Goal: Information Seeking & Learning: Learn about a topic

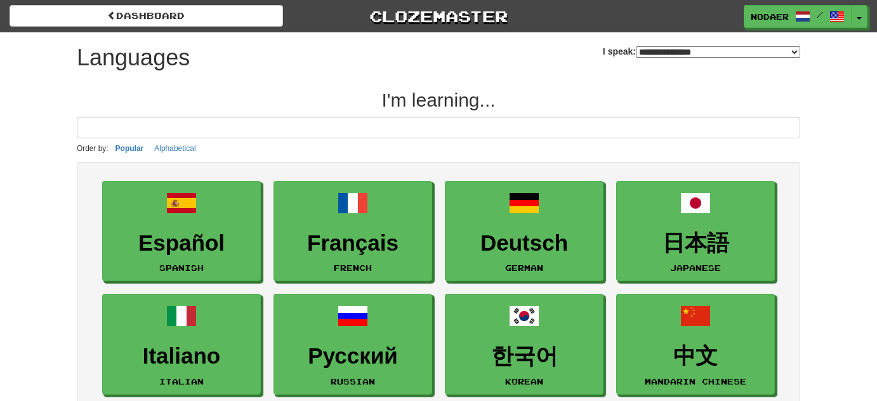
select select "*******"
click at [862, 21] on button "Toggle Dropdown" at bounding box center [859, 17] width 16 height 23
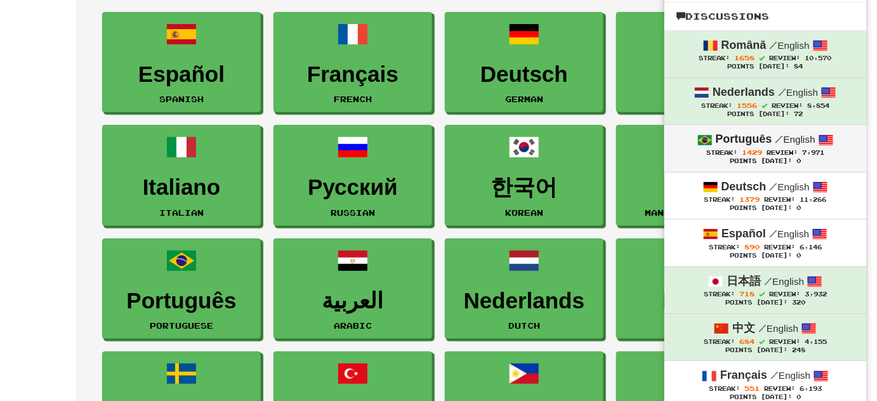
scroll to position [346, 0]
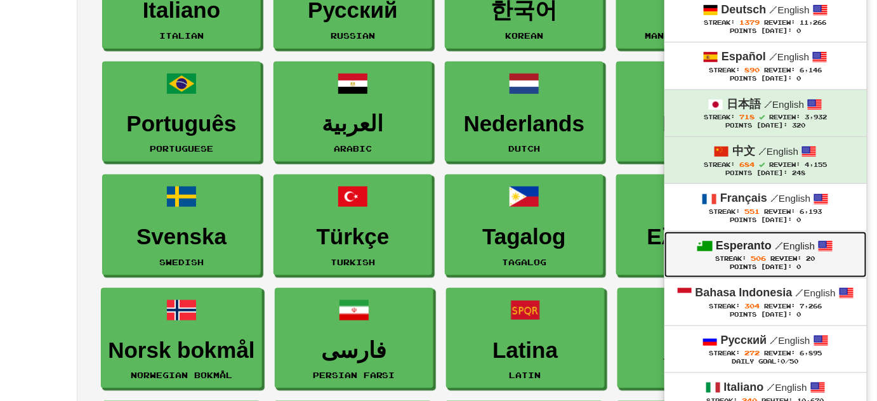
click at [773, 251] on div "Esperanto / English" at bounding box center [765, 246] width 177 height 16
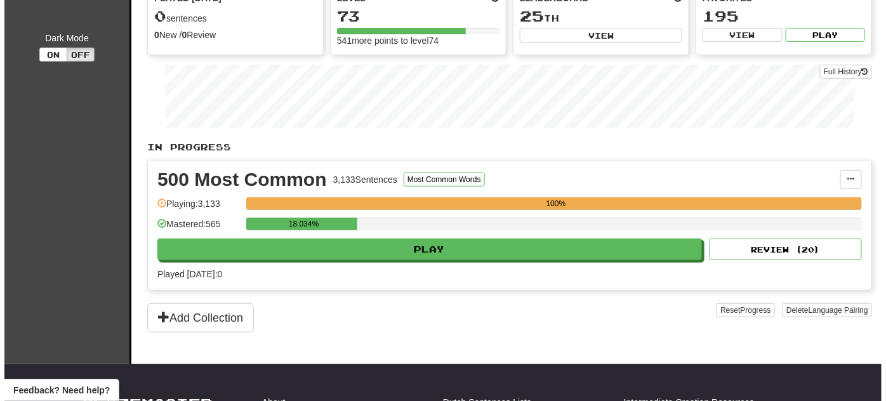
scroll to position [173, 0]
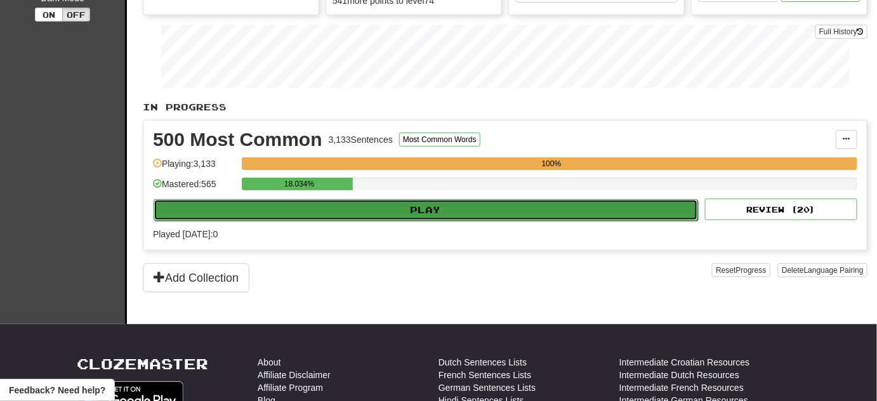
click at [577, 209] on button "Play" at bounding box center [426, 210] width 544 height 22
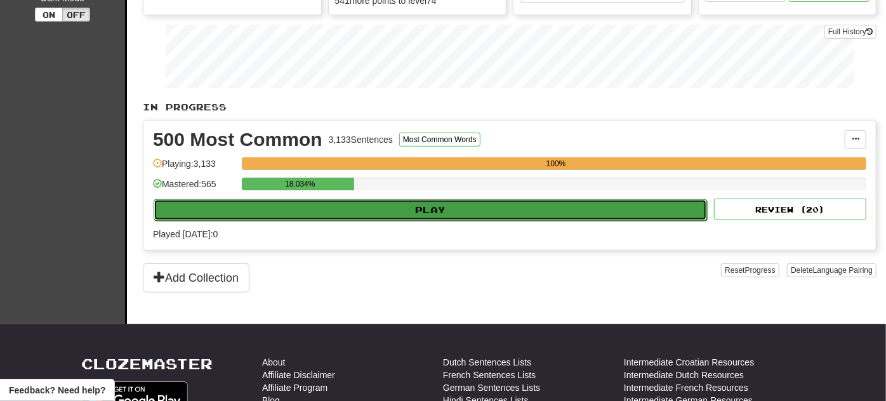
select select "**"
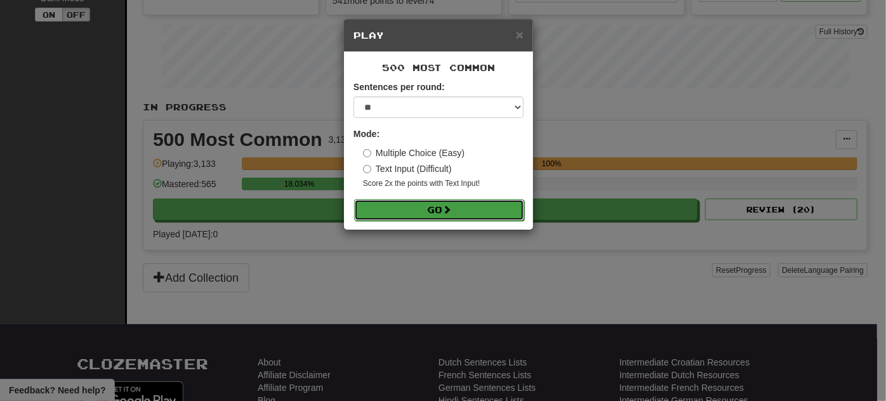
click at [477, 202] on button "Go" at bounding box center [439, 210] width 170 height 22
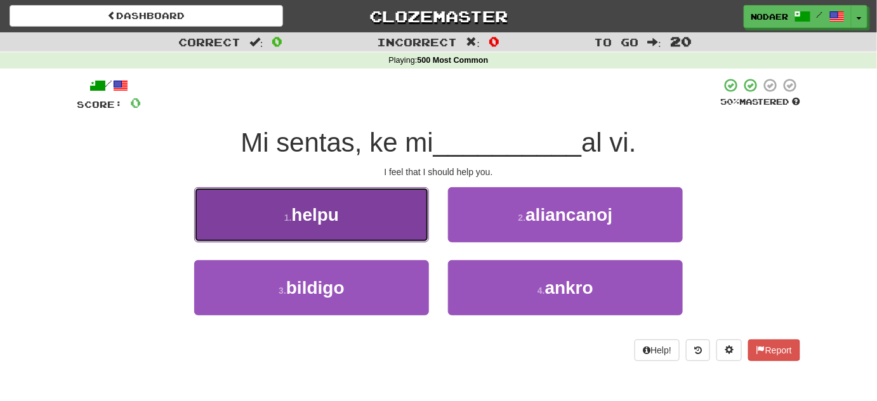
click at [376, 220] on button "1 . helpu" at bounding box center [311, 214] width 235 height 55
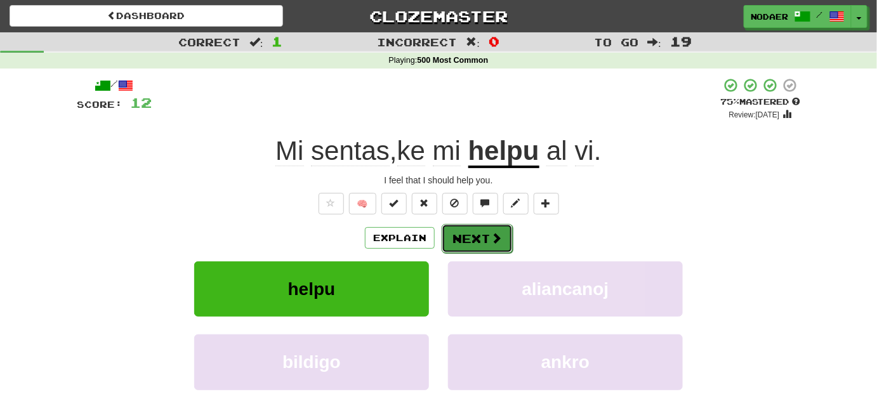
click at [471, 236] on button "Next" at bounding box center [477, 238] width 71 height 29
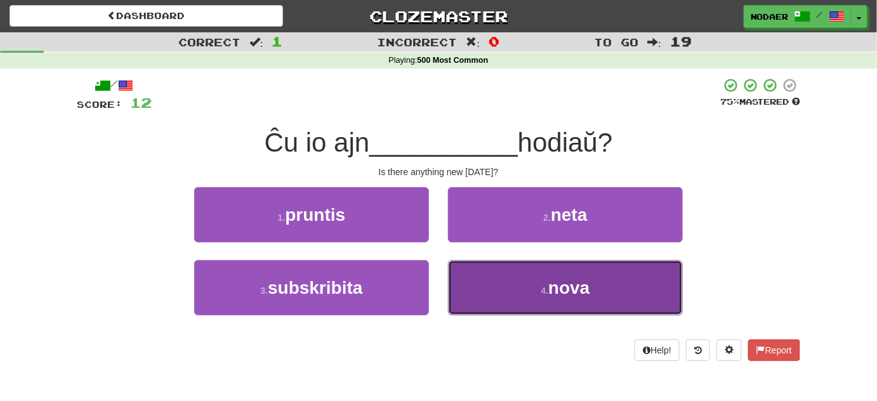
click at [563, 302] on button "4 . nova" at bounding box center [565, 287] width 235 height 55
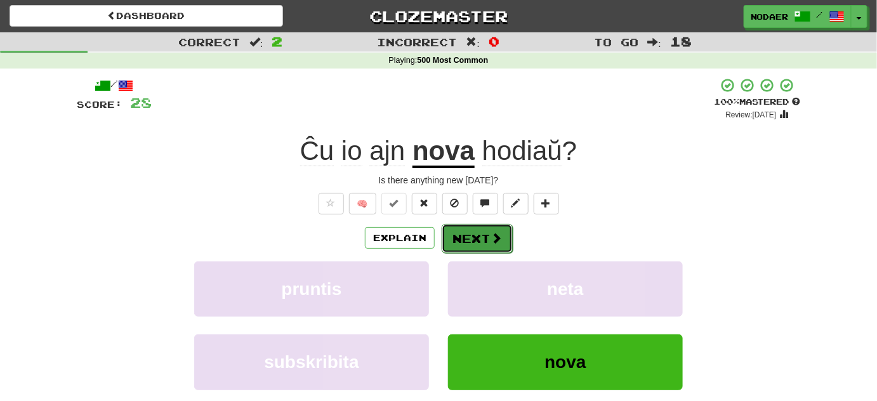
click at [488, 228] on button "Next" at bounding box center [477, 238] width 71 height 29
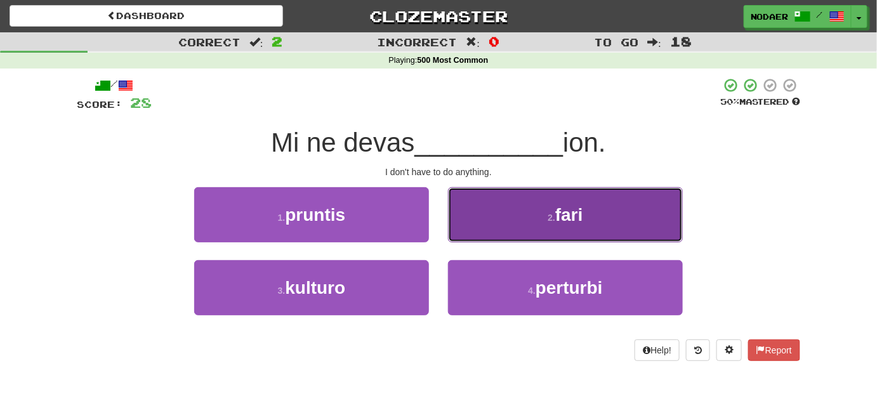
click at [518, 214] on button "2 . fari" at bounding box center [565, 214] width 235 height 55
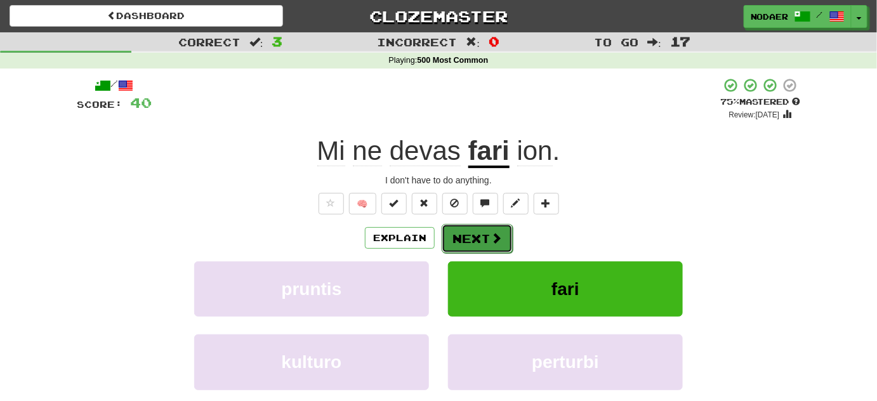
click at [463, 238] on button "Next" at bounding box center [477, 238] width 71 height 29
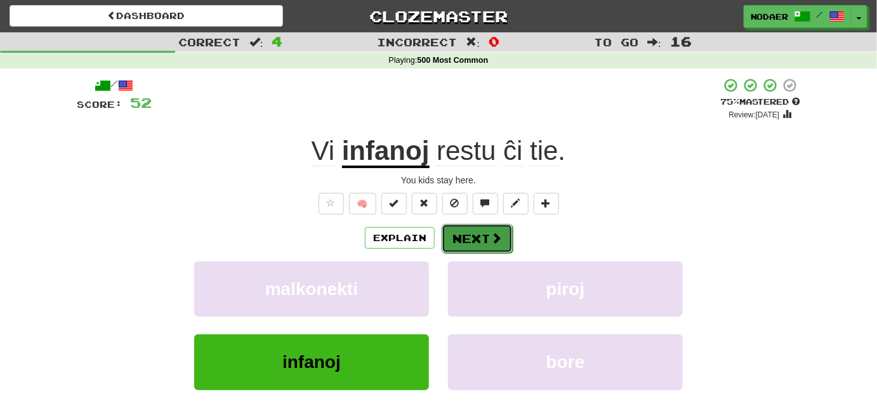
click at [501, 238] on span at bounding box center [495, 237] width 11 height 11
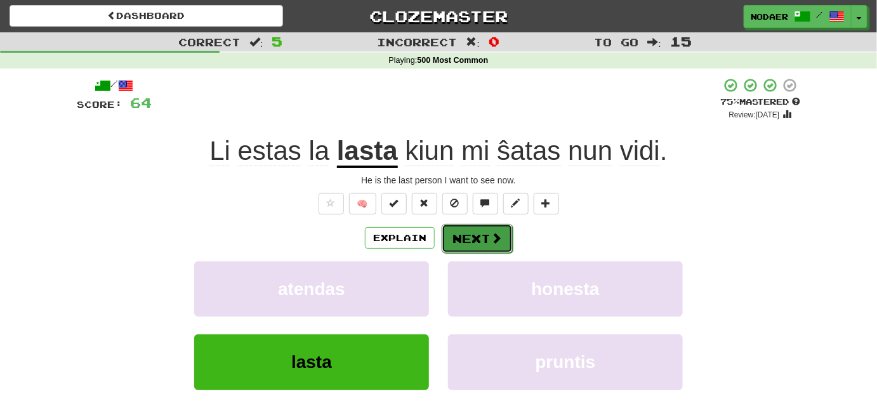
click at [497, 242] on span at bounding box center [495, 237] width 11 height 11
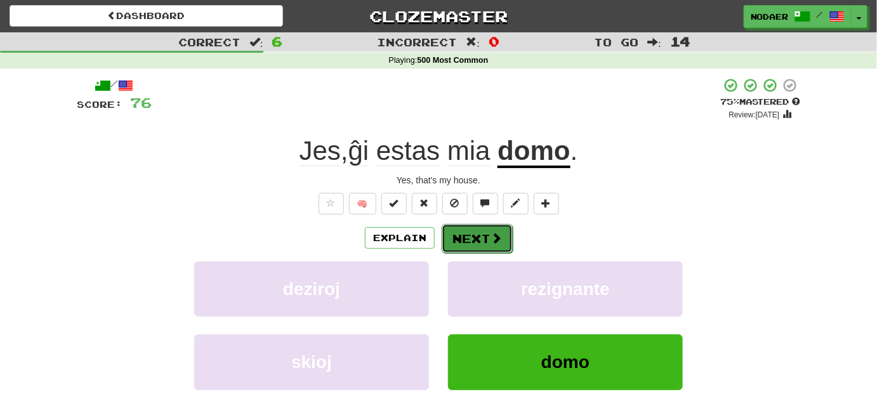
click at [468, 244] on button "Next" at bounding box center [477, 238] width 71 height 29
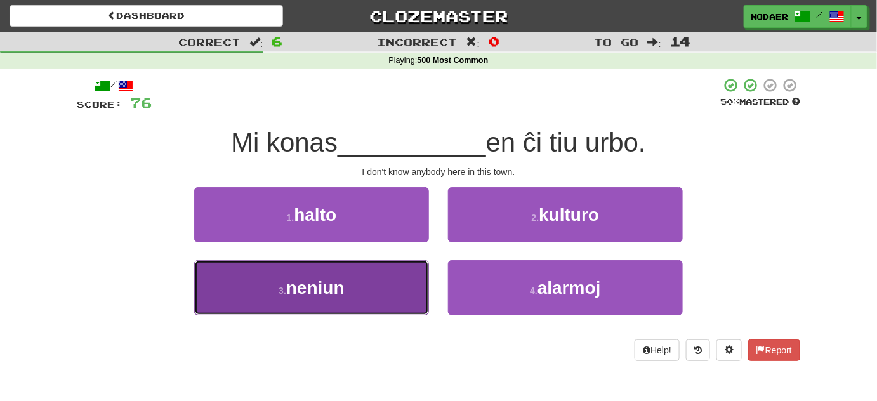
click at [381, 304] on button "3 . neniun" at bounding box center [311, 287] width 235 height 55
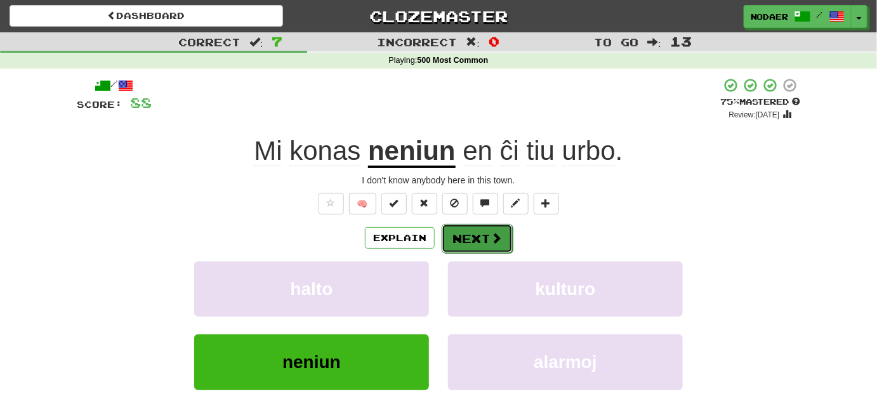
click at [475, 238] on button "Next" at bounding box center [477, 238] width 71 height 29
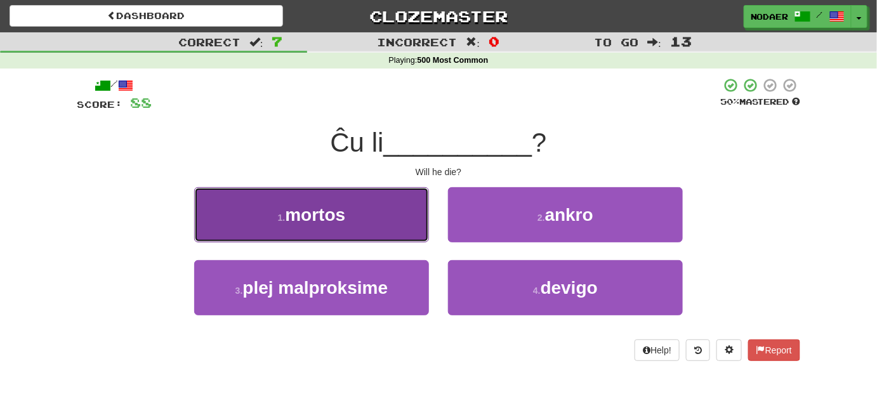
click at [365, 225] on button "1 . mortos" at bounding box center [311, 214] width 235 height 55
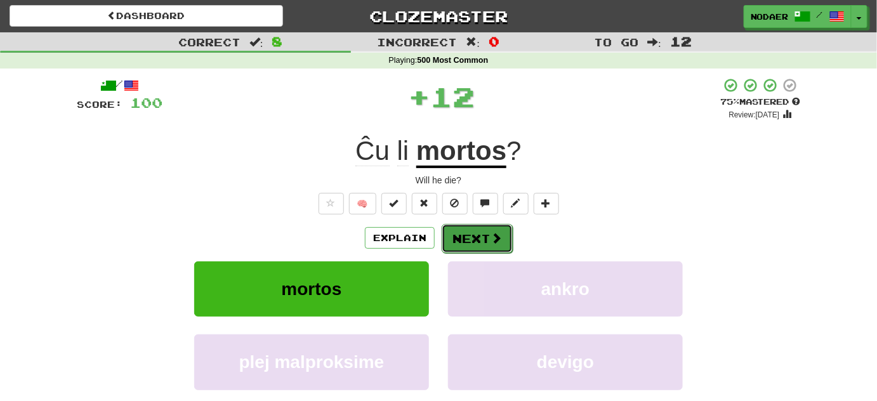
click at [494, 239] on span at bounding box center [495, 237] width 11 height 11
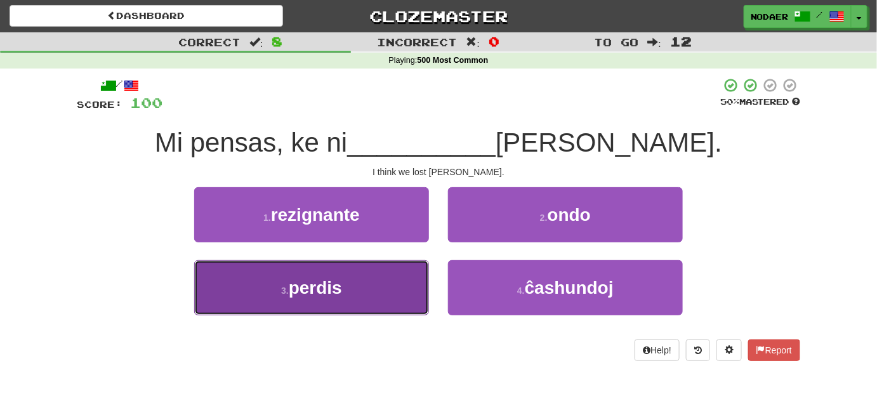
click at [342, 294] on span "perdis" at bounding box center [315, 288] width 53 height 20
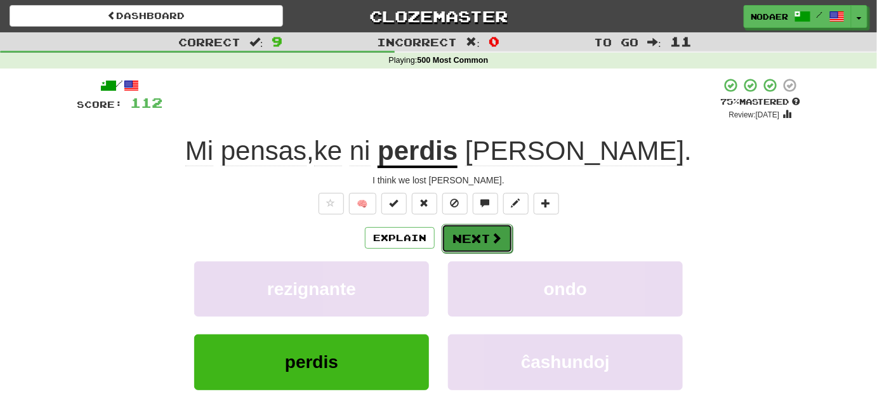
click at [477, 241] on button "Next" at bounding box center [477, 238] width 71 height 29
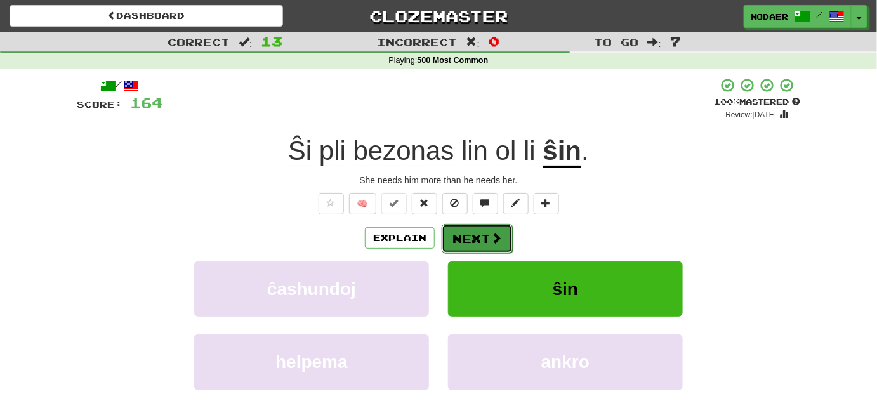
click at [506, 235] on button "Next" at bounding box center [477, 238] width 71 height 29
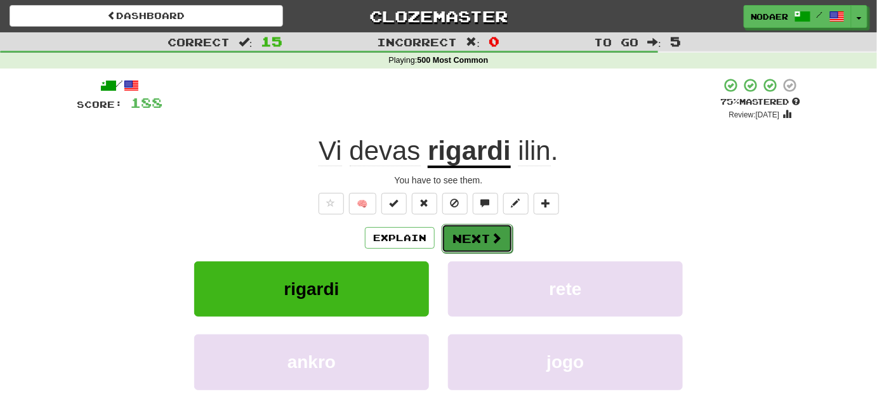
click at [468, 246] on button "Next" at bounding box center [477, 238] width 71 height 29
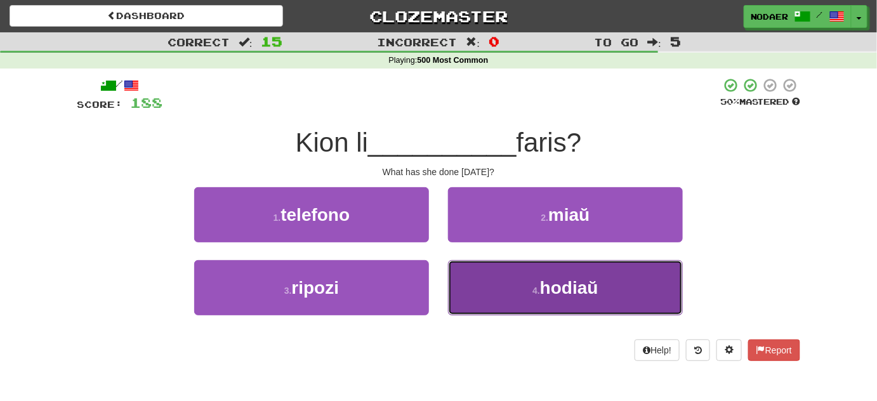
click at [503, 289] on button "4 . hodiaŭ" at bounding box center [565, 287] width 235 height 55
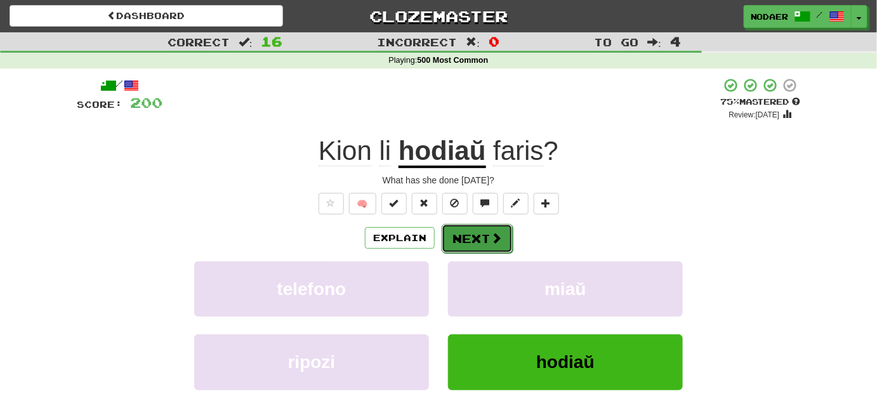
click at [471, 239] on button "Next" at bounding box center [477, 238] width 71 height 29
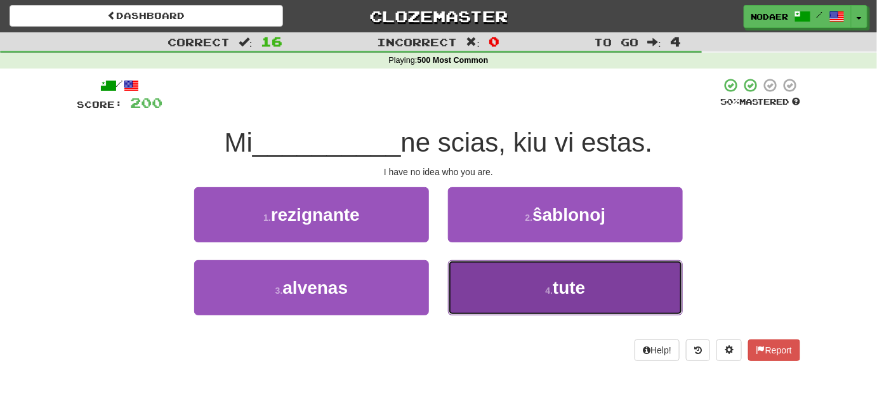
click at [567, 296] on span "tute" at bounding box center [569, 288] width 32 height 20
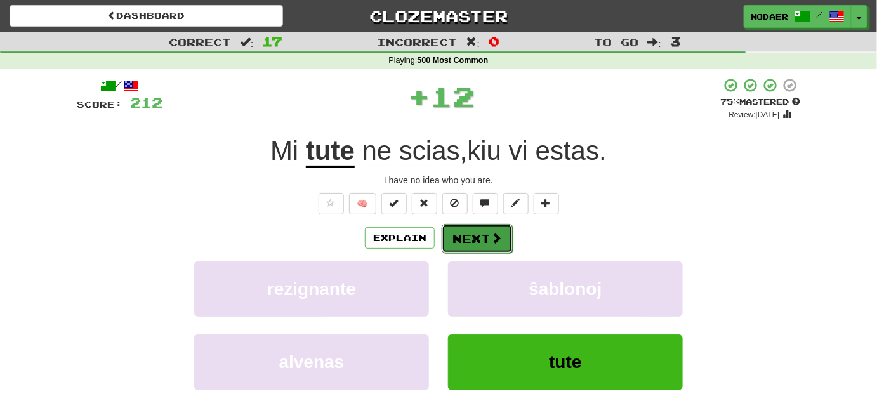
click at [490, 235] on span at bounding box center [495, 237] width 11 height 11
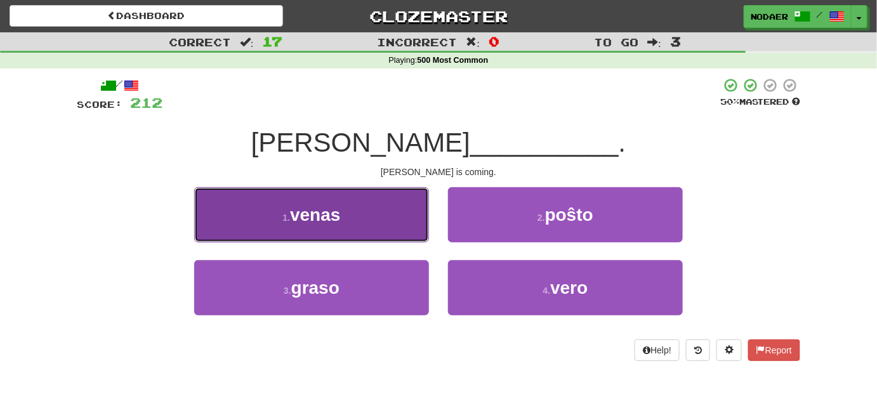
click at [364, 223] on button "1 . venas" at bounding box center [311, 214] width 235 height 55
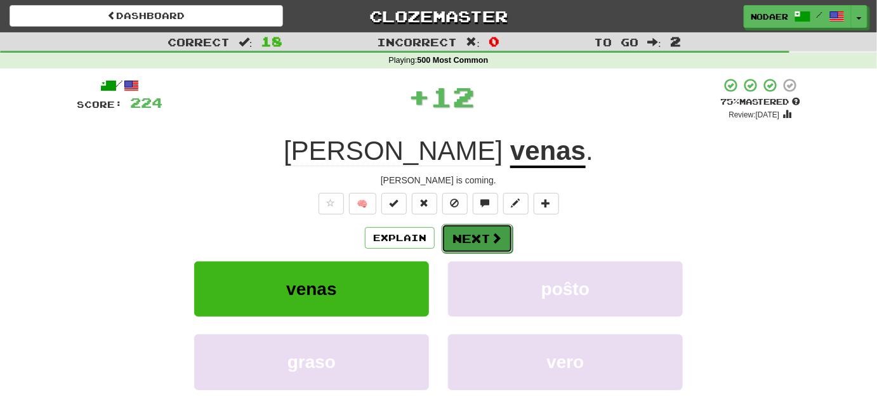
click at [474, 240] on button "Next" at bounding box center [477, 238] width 71 height 29
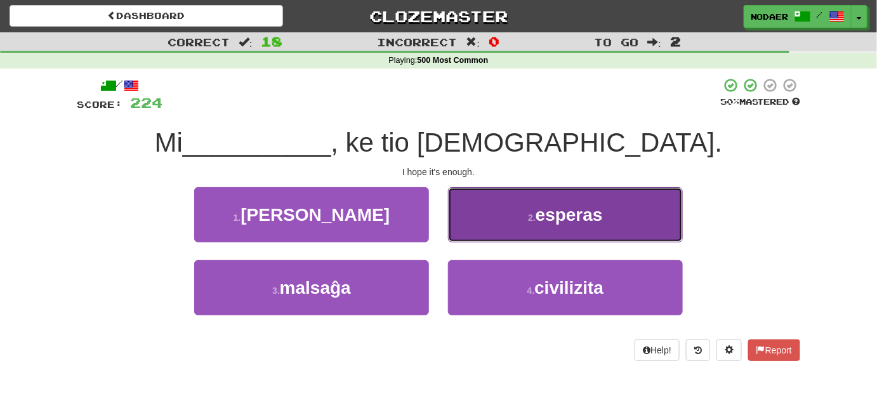
click at [575, 218] on span "esperas" at bounding box center [568, 215] width 67 height 20
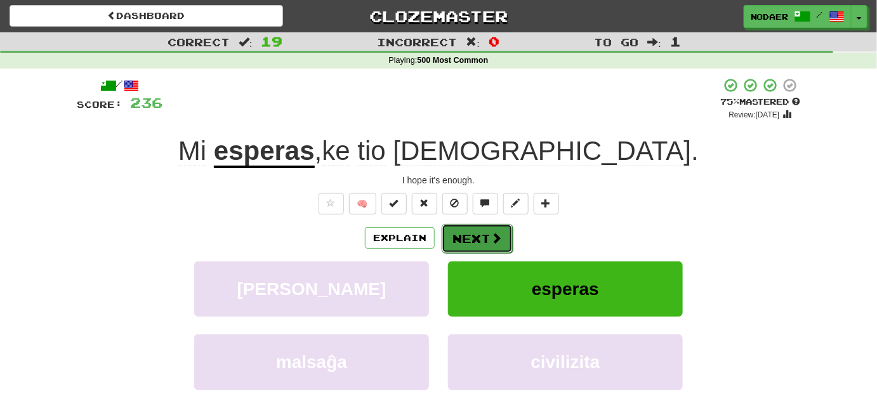
click at [472, 241] on button "Next" at bounding box center [477, 238] width 71 height 29
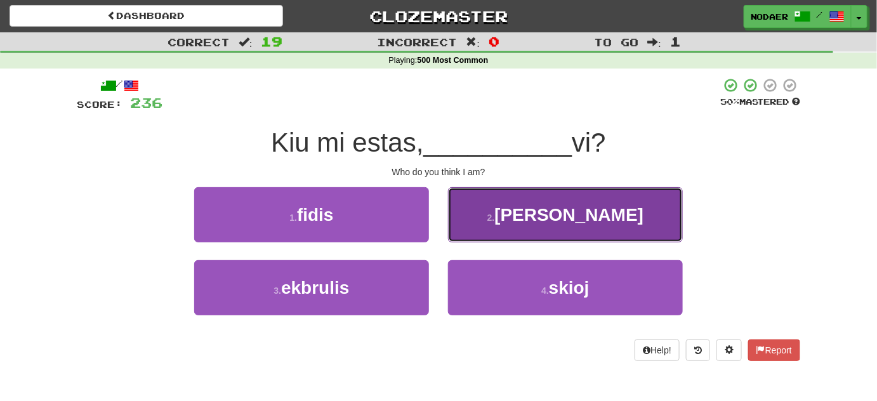
click at [543, 195] on button "2 . laŭ" at bounding box center [565, 214] width 235 height 55
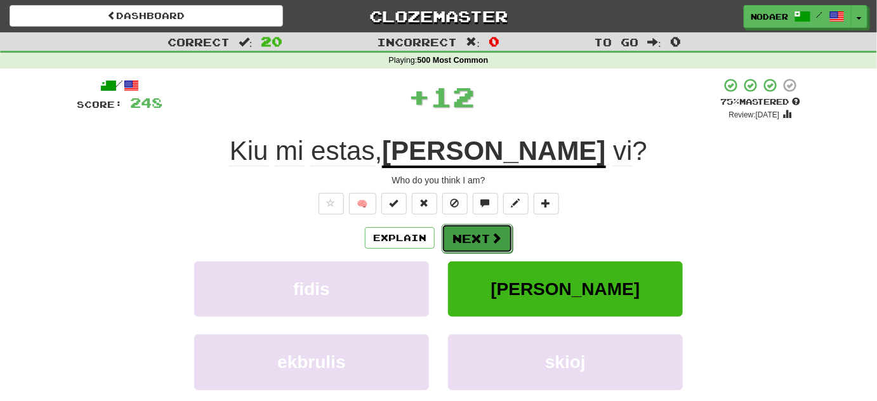
click at [501, 240] on span at bounding box center [495, 237] width 11 height 11
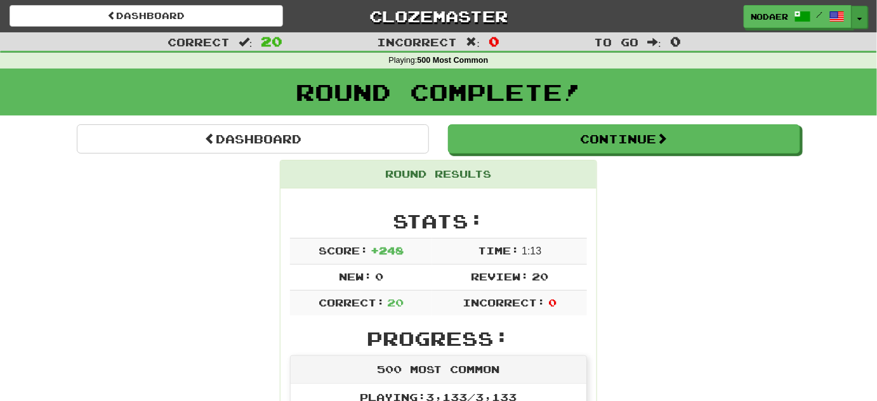
click at [862, 23] on button "Toggle Dropdown" at bounding box center [859, 17] width 16 height 23
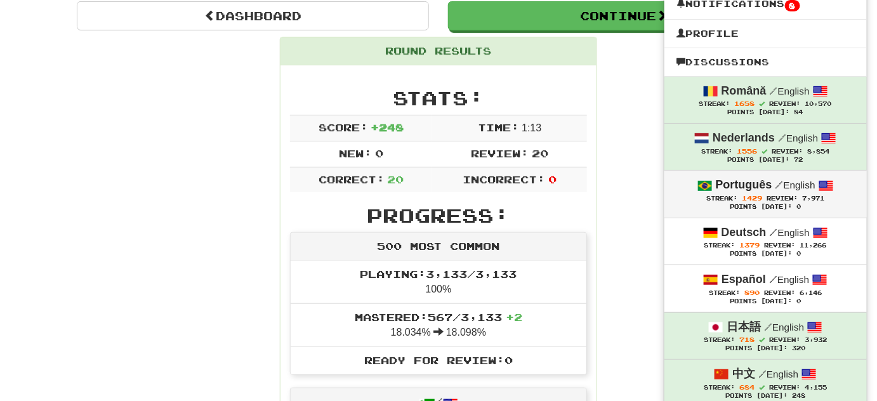
scroll to position [115, 0]
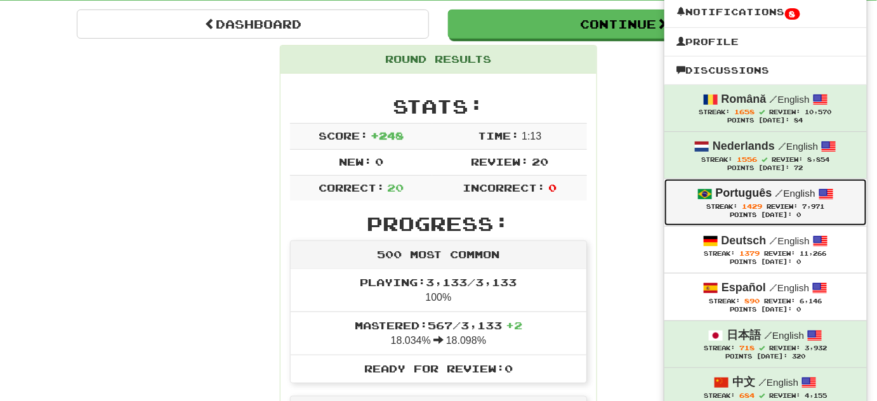
click at [747, 195] on strong "Português" at bounding box center [744, 193] width 56 height 13
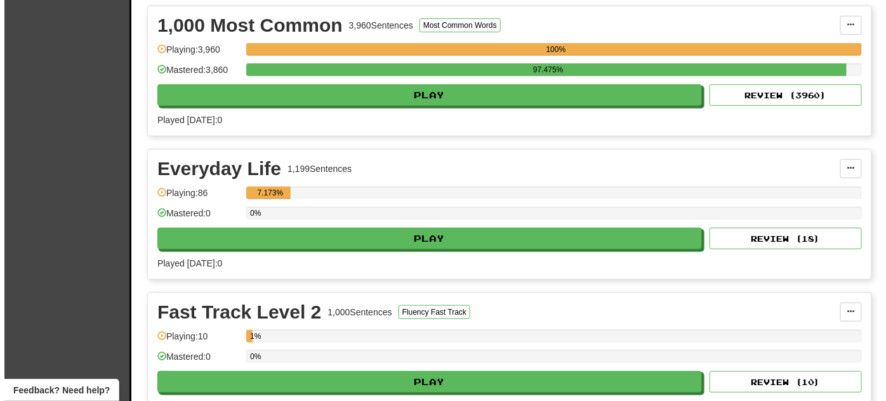
scroll to position [288, 0]
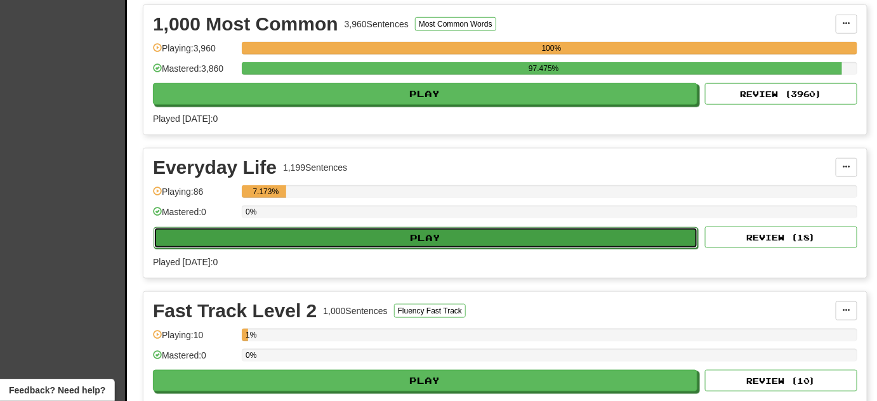
click at [339, 237] on button "Play" at bounding box center [426, 238] width 544 height 22
select select "**"
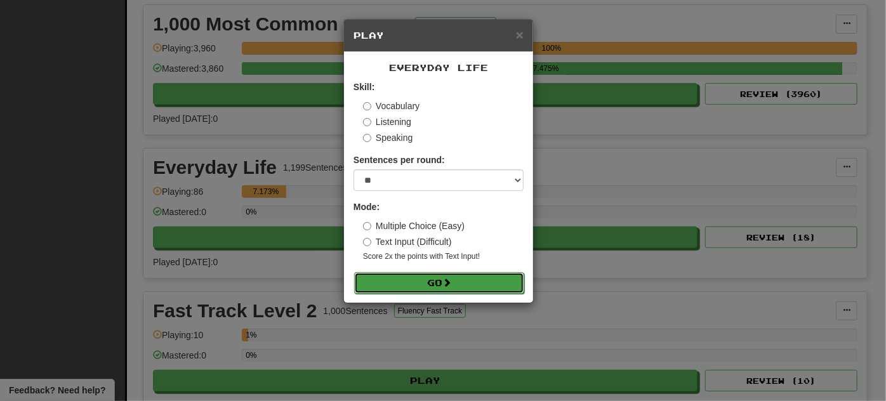
click at [399, 280] on button "Go" at bounding box center [439, 283] width 170 height 22
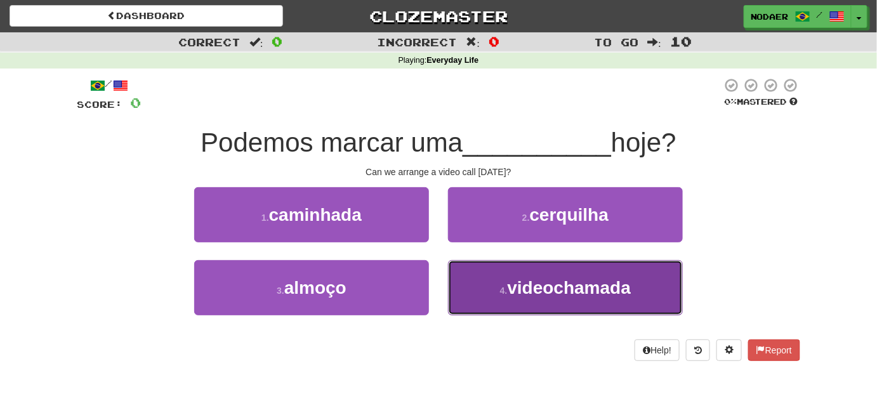
click at [610, 301] on button "4 . videochamada" at bounding box center [565, 287] width 235 height 55
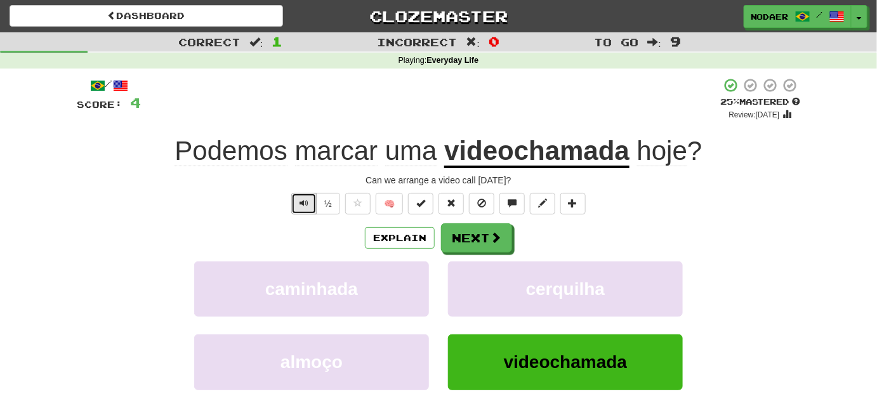
click at [298, 199] on button "Text-to-speech controls" at bounding box center [303, 204] width 25 height 22
click at [329, 153] on span "marcar" at bounding box center [336, 151] width 83 height 30
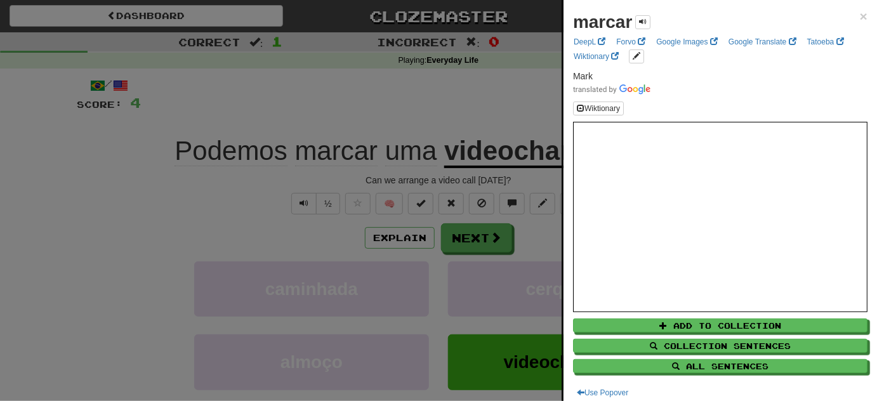
click at [300, 239] on div at bounding box center [438, 200] width 877 height 401
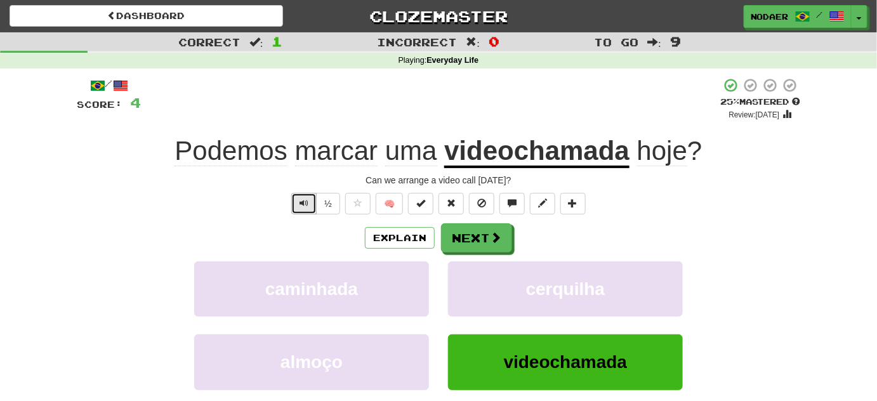
click at [306, 204] on span "Text-to-speech controls" at bounding box center [303, 203] width 9 height 9
click at [310, 204] on button "Text-to-speech controls" at bounding box center [303, 204] width 25 height 22
click at [301, 205] on span "Text-to-speech controls" at bounding box center [303, 203] width 9 height 9
click at [297, 203] on button "Text-to-speech controls" at bounding box center [303, 204] width 25 height 22
click at [359, 204] on span at bounding box center [357, 203] width 9 height 9
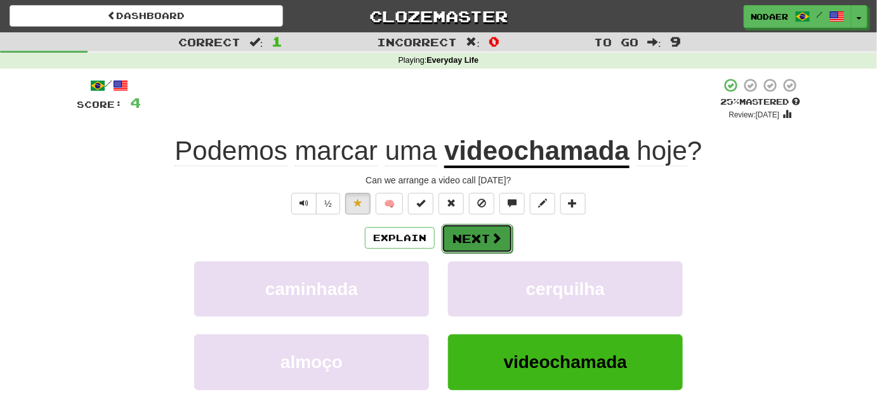
click at [476, 231] on button "Next" at bounding box center [477, 238] width 71 height 29
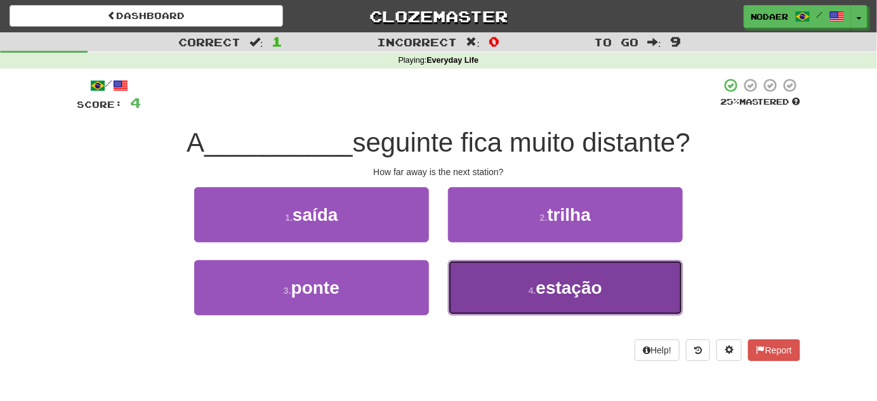
click at [519, 291] on button "4 . estação" at bounding box center [565, 287] width 235 height 55
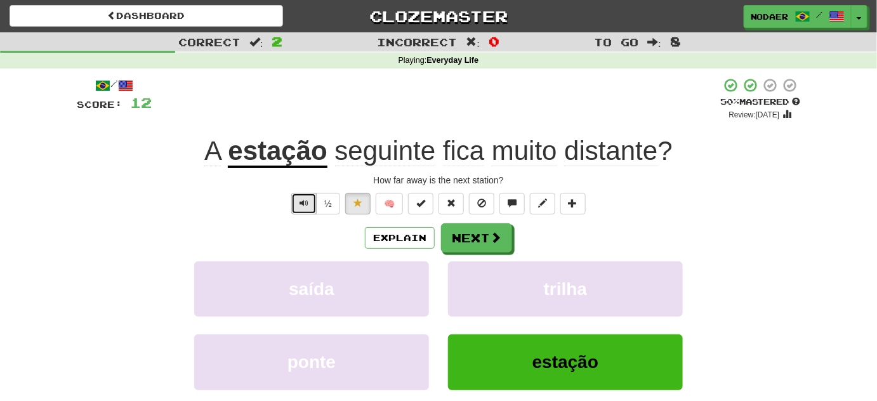
click at [304, 200] on span "Text-to-speech controls" at bounding box center [303, 203] width 9 height 9
click at [303, 200] on span "Text-to-speech controls" at bounding box center [303, 203] width 9 height 9
click at [302, 200] on span "Text-to-speech controls" at bounding box center [303, 203] width 9 height 9
click at [303, 199] on span "Text-to-speech controls" at bounding box center [303, 203] width 9 height 9
click at [303, 207] on span "Text-to-speech controls" at bounding box center [303, 203] width 9 height 9
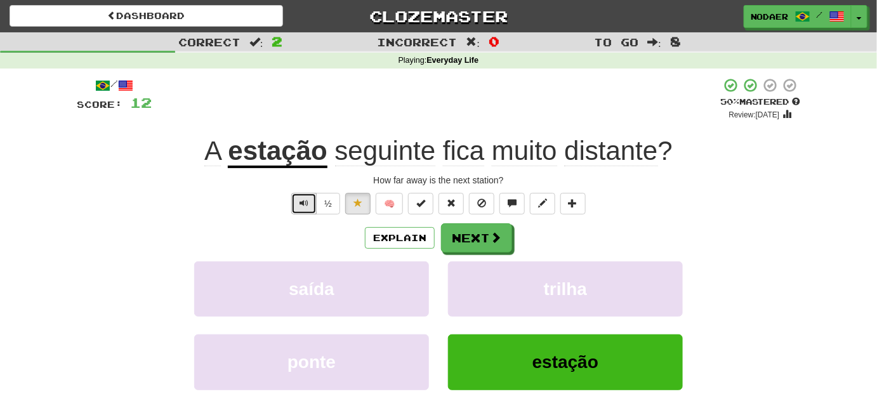
click at [303, 210] on button "Text-to-speech controls" at bounding box center [303, 204] width 25 height 22
click at [479, 236] on button "Next" at bounding box center [477, 238] width 71 height 29
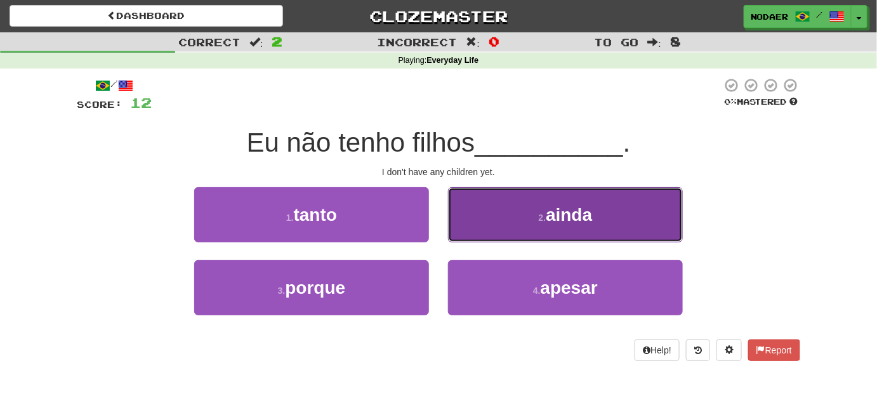
click at [479, 237] on button "2 . ainda" at bounding box center [565, 214] width 235 height 55
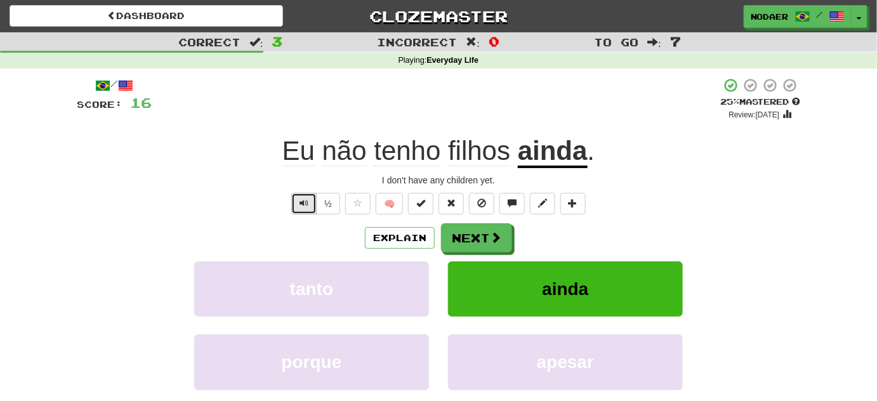
click at [310, 193] on button "Text-to-speech controls" at bounding box center [303, 204] width 25 height 22
click at [460, 237] on button "Next" at bounding box center [477, 238] width 71 height 29
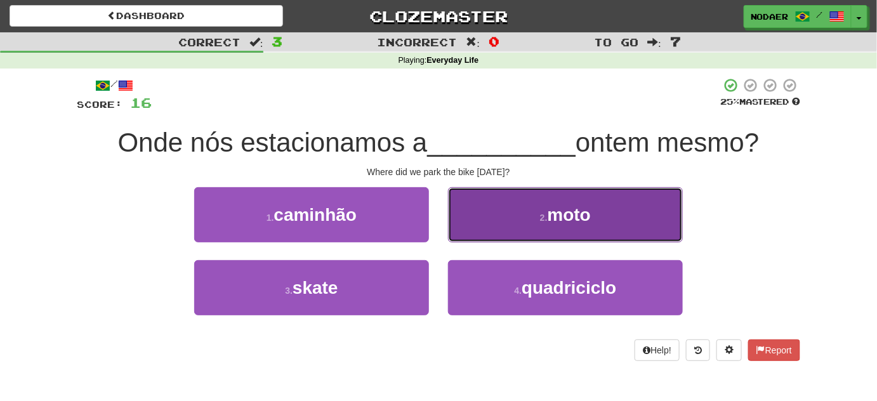
click at [591, 231] on button "2 . moto" at bounding box center [565, 214] width 235 height 55
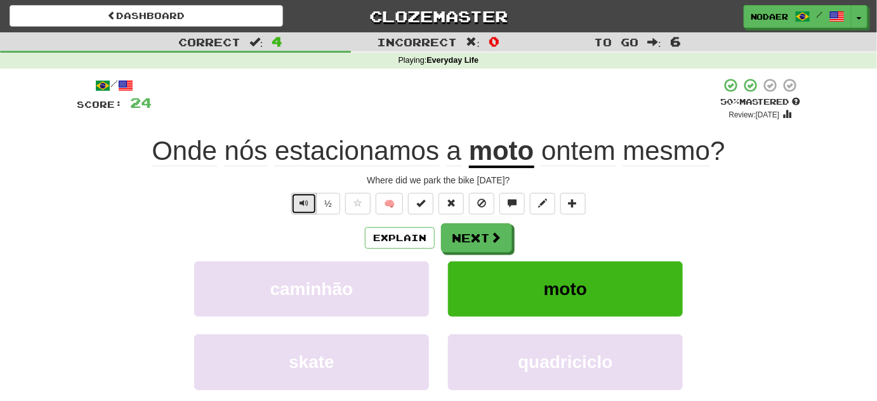
click at [308, 201] on span "Text-to-speech controls" at bounding box center [303, 203] width 9 height 9
click at [301, 209] on button "Text-to-speech controls" at bounding box center [303, 204] width 25 height 22
click at [301, 201] on span "Text-to-speech controls" at bounding box center [303, 203] width 9 height 9
click at [300, 203] on span "Text-to-speech controls" at bounding box center [303, 203] width 9 height 9
click at [299, 204] on button "Text-to-speech controls" at bounding box center [303, 204] width 25 height 22
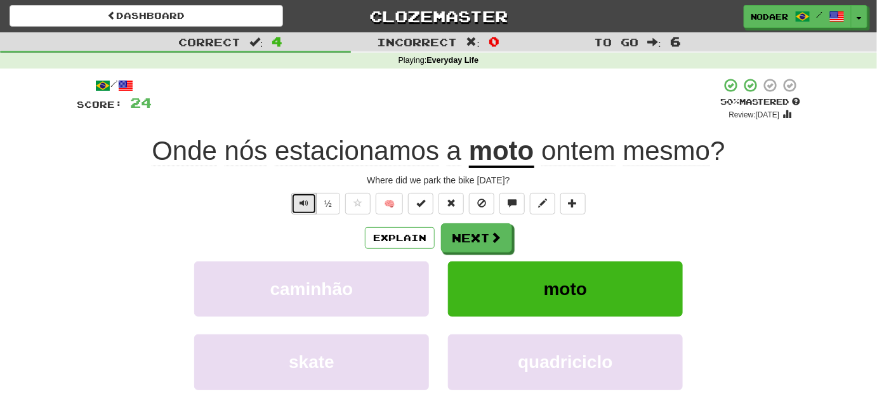
click at [300, 199] on span "Text-to-speech controls" at bounding box center [303, 203] width 9 height 9
click at [298, 204] on button "Text-to-speech controls" at bounding box center [303, 204] width 25 height 22
click at [476, 240] on button "Next" at bounding box center [477, 238] width 71 height 29
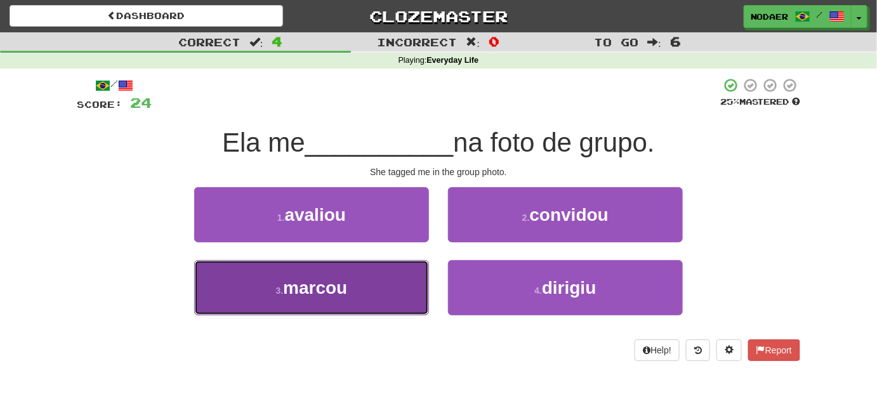
click at [347, 285] on span "marcou" at bounding box center [315, 288] width 64 height 20
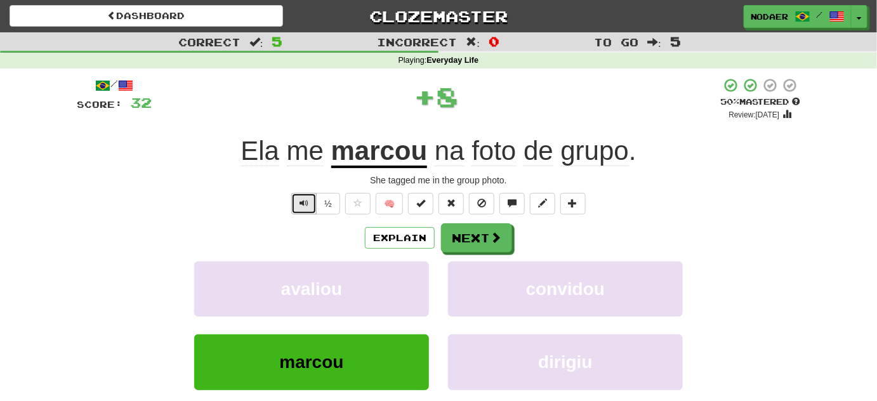
click at [306, 196] on button "Text-to-speech controls" at bounding box center [303, 204] width 25 height 22
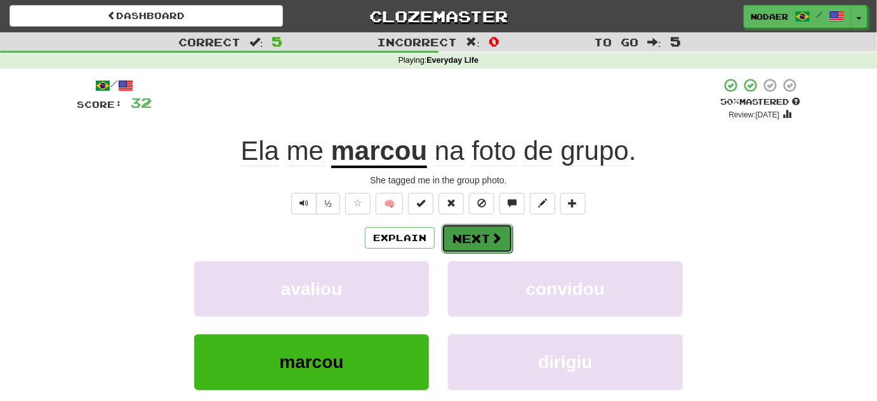
click at [462, 245] on button "Next" at bounding box center [477, 238] width 71 height 29
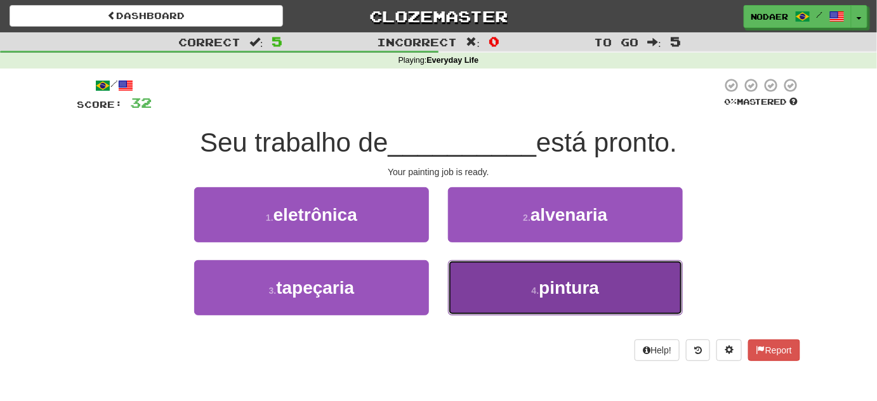
click at [540, 292] on span "pintura" at bounding box center [569, 288] width 60 height 20
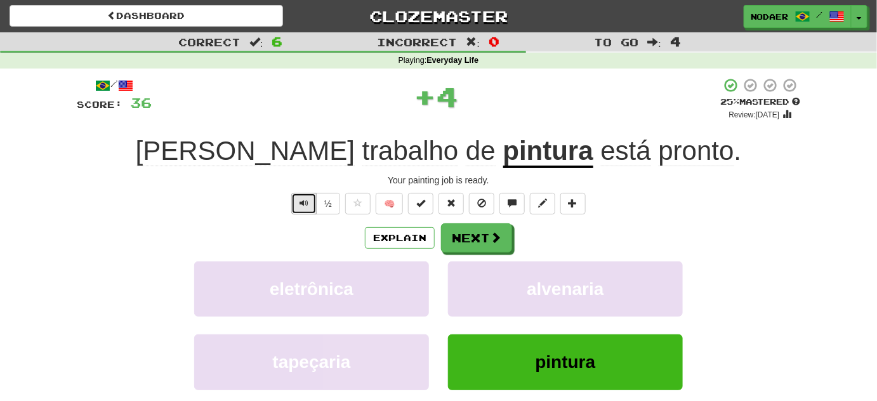
click at [305, 206] on span "Text-to-speech controls" at bounding box center [303, 203] width 9 height 9
click at [296, 206] on button "Text-to-speech controls" at bounding box center [303, 204] width 25 height 22
click at [298, 204] on button "Text-to-speech controls" at bounding box center [303, 204] width 25 height 22
click at [298, 203] on button "Text-to-speech controls" at bounding box center [303, 204] width 25 height 22
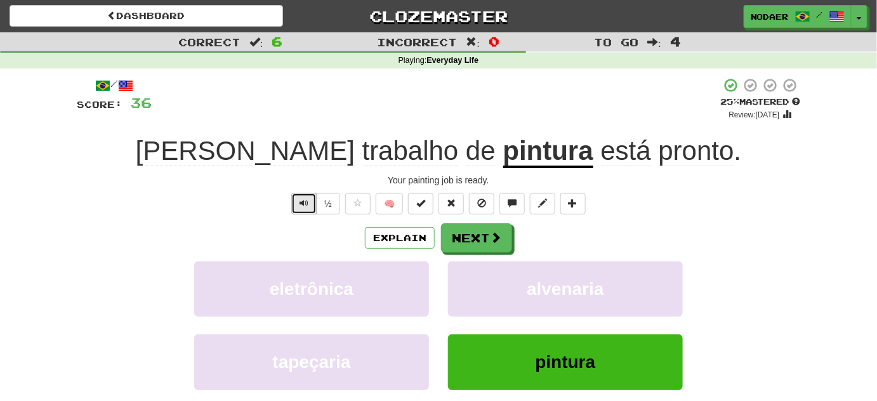
click at [299, 202] on button "Text-to-speech controls" at bounding box center [303, 204] width 25 height 22
click at [304, 208] on button "Text-to-speech controls" at bounding box center [303, 204] width 25 height 22
click at [302, 202] on span "Text-to-speech controls" at bounding box center [303, 203] width 9 height 9
click at [484, 234] on button "Next" at bounding box center [477, 238] width 71 height 29
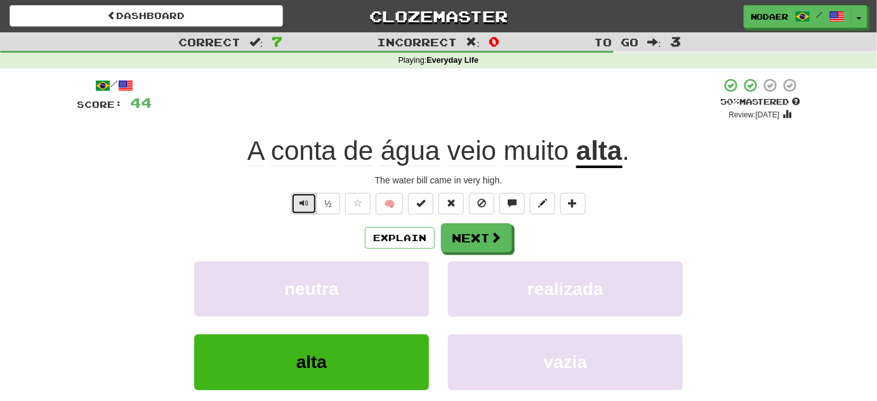
click at [298, 207] on button "Text-to-speech controls" at bounding box center [303, 204] width 25 height 22
click at [305, 196] on button "Text-to-speech controls" at bounding box center [303, 204] width 25 height 22
click at [358, 200] on span at bounding box center [357, 203] width 9 height 9
click at [478, 245] on button "Next" at bounding box center [477, 238] width 71 height 29
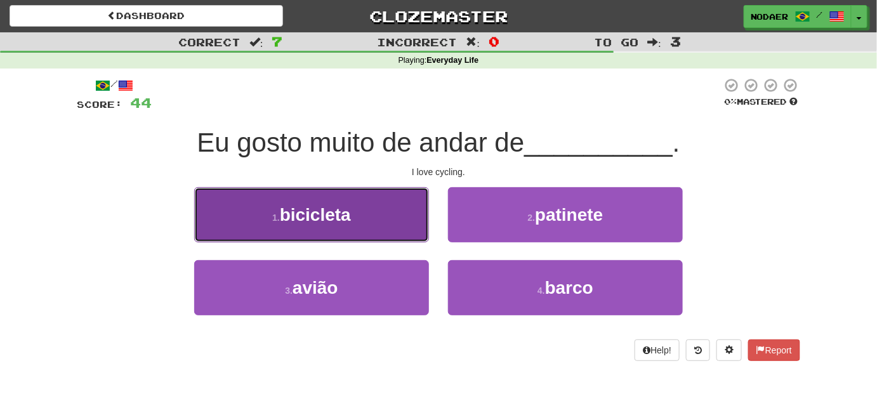
click at [346, 223] on span "bicicleta" at bounding box center [315, 215] width 71 height 20
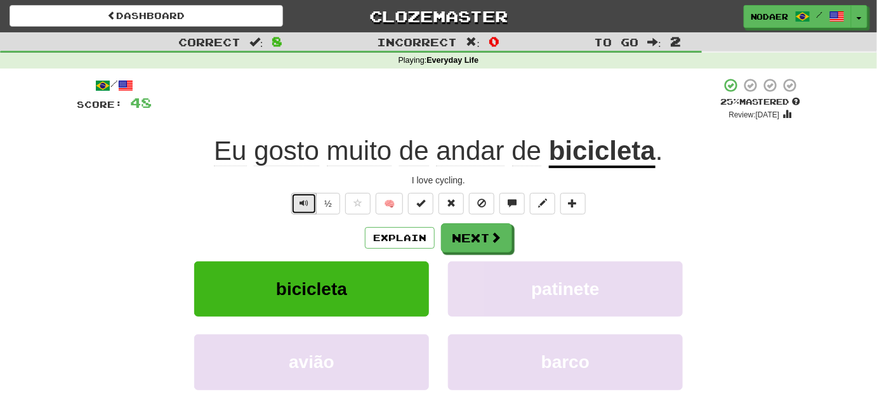
click at [306, 199] on span "Text-to-speech controls" at bounding box center [303, 203] width 9 height 9
click at [303, 206] on span "Text-to-speech controls" at bounding box center [303, 203] width 9 height 9
click at [308, 200] on span "Text-to-speech controls" at bounding box center [303, 203] width 9 height 9
click at [301, 199] on span "Text-to-speech controls" at bounding box center [303, 203] width 9 height 9
click at [306, 212] on button "Text-to-speech controls" at bounding box center [303, 204] width 25 height 22
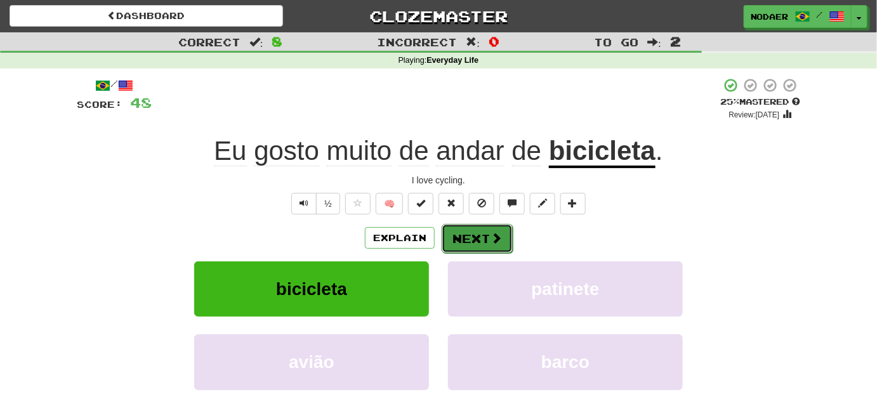
click at [490, 239] on span at bounding box center [495, 237] width 11 height 11
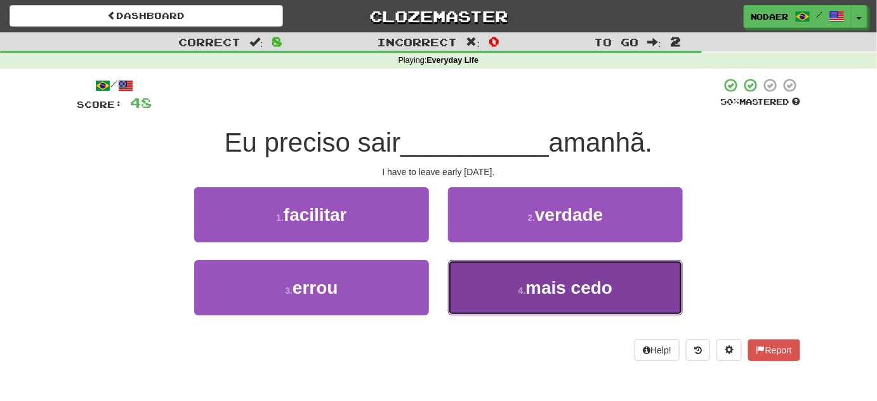
click at [589, 291] on span "mais cedo" at bounding box center [568, 288] width 87 height 20
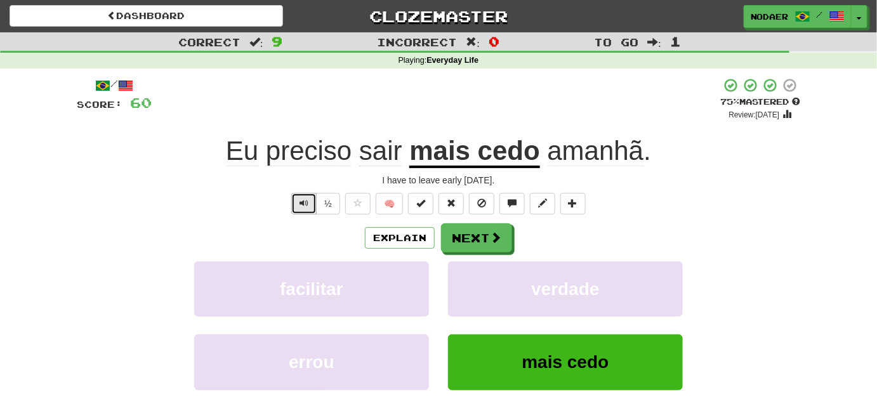
click at [310, 209] on button "Text-to-speech controls" at bounding box center [303, 204] width 25 height 22
click at [308, 206] on span "Text-to-speech controls" at bounding box center [303, 203] width 9 height 9
click at [301, 209] on button "Text-to-speech controls" at bounding box center [303, 204] width 25 height 22
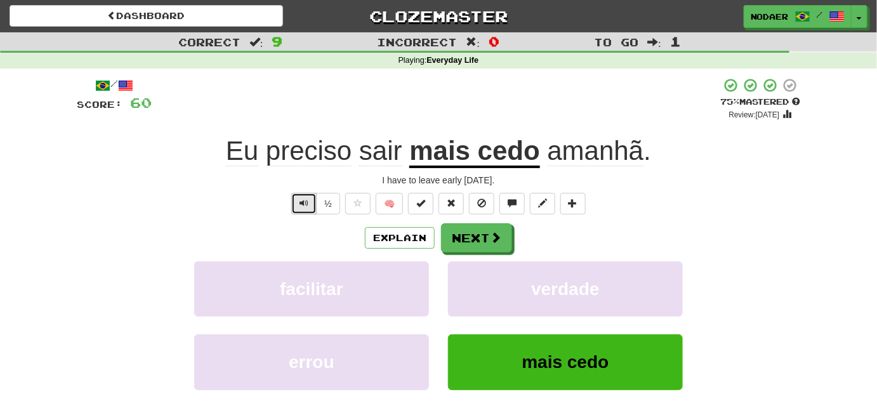
click at [301, 210] on button "Text-to-speech controls" at bounding box center [303, 204] width 25 height 22
click at [298, 196] on button "Text-to-speech controls" at bounding box center [303, 204] width 25 height 22
click at [293, 197] on button "Text-to-speech controls" at bounding box center [303, 204] width 25 height 22
click at [303, 204] on span "Text-to-speech controls" at bounding box center [303, 203] width 9 height 9
click at [308, 200] on span "Text-to-speech controls" at bounding box center [303, 203] width 9 height 9
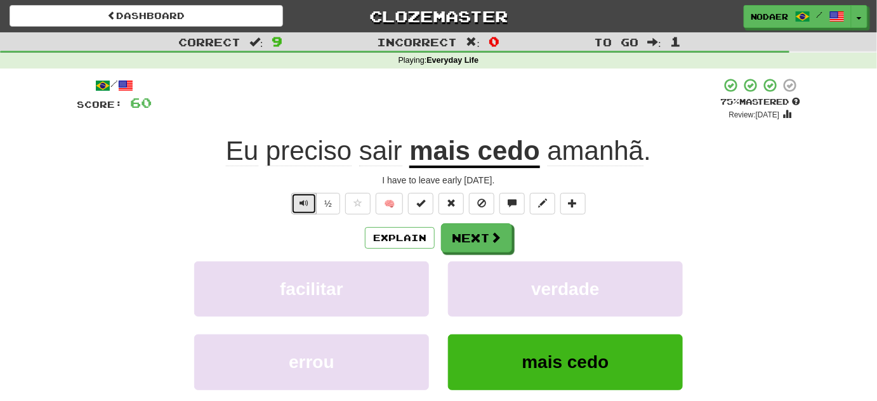
click at [307, 199] on span "Text-to-speech controls" at bounding box center [303, 203] width 9 height 9
click at [302, 199] on span "Text-to-speech controls" at bounding box center [303, 203] width 9 height 9
click at [298, 198] on button "Text-to-speech controls" at bounding box center [303, 204] width 25 height 22
click at [300, 207] on button "Text-to-speech controls" at bounding box center [303, 204] width 25 height 22
click at [299, 206] on button "Text-to-speech controls" at bounding box center [303, 204] width 25 height 22
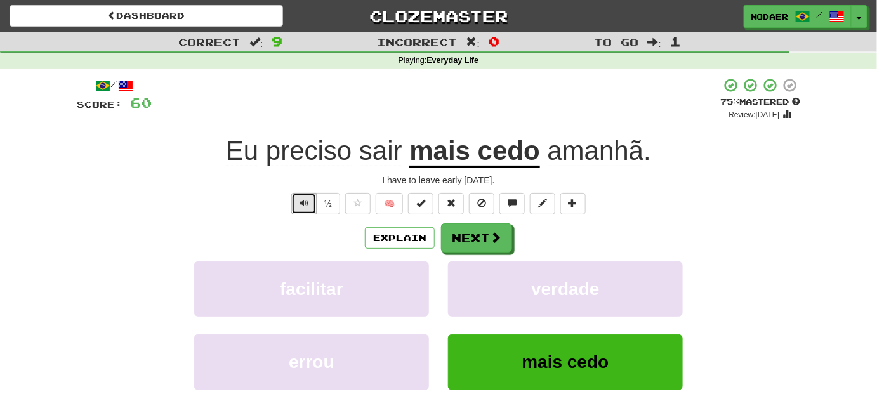
click at [298, 206] on button "Text-to-speech controls" at bounding box center [303, 204] width 25 height 22
click at [299, 204] on button "Text-to-speech controls" at bounding box center [303, 204] width 25 height 22
click at [497, 239] on span at bounding box center [495, 237] width 11 height 11
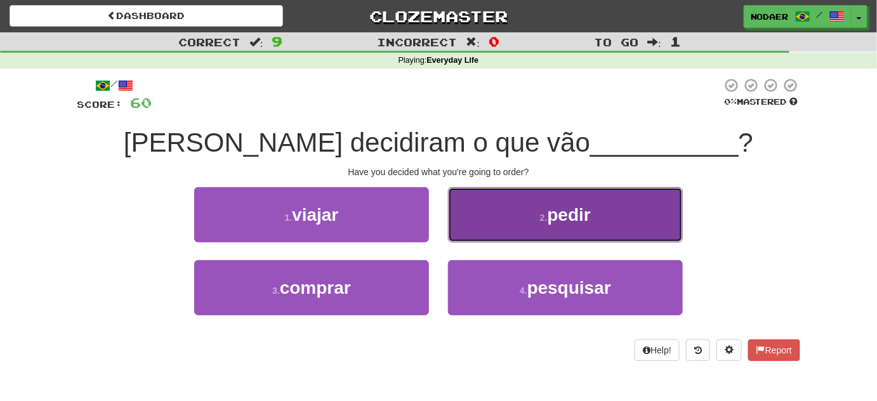
click at [567, 215] on span "pedir" at bounding box center [568, 215] width 43 height 20
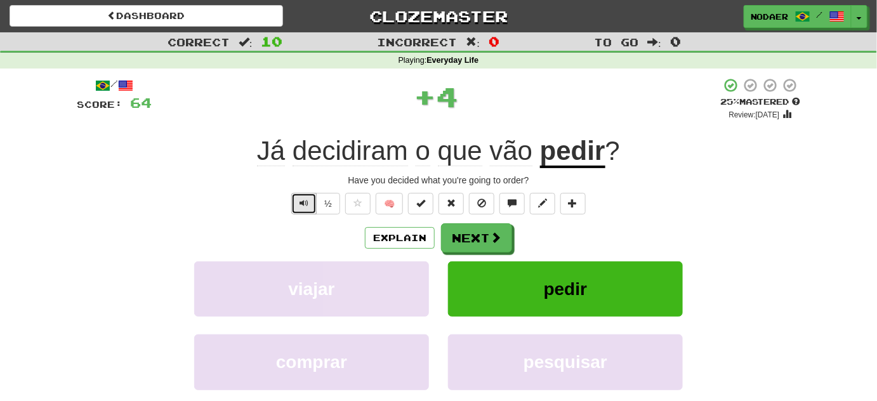
click at [298, 202] on button "Text-to-speech controls" at bounding box center [303, 204] width 25 height 22
click at [299, 203] on button "Text-to-speech controls" at bounding box center [303, 204] width 25 height 22
click at [301, 201] on span "Text-to-speech controls" at bounding box center [303, 203] width 9 height 9
click at [302, 203] on span "Text-to-speech controls" at bounding box center [303, 203] width 9 height 9
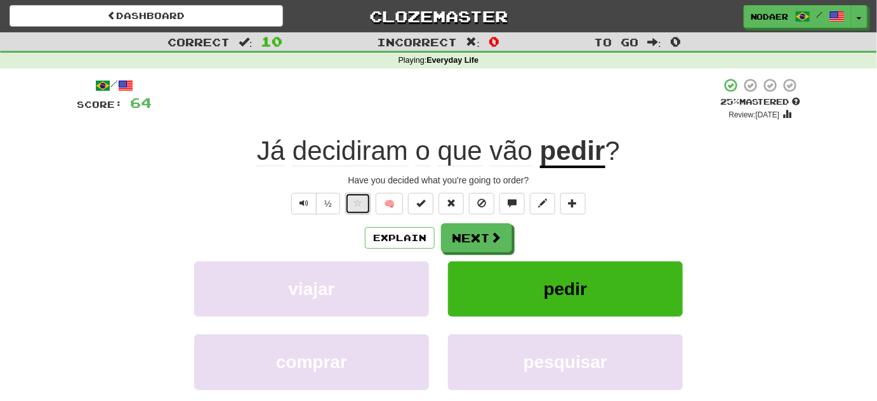
click at [362, 195] on button at bounding box center [357, 204] width 25 height 22
click at [474, 240] on button "Next" at bounding box center [477, 238] width 71 height 29
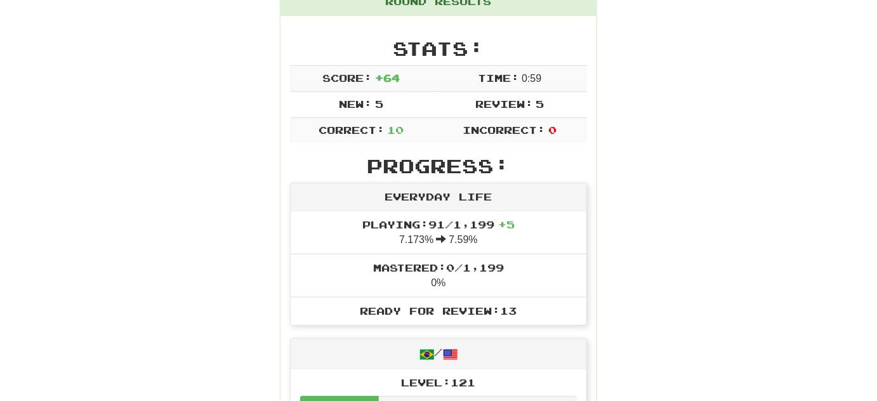
scroll to position [57, 0]
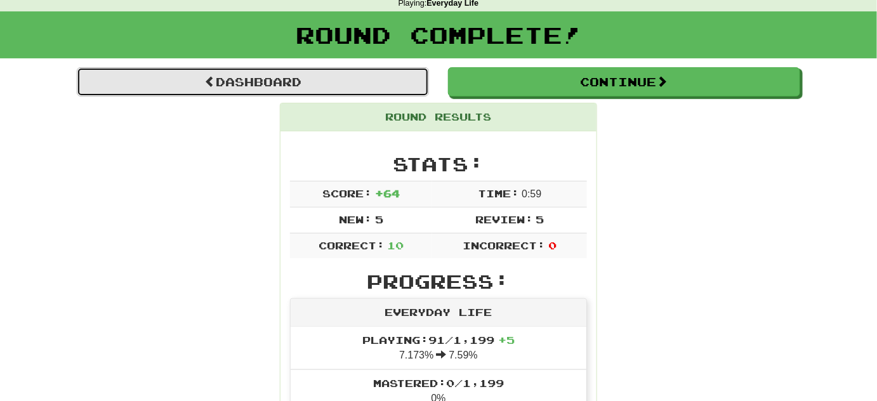
click at [343, 72] on link "Dashboard" at bounding box center [253, 81] width 352 height 29
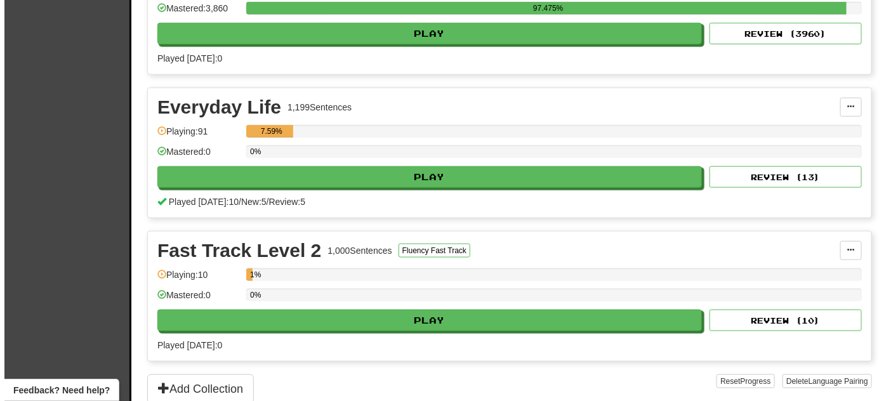
scroll to position [346, 0]
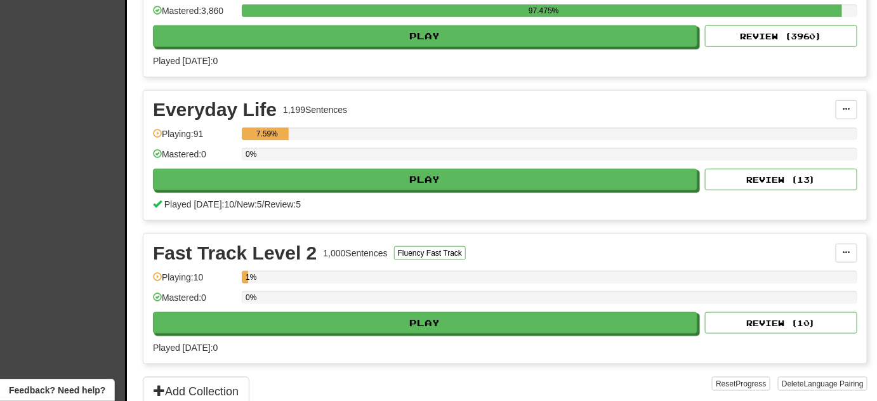
click at [285, 304] on div "0%" at bounding box center [549, 301] width 615 height 21
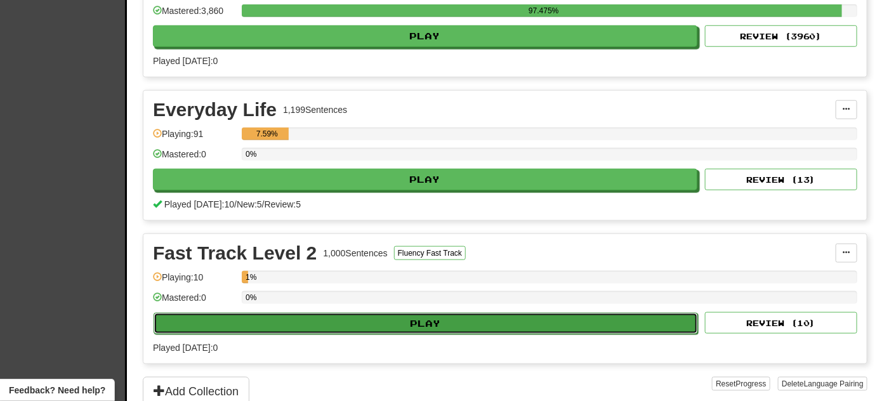
click at [285, 315] on button "Play" at bounding box center [426, 324] width 544 height 22
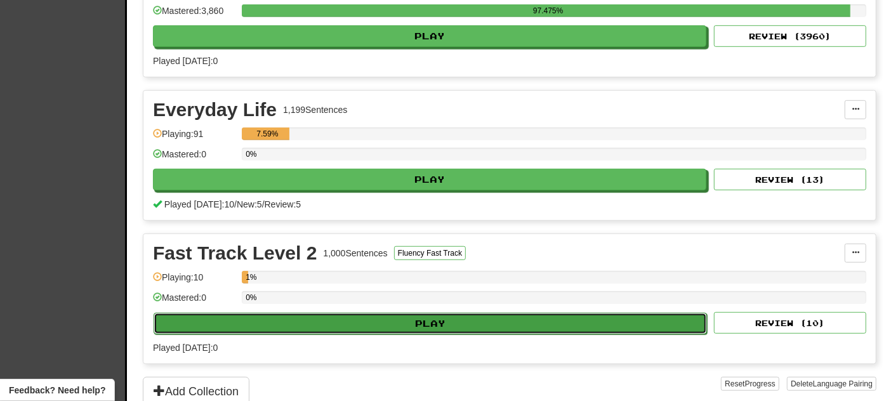
select select "**"
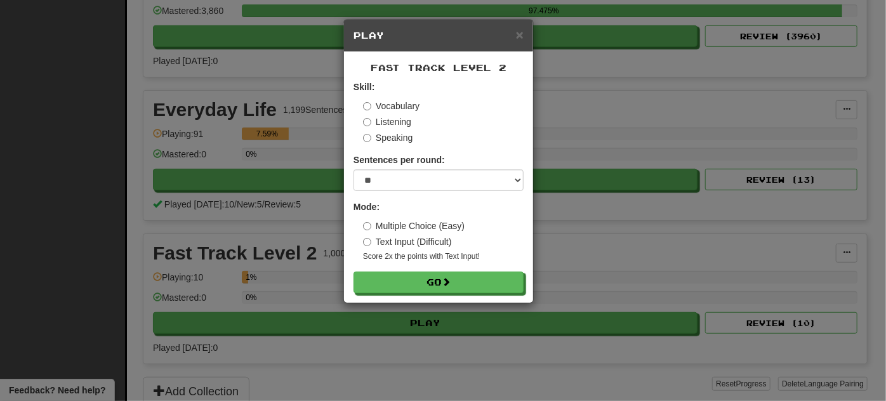
click at [423, 268] on form "Skill: Vocabulary Listening Speaking Sentences per round: * ** ** ** ** ** *** …" at bounding box center [438, 187] width 170 height 213
click at [419, 280] on button "Go" at bounding box center [439, 283] width 170 height 22
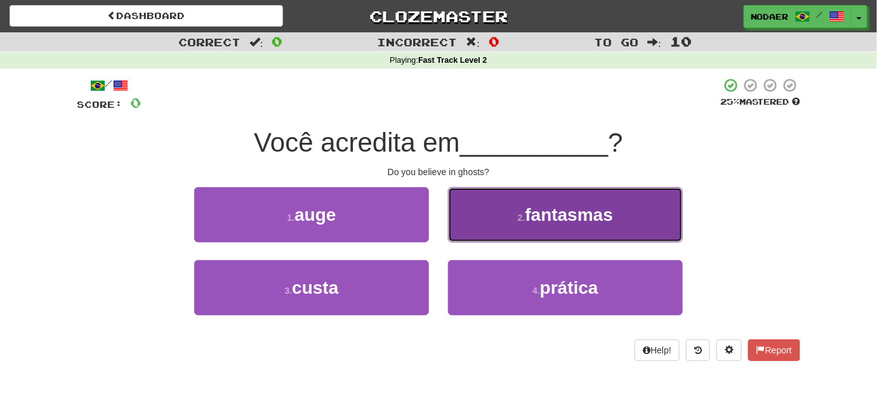
click at [600, 206] on span "fantasmas" at bounding box center [569, 215] width 88 height 20
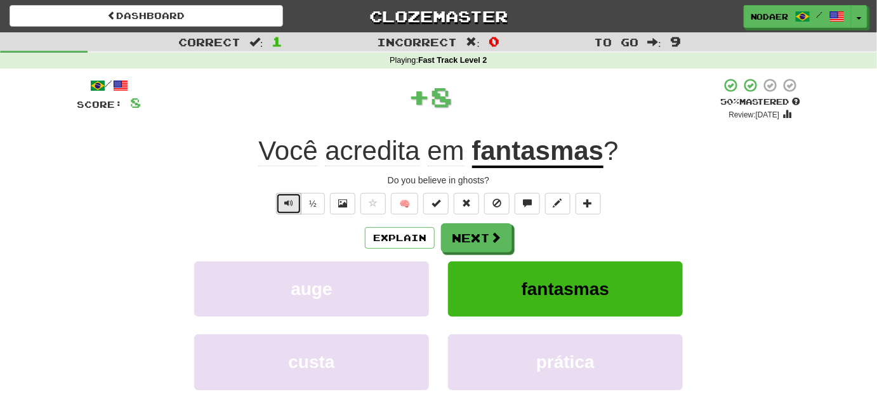
click at [291, 200] on span "Text-to-speech controls" at bounding box center [288, 203] width 9 height 9
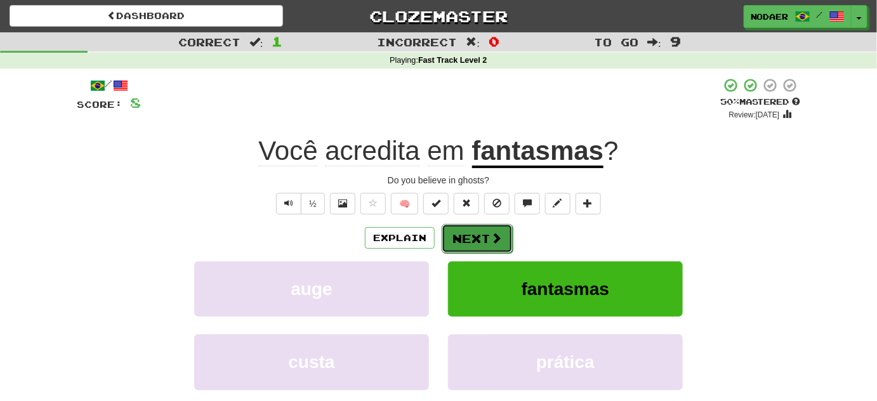
click at [483, 251] on button "Next" at bounding box center [477, 238] width 71 height 29
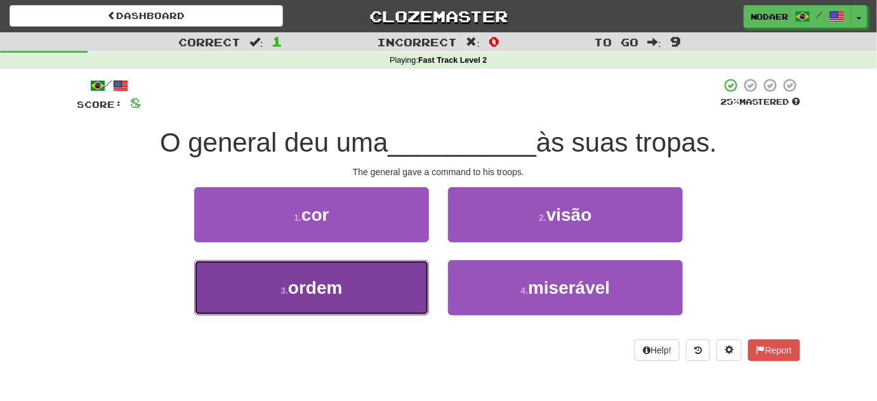
click at [362, 299] on button "3 . ordem" at bounding box center [311, 287] width 235 height 55
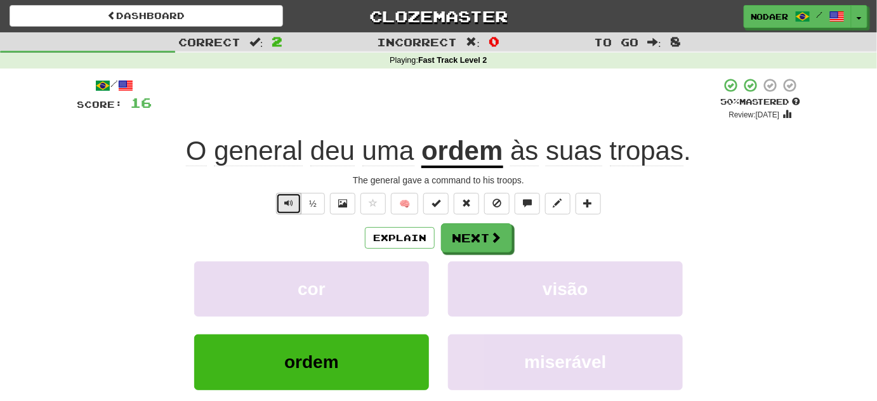
click at [295, 204] on button "Text-to-speech controls" at bounding box center [288, 204] width 25 height 22
click at [294, 204] on button "Text-to-speech controls" at bounding box center [288, 204] width 25 height 22
click at [448, 234] on button "Next" at bounding box center [477, 238] width 71 height 29
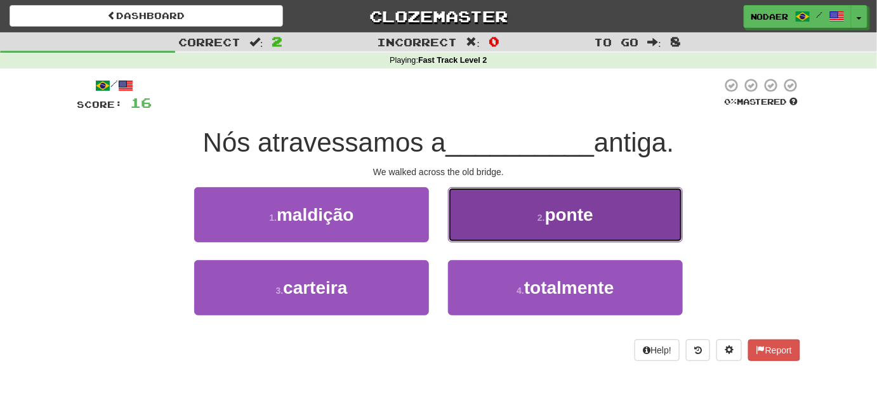
click at [580, 195] on button "2 . ponte" at bounding box center [565, 214] width 235 height 55
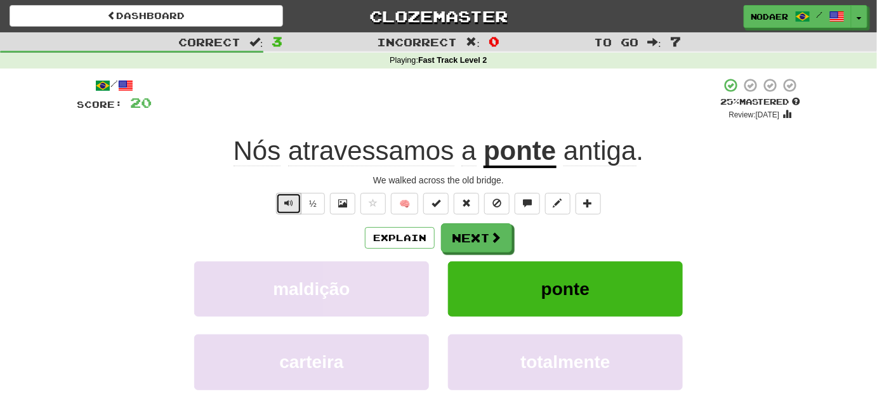
click at [285, 204] on span "Text-to-speech controls" at bounding box center [288, 203] width 9 height 9
click at [288, 197] on button "Text-to-speech controls" at bounding box center [288, 204] width 25 height 22
click at [295, 204] on button "Text-to-speech controls" at bounding box center [288, 204] width 25 height 22
click at [470, 237] on button "Next" at bounding box center [477, 238] width 71 height 29
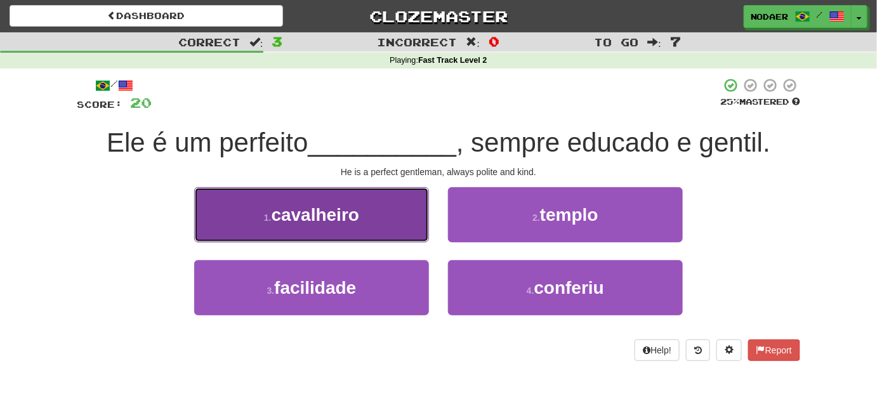
click at [353, 224] on span "cavalheiro" at bounding box center [316, 215] width 88 height 20
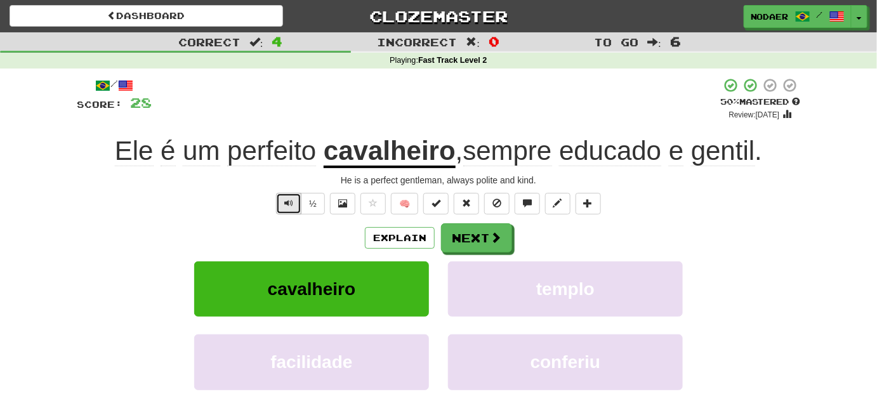
click at [287, 200] on span "Text-to-speech controls" at bounding box center [288, 203] width 9 height 9
click at [279, 209] on button "Text-to-speech controls" at bounding box center [288, 204] width 25 height 22
click at [284, 210] on button "Text-to-speech controls" at bounding box center [288, 204] width 25 height 22
click at [472, 237] on button "Next" at bounding box center [477, 238] width 71 height 29
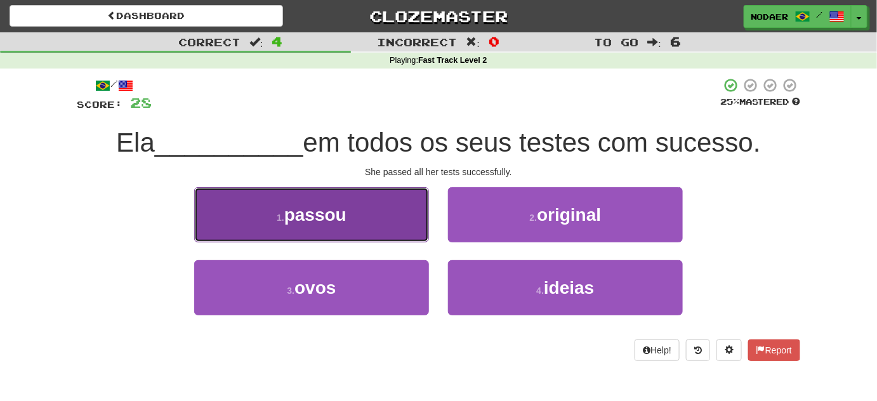
click at [374, 206] on button "1 . passou" at bounding box center [311, 214] width 235 height 55
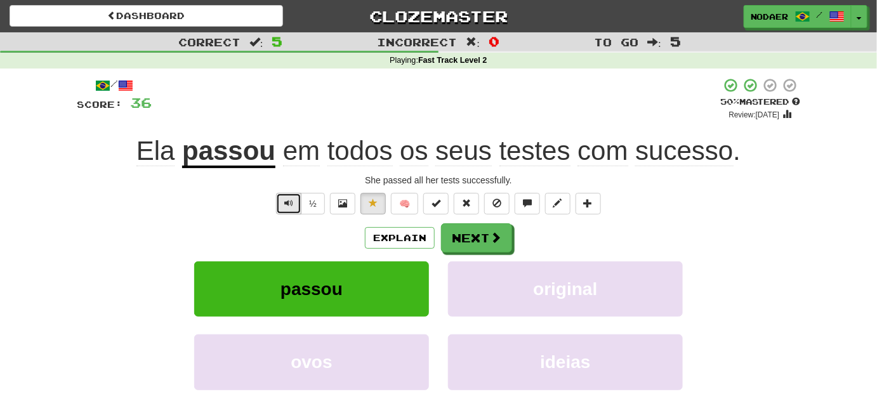
click at [282, 206] on button "Text-to-speech controls" at bounding box center [288, 204] width 25 height 22
click at [283, 209] on button "Text-to-speech controls" at bounding box center [288, 204] width 25 height 22
click at [288, 208] on button "Text-to-speech controls" at bounding box center [288, 204] width 25 height 22
click at [450, 241] on button "Next" at bounding box center [477, 238] width 71 height 29
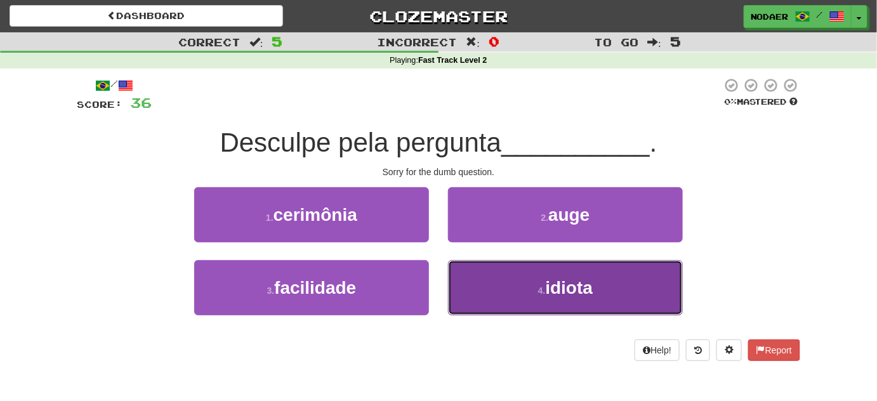
click at [565, 286] on span "idiota" at bounding box center [570, 288] width 48 height 20
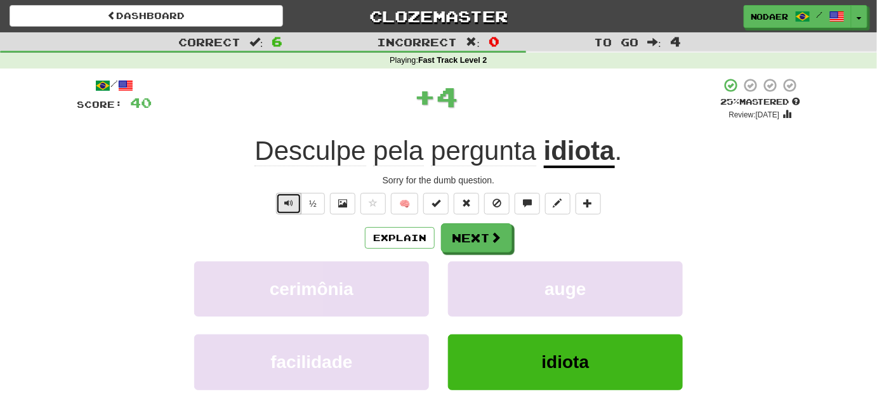
click at [280, 206] on button "Text-to-speech controls" at bounding box center [288, 204] width 25 height 22
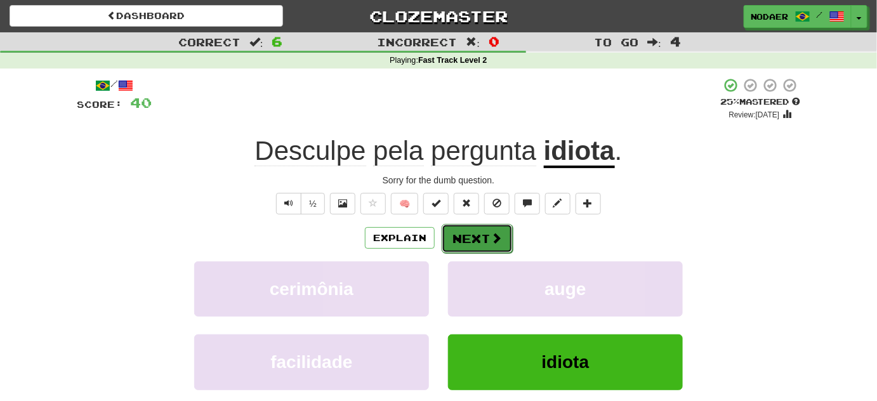
click at [449, 237] on button "Next" at bounding box center [477, 238] width 71 height 29
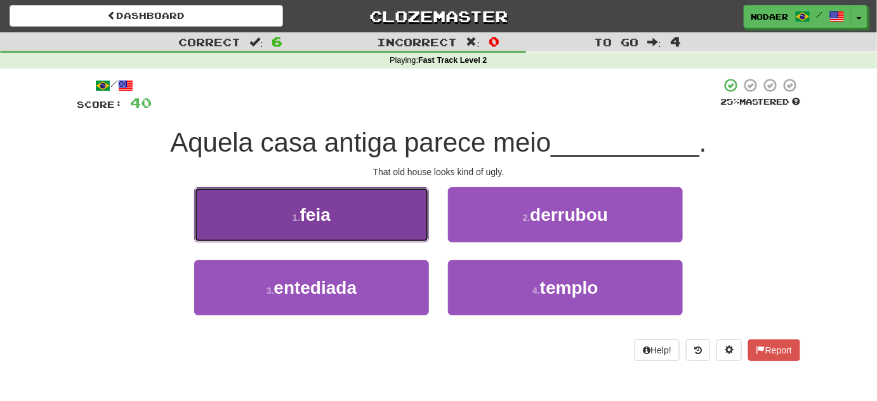
click at [259, 197] on button "1 . feia" at bounding box center [311, 214] width 235 height 55
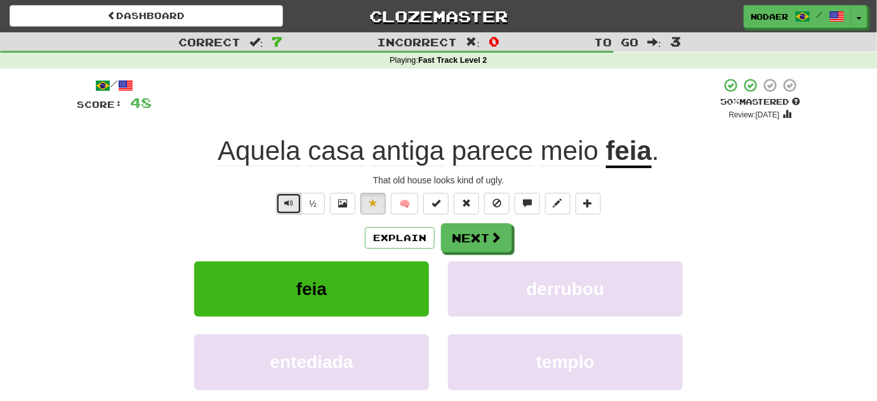
click at [285, 200] on span "Text-to-speech controls" at bounding box center [288, 203] width 9 height 9
click at [280, 201] on button "Text-to-speech controls" at bounding box center [288, 204] width 25 height 22
click at [279, 207] on button "Text-to-speech controls" at bounding box center [288, 204] width 25 height 22
click at [288, 192] on div "/ Score: 48 + 8 50 % Mastered Review: 2025-10-01 Aquela casa antiga parece meio…" at bounding box center [438, 265] width 723 height 377
click at [290, 196] on button "Text-to-speech controls" at bounding box center [288, 204] width 25 height 22
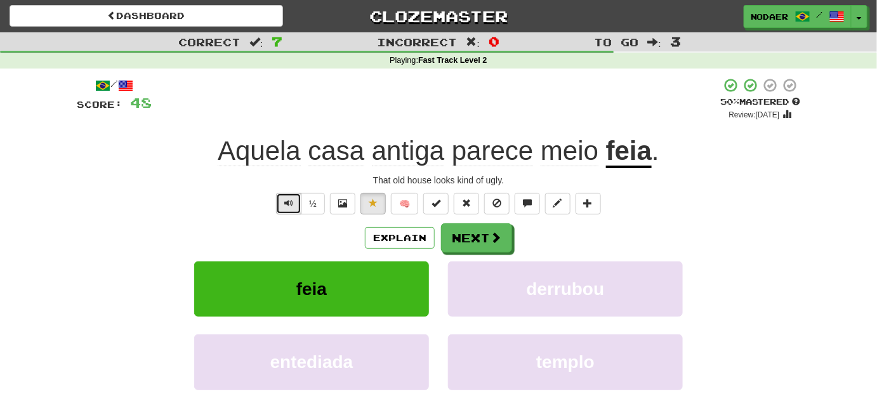
click at [290, 196] on button "Text-to-speech controls" at bounding box center [288, 204] width 25 height 22
click at [459, 246] on button "Next" at bounding box center [477, 238] width 71 height 29
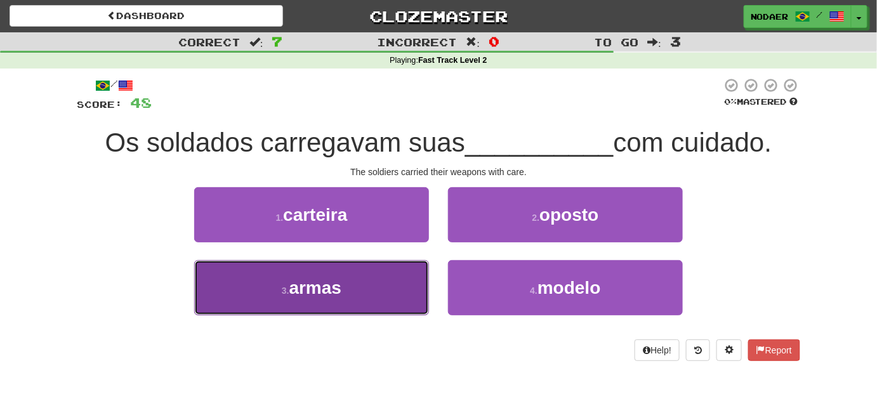
click at [375, 272] on button "3 . armas" at bounding box center [311, 287] width 235 height 55
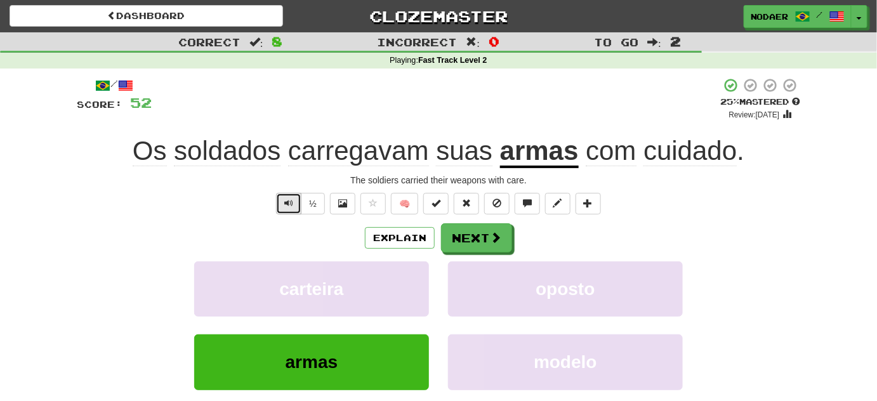
click at [290, 211] on button "Text-to-speech controls" at bounding box center [288, 204] width 25 height 22
click at [291, 207] on button "Text-to-speech controls" at bounding box center [288, 204] width 25 height 22
click at [289, 199] on span "Text-to-speech controls" at bounding box center [288, 203] width 9 height 9
click at [284, 207] on button "Text-to-speech controls" at bounding box center [288, 204] width 25 height 22
click at [384, 152] on span "carregavam" at bounding box center [358, 151] width 141 height 30
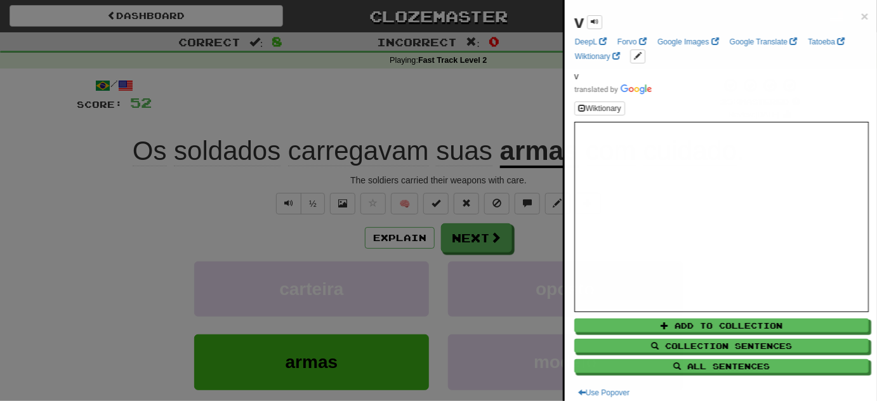
click at [360, 120] on div at bounding box center [438, 200] width 877 height 401
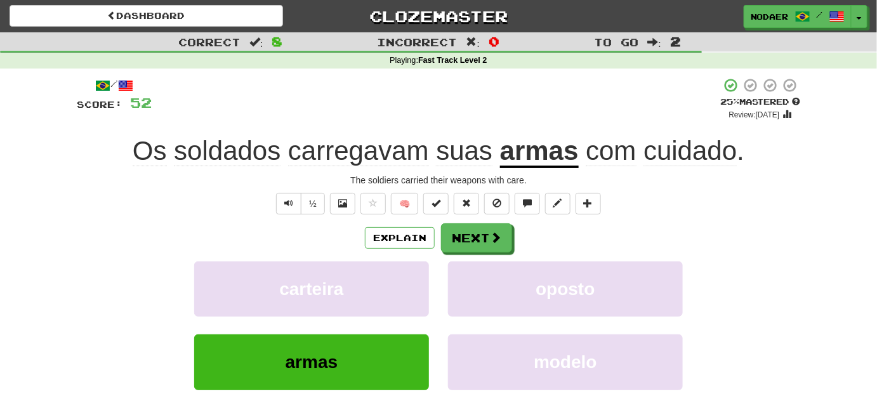
click at [341, 162] on span "carregavam" at bounding box center [358, 151] width 141 height 30
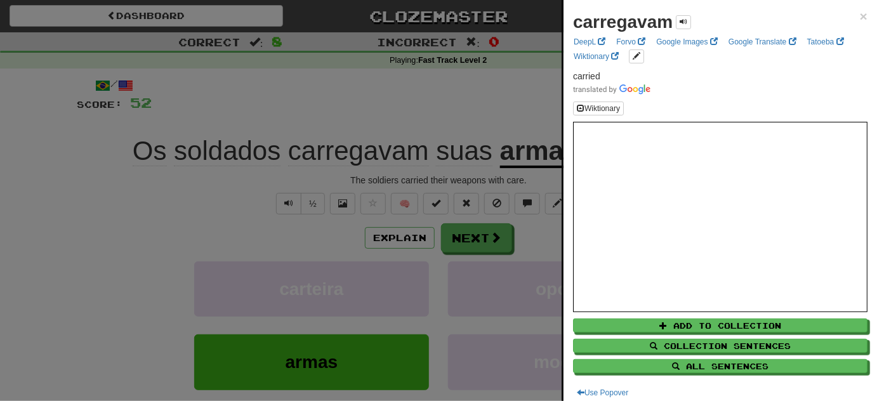
click at [345, 114] on div at bounding box center [438, 200] width 877 height 401
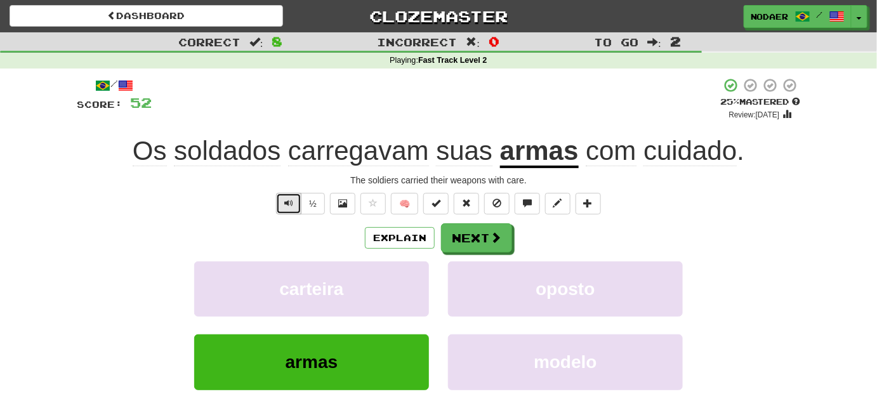
click at [284, 202] on button "Text-to-speech controls" at bounding box center [288, 204] width 25 height 22
click at [282, 196] on button "Text-to-speech controls" at bounding box center [288, 204] width 25 height 22
click at [381, 201] on button at bounding box center [372, 204] width 25 height 22
click at [490, 244] on span at bounding box center [495, 237] width 11 height 11
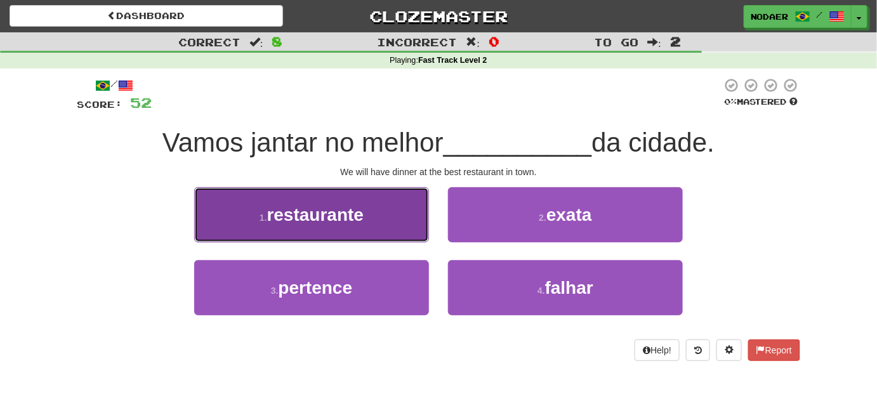
click at [334, 210] on span "restaurante" at bounding box center [315, 215] width 97 height 20
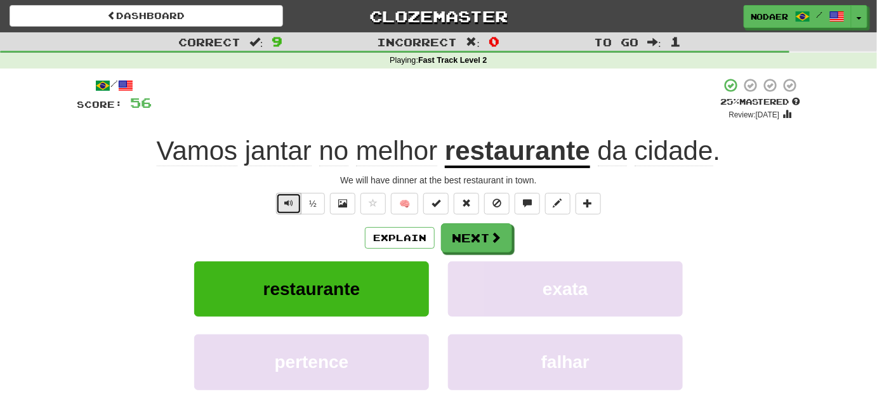
click at [281, 206] on button "Text-to-speech controls" at bounding box center [288, 204] width 25 height 22
click at [289, 202] on span "Text-to-speech controls" at bounding box center [288, 203] width 9 height 9
click at [289, 205] on span "Text-to-speech controls" at bounding box center [288, 203] width 9 height 9
click at [477, 244] on button "Next" at bounding box center [477, 238] width 71 height 29
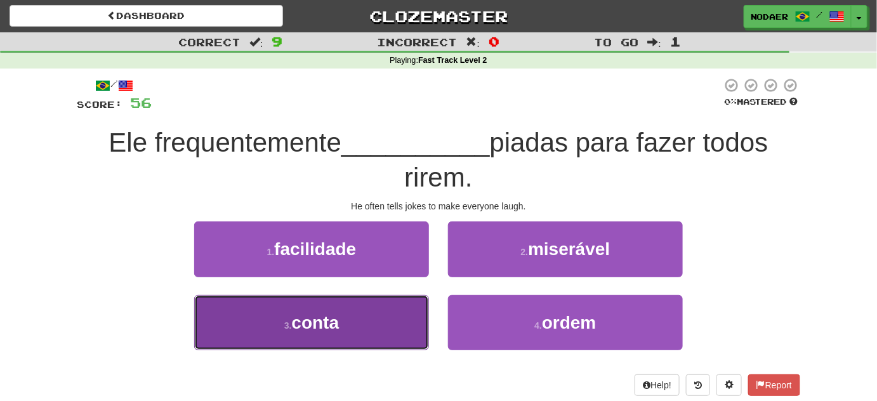
click at [324, 324] on span "conta" at bounding box center [316, 323] width 48 height 20
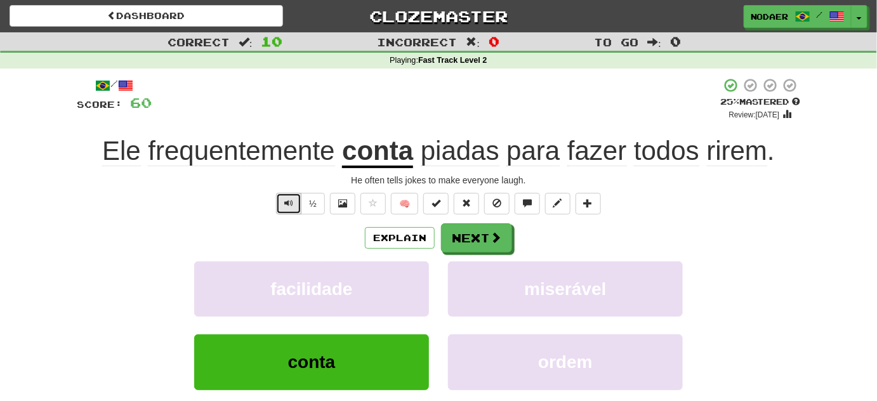
click at [285, 210] on button "Text-to-speech controls" at bounding box center [288, 204] width 25 height 22
click at [293, 208] on button "Text-to-speech controls" at bounding box center [288, 204] width 25 height 22
click at [289, 199] on span "Text-to-speech controls" at bounding box center [288, 203] width 9 height 9
click at [478, 159] on span "piadas" at bounding box center [460, 151] width 79 height 30
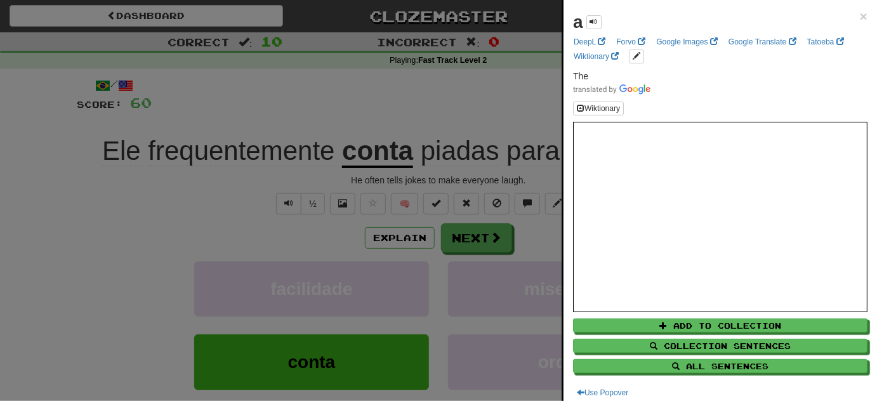
click at [436, 124] on div at bounding box center [438, 200] width 877 height 401
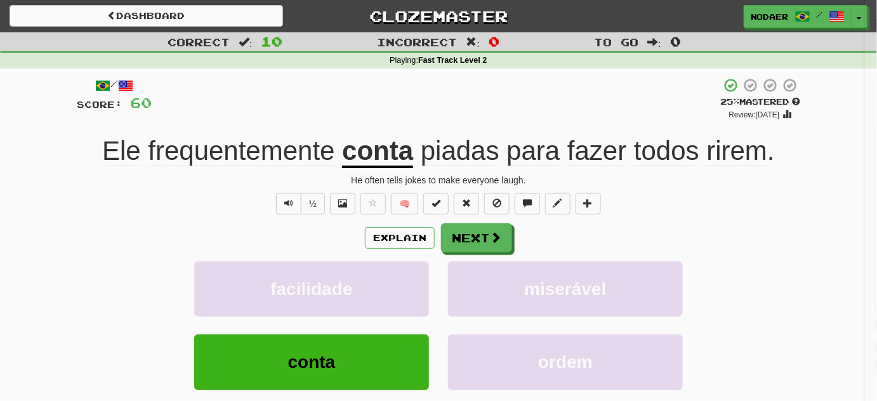
click at [446, 152] on span "piadas" at bounding box center [460, 151] width 79 height 30
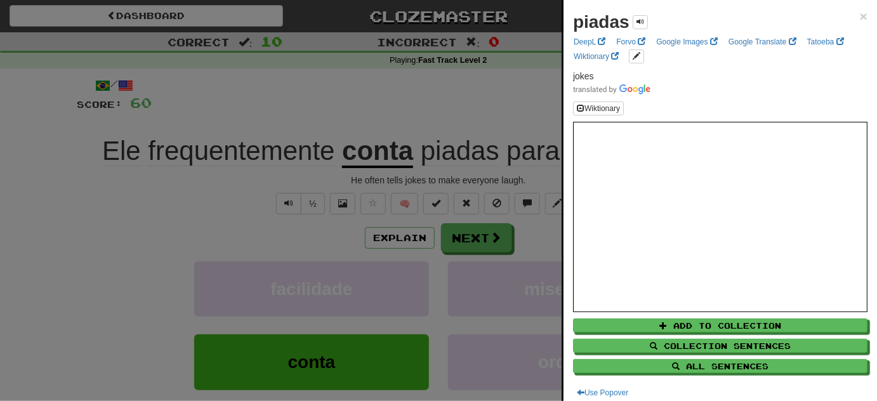
click at [249, 230] on div at bounding box center [438, 200] width 877 height 401
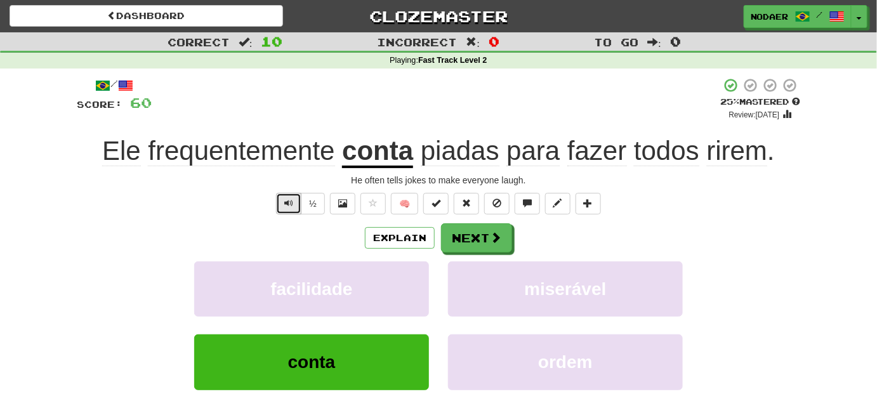
click at [287, 204] on span "Text-to-speech controls" at bounding box center [288, 203] width 9 height 9
click at [447, 235] on button "Next" at bounding box center [477, 238] width 71 height 29
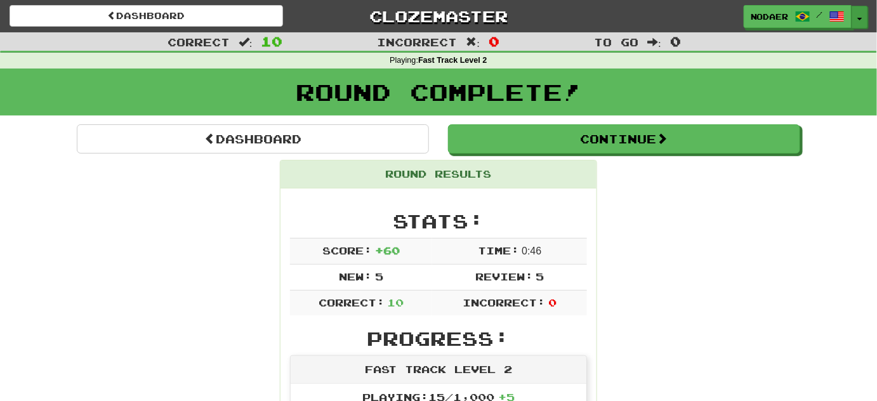
click at [858, 16] on button "Toggle Dropdown" at bounding box center [859, 17] width 16 height 23
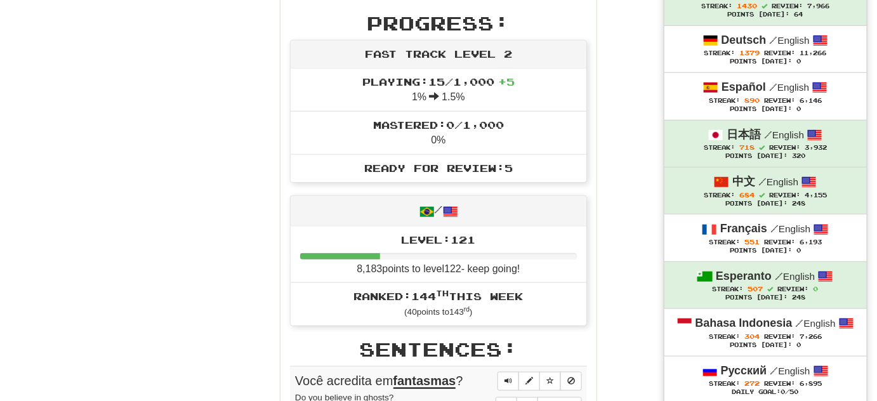
scroll to position [288, 0]
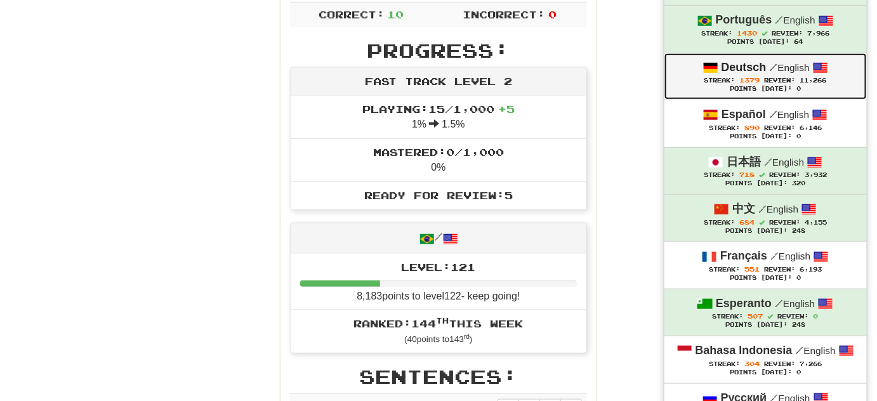
click at [716, 75] on div "Streak: 1379 Review: 11,266" at bounding box center [765, 80] width 177 height 10
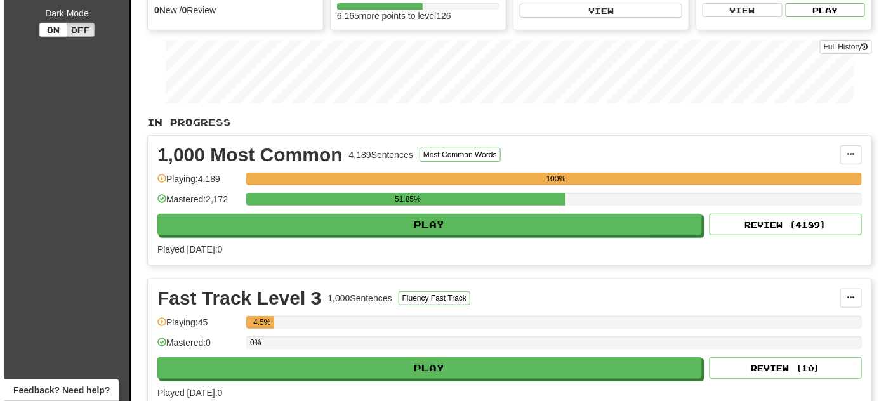
scroll to position [288, 0]
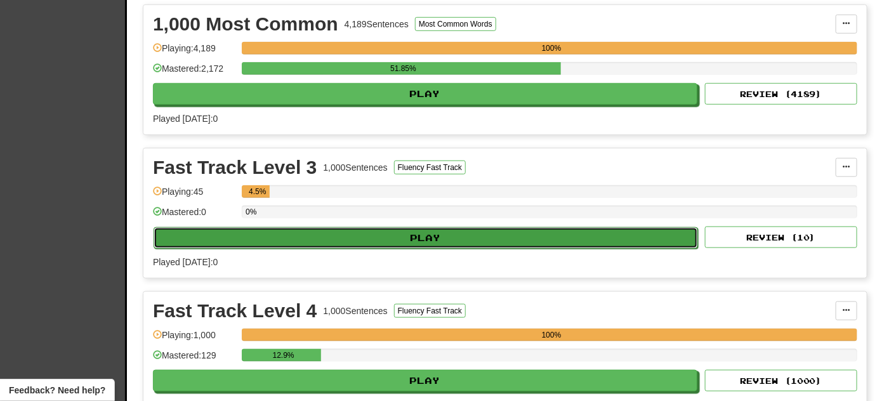
click at [584, 227] on button "Play" at bounding box center [426, 238] width 544 height 22
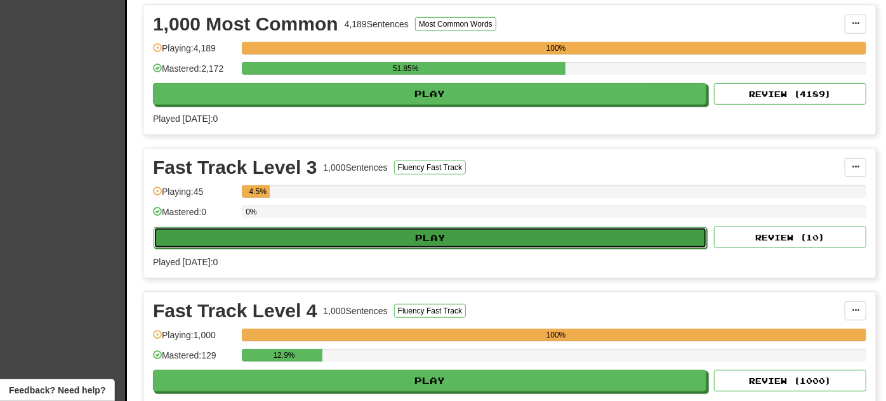
select select "**"
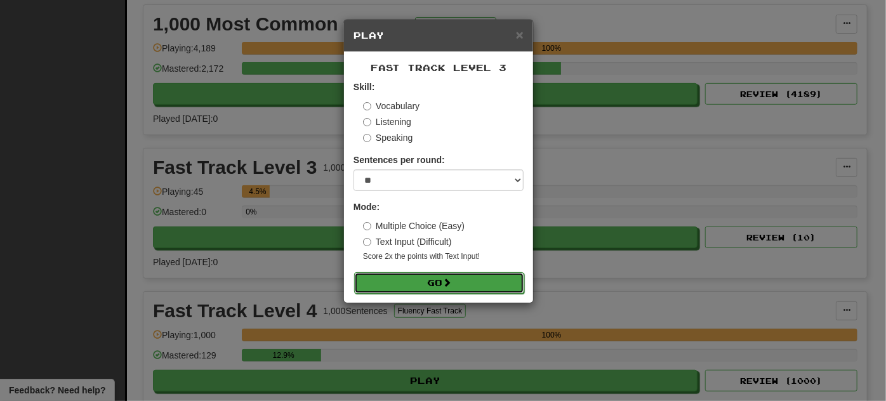
click at [518, 286] on button "Go" at bounding box center [439, 283] width 170 height 22
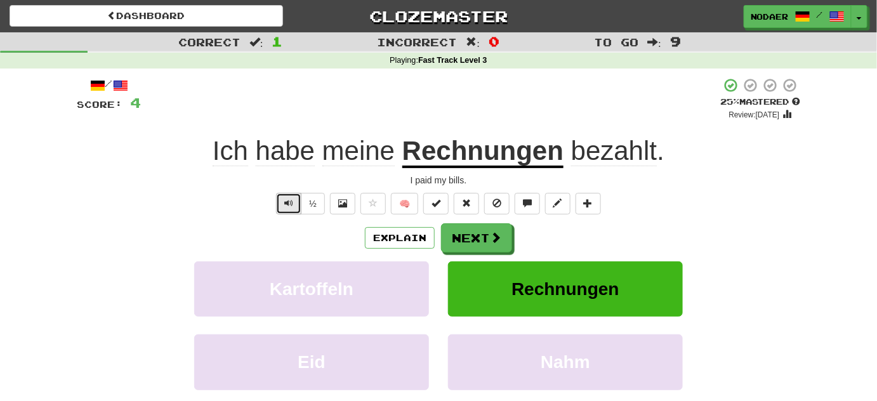
click at [283, 202] on button "Text-to-speech controls" at bounding box center [288, 204] width 25 height 22
click at [471, 241] on button "Next" at bounding box center [477, 238] width 71 height 29
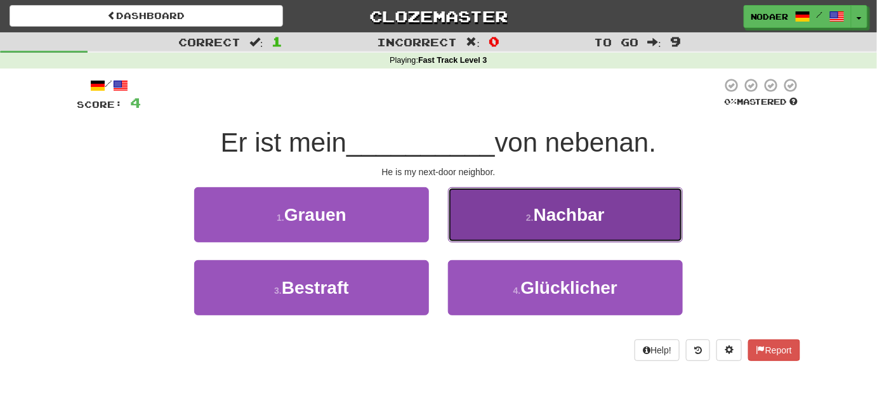
click at [568, 203] on button "2 . [GEOGRAPHIC_DATA]" at bounding box center [565, 214] width 235 height 55
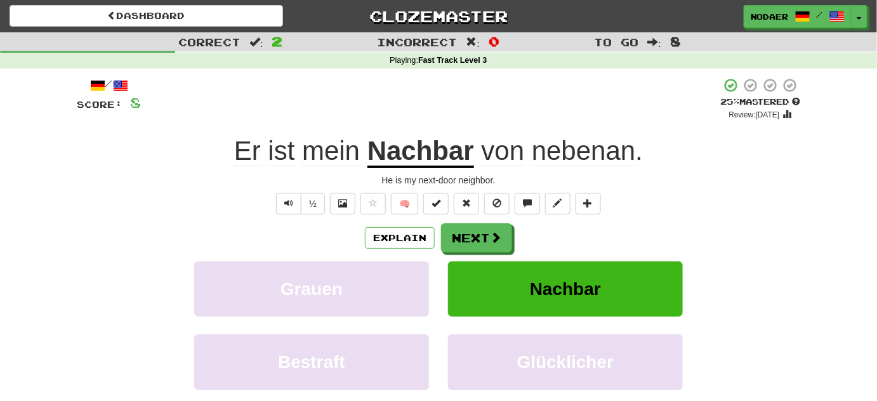
click at [563, 162] on span "nebenan" at bounding box center [584, 151] width 104 height 30
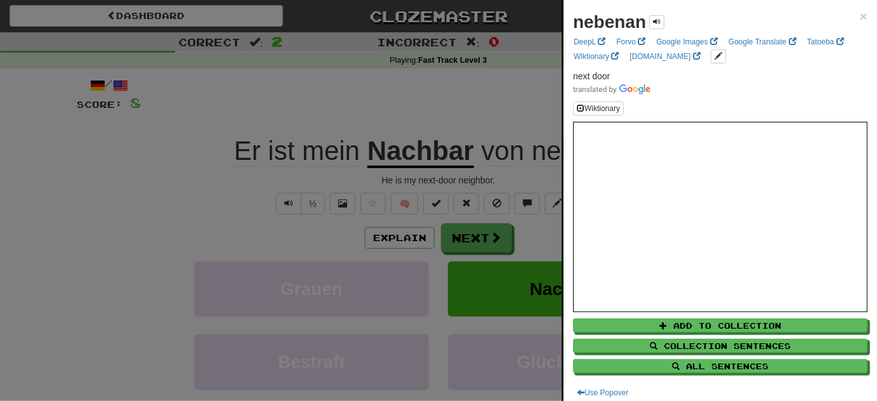
click at [182, 195] on div at bounding box center [438, 200] width 877 height 401
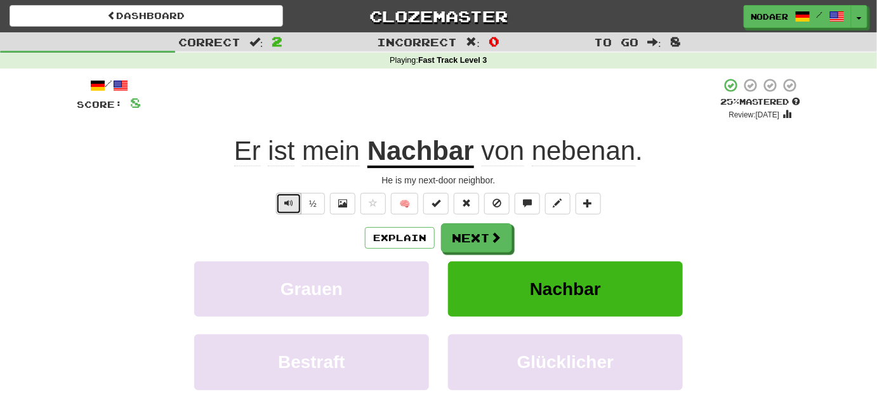
click at [290, 195] on button "Text-to-speech controls" at bounding box center [288, 204] width 25 height 22
click at [293, 200] on span "Text-to-speech controls" at bounding box center [288, 203] width 9 height 9
click at [291, 199] on span "Text-to-speech controls" at bounding box center [288, 203] width 9 height 9
click at [291, 196] on button "Text-to-speech controls" at bounding box center [288, 204] width 25 height 22
click at [366, 206] on button at bounding box center [372, 204] width 25 height 22
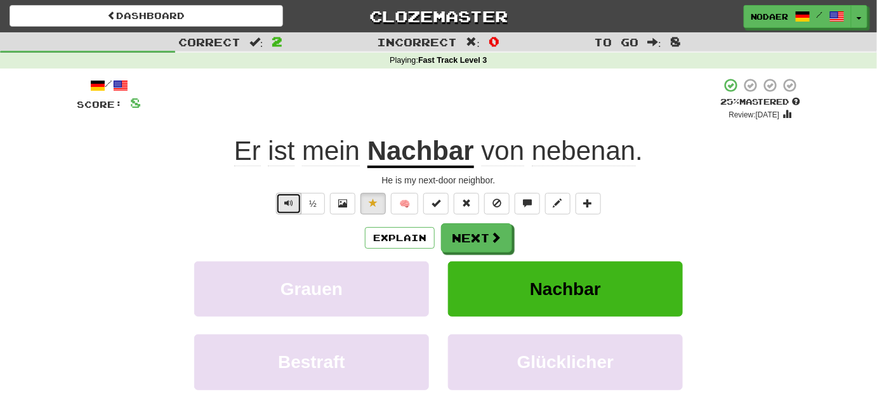
click at [286, 200] on span "Text-to-speech controls" at bounding box center [288, 203] width 9 height 9
click at [383, 232] on button "Explain" at bounding box center [400, 238] width 70 height 22
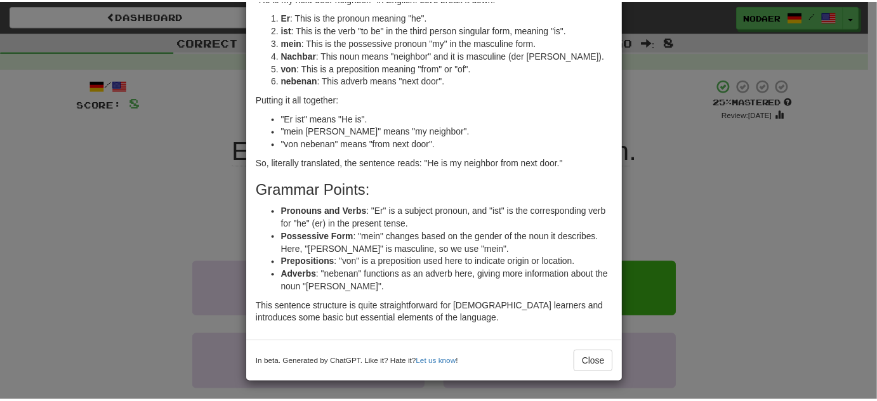
scroll to position [82, 0]
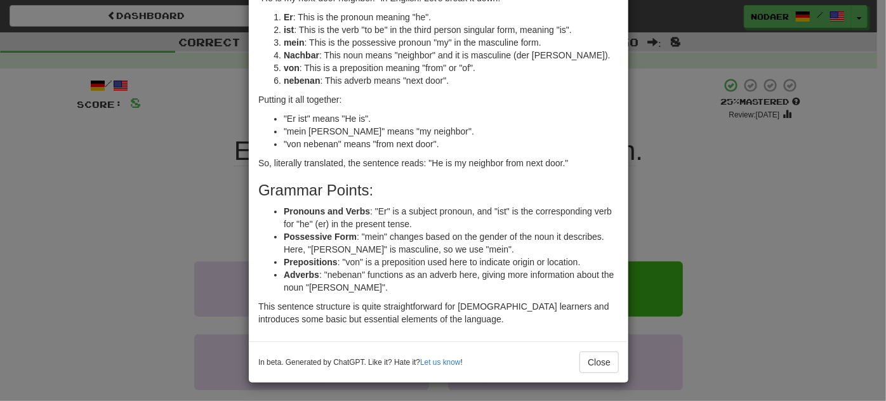
click at [165, 206] on div "× Explanation Sure! The German sentence "Er ist mein [PERSON_NAME] von nebenan.…" at bounding box center [443, 200] width 886 height 401
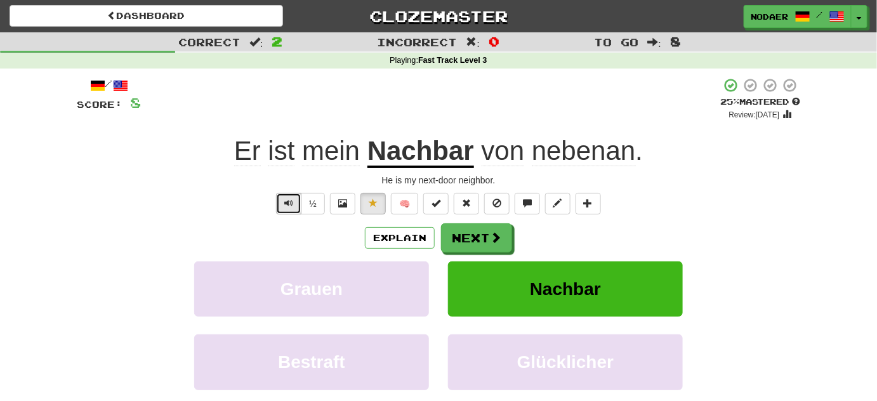
click at [281, 200] on button "Text-to-speech controls" at bounding box center [288, 204] width 25 height 22
click at [291, 200] on span "Text-to-speech controls" at bounding box center [288, 203] width 9 height 9
click at [296, 204] on button "Text-to-speech controls" at bounding box center [288, 204] width 25 height 22
click at [280, 200] on button "Text-to-speech controls" at bounding box center [288, 204] width 25 height 22
click at [287, 200] on span "Text-to-speech controls" at bounding box center [288, 203] width 9 height 9
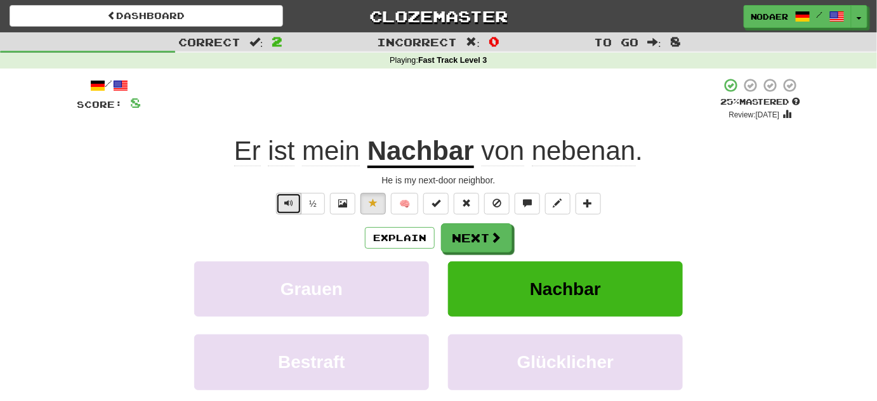
click at [287, 200] on span "Text-to-speech controls" at bounding box center [288, 203] width 9 height 9
click at [296, 195] on button "Text-to-speech controls" at bounding box center [288, 204] width 25 height 22
click at [288, 195] on button "Text-to-speech controls" at bounding box center [288, 204] width 25 height 22
click at [462, 237] on button "Next" at bounding box center [477, 238] width 71 height 29
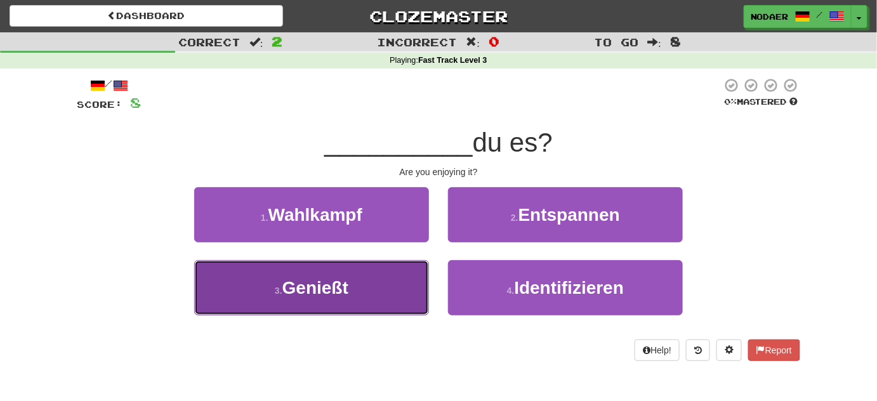
click at [368, 280] on button "3 . Genießt" at bounding box center [311, 287] width 235 height 55
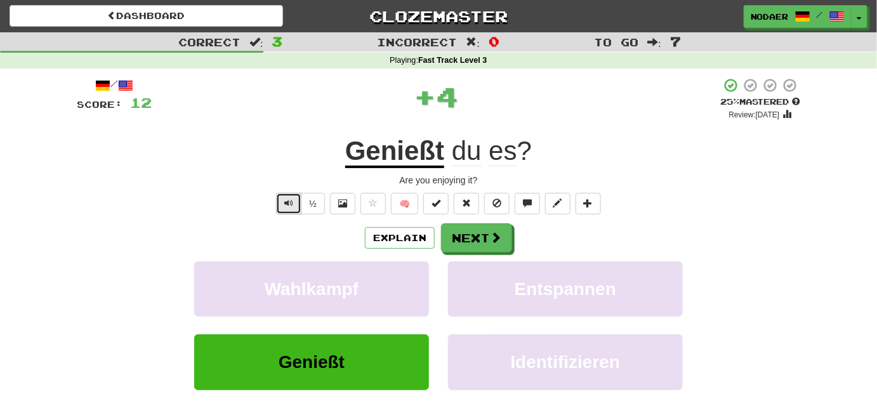
click at [299, 198] on button "Text-to-speech controls" at bounding box center [288, 204] width 25 height 22
click at [299, 199] on button "Text-to-speech controls" at bounding box center [288, 204] width 25 height 22
click at [299, 204] on button "Text-to-speech controls" at bounding box center [288, 204] width 25 height 22
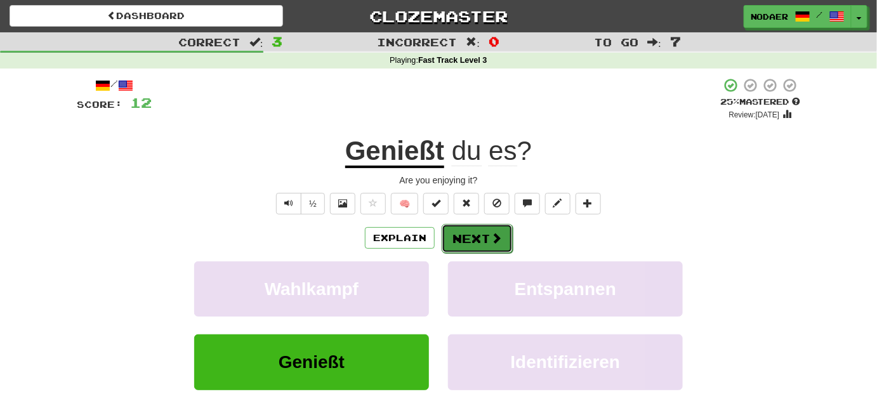
click at [456, 237] on button "Next" at bounding box center [477, 238] width 71 height 29
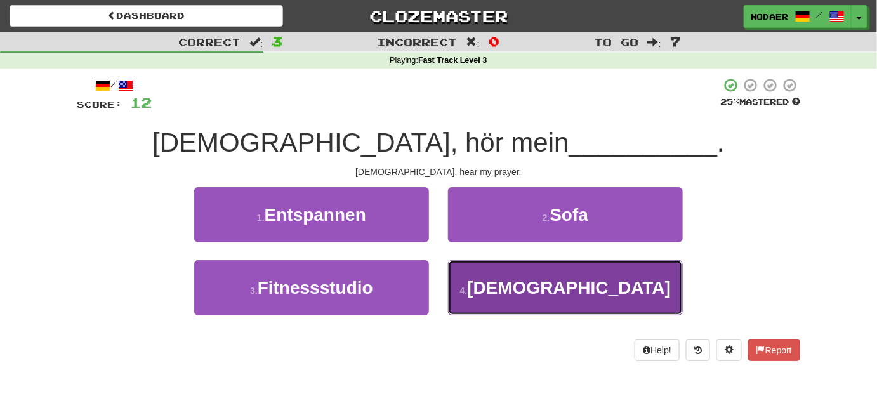
click at [494, 307] on button "4 . Gebet" at bounding box center [565, 287] width 235 height 55
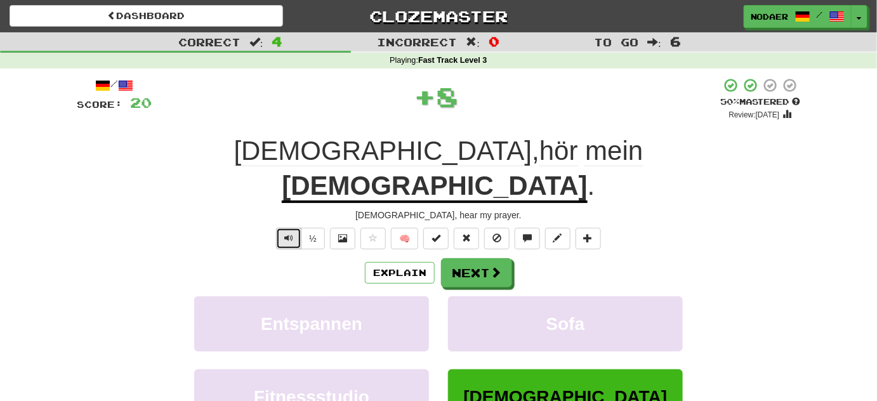
click at [285, 233] on span "Text-to-speech controls" at bounding box center [288, 237] width 9 height 9
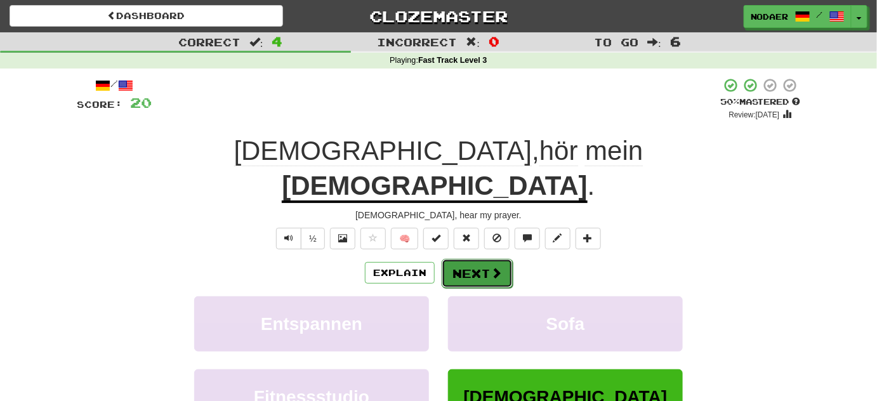
click at [459, 259] on button "Next" at bounding box center [477, 273] width 71 height 29
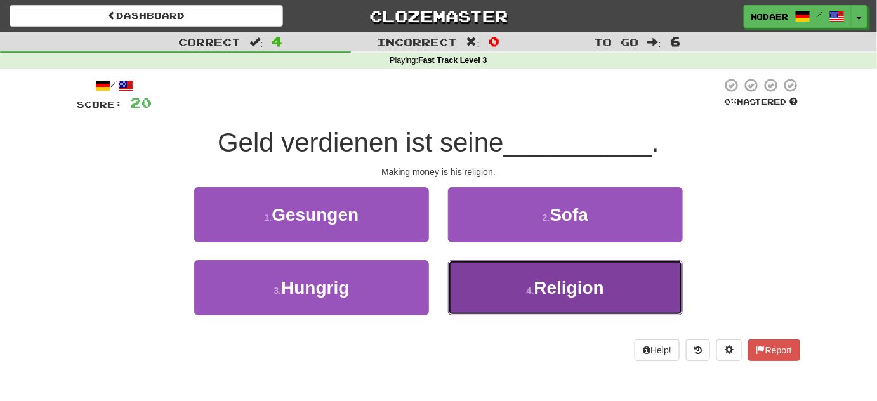
click at [532, 290] on small "4 ." at bounding box center [531, 290] width 8 height 10
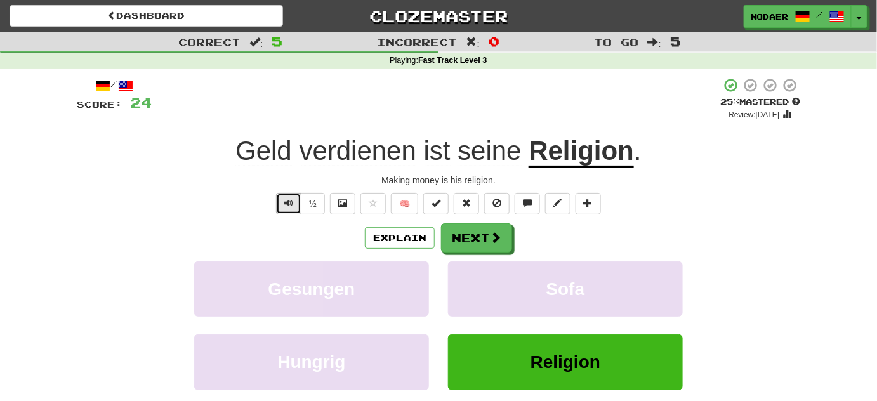
click at [282, 193] on button "Text-to-speech controls" at bounding box center [288, 204] width 25 height 22
click at [284, 206] on button "Text-to-speech controls" at bounding box center [288, 204] width 25 height 22
click at [299, 199] on button "Text-to-speech controls" at bounding box center [288, 204] width 25 height 22
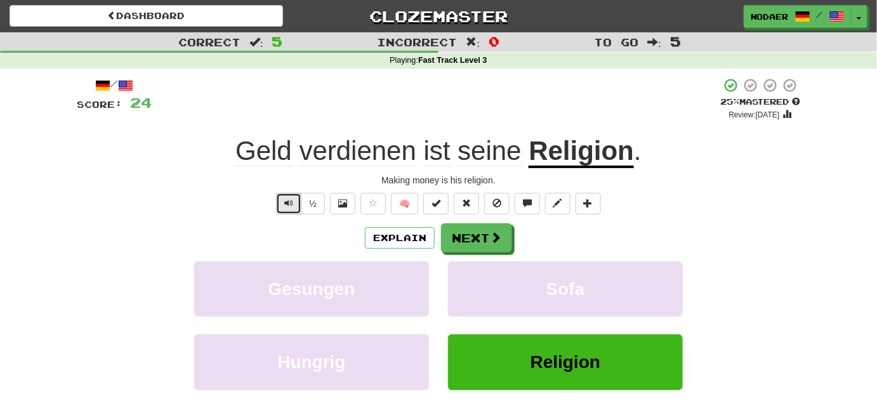
click at [301, 199] on button "Text-to-speech controls" at bounding box center [288, 204] width 25 height 22
click at [291, 209] on button "Text-to-speech controls" at bounding box center [288, 204] width 25 height 22
click at [299, 209] on button "Text-to-speech controls" at bounding box center [288, 204] width 25 height 22
click at [295, 206] on button "Text-to-speech controls" at bounding box center [288, 204] width 25 height 22
click at [297, 200] on button "Text-to-speech controls" at bounding box center [288, 204] width 25 height 22
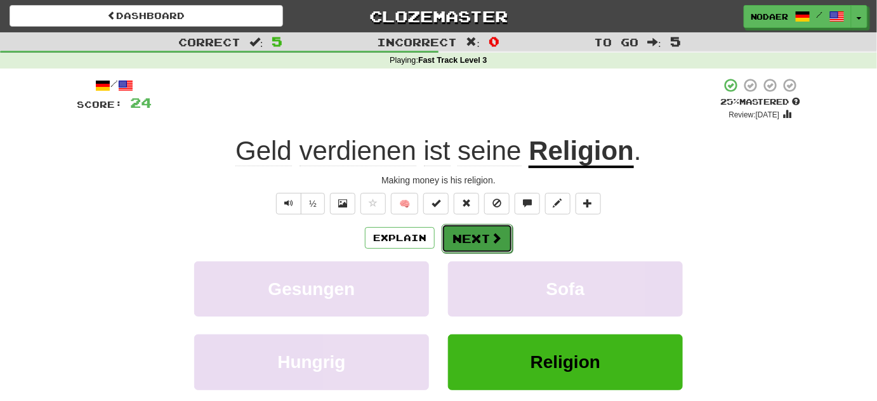
click at [482, 240] on button "Next" at bounding box center [477, 238] width 71 height 29
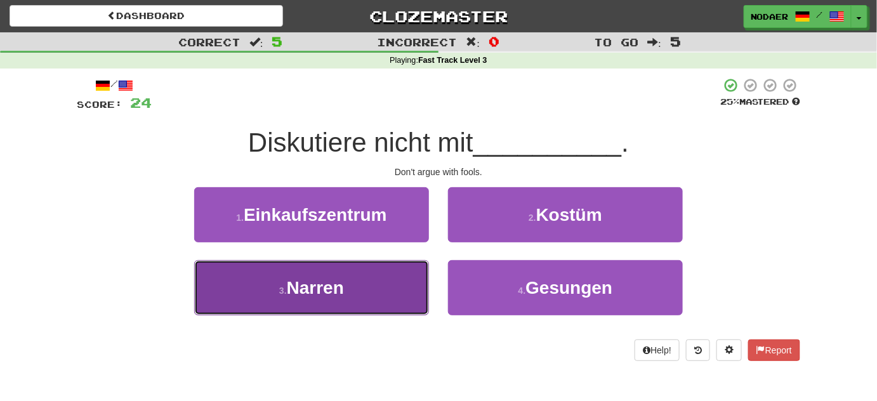
click at [410, 280] on button "3 . Narren" at bounding box center [311, 287] width 235 height 55
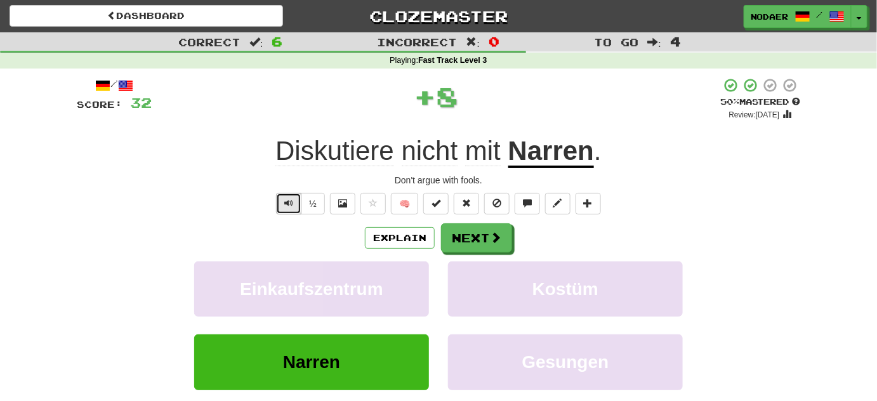
click at [298, 200] on button "Text-to-speech controls" at bounding box center [288, 204] width 25 height 22
click at [284, 200] on button "Text-to-speech controls" at bounding box center [288, 204] width 25 height 22
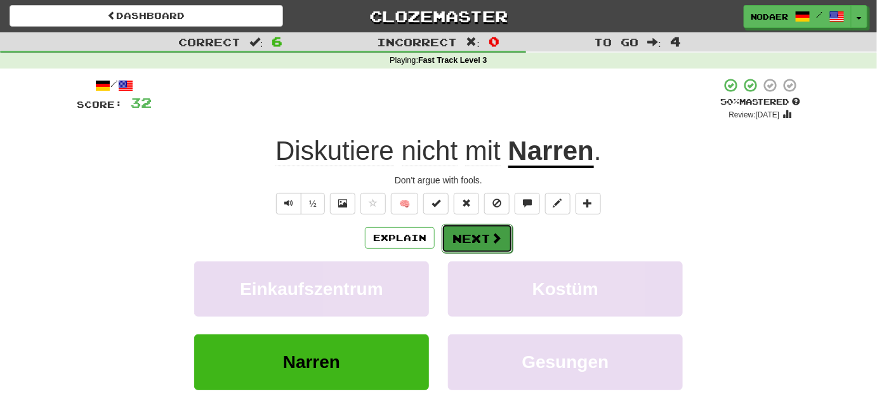
click at [473, 236] on button "Next" at bounding box center [477, 238] width 71 height 29
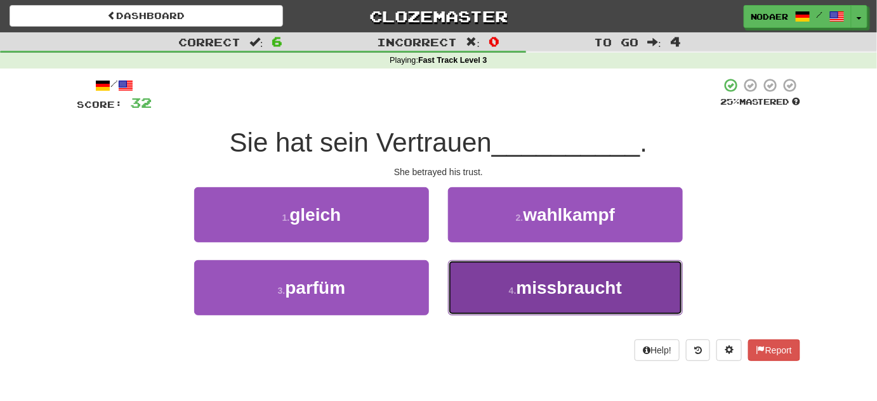
click at [532, 292] on span "missbraucht" at bounding box center [569, 288] width 106 height 20
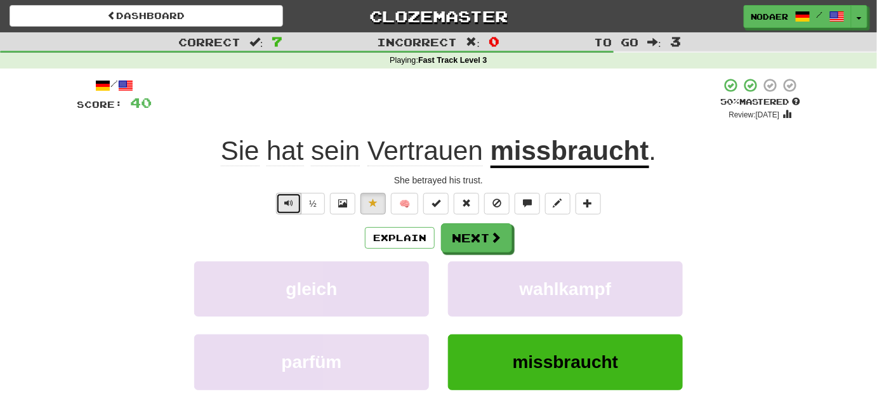
click at [299, 206] on button "Text-to-speech controls" at bounding box center [288, 204] width 25 height 22
click at [292, 199] on span "Text-to-speech controls" at bounding box center [288, 203] width 9 height 9
click at [292, 201] on span "Text-to-speech controls" at bounding box center [288, 203] width 9 height 9
click at [291, 201] on span "Text-to-speech controls" at bounding box center [288, 203] width 9 height 9
click at [293, 204] on span "Text-to-speech controls" at bounding box center [288, 203] width 9 height 9
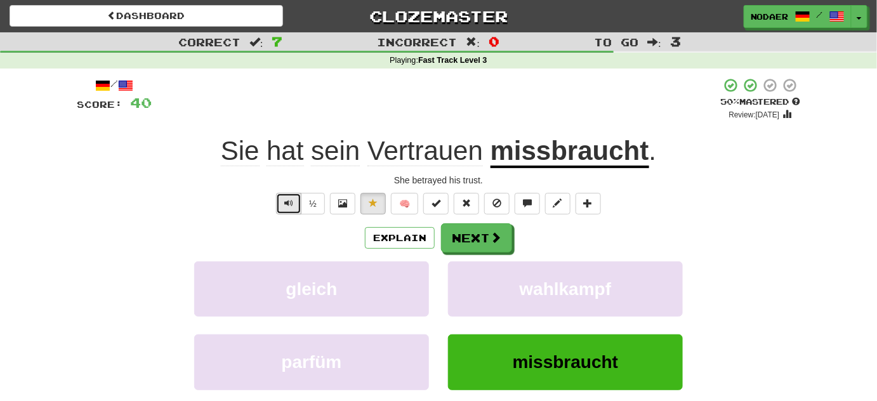
click at [292, 204] on span "Text-to-speech controls" at bounding box center [288, 203] width 9 height 9
click at [401, 145] on span "Vertrauen" at bounding box center [424, 151] width 115 height 30
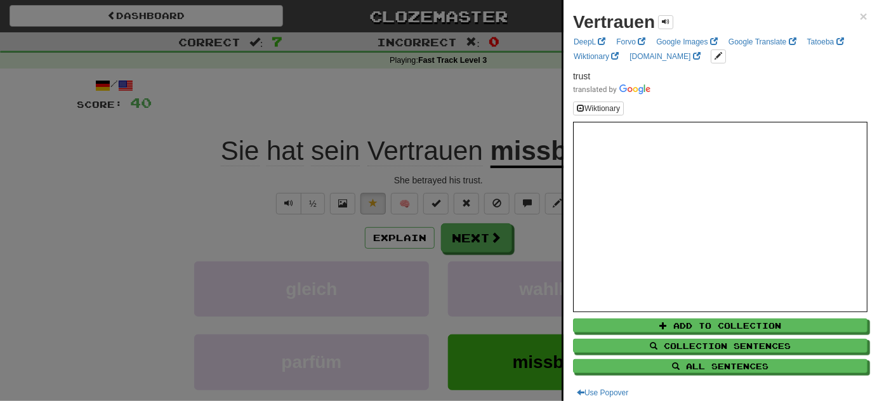
click at [223, 214] on div at bounding box center [438, 200] width 877 height 401
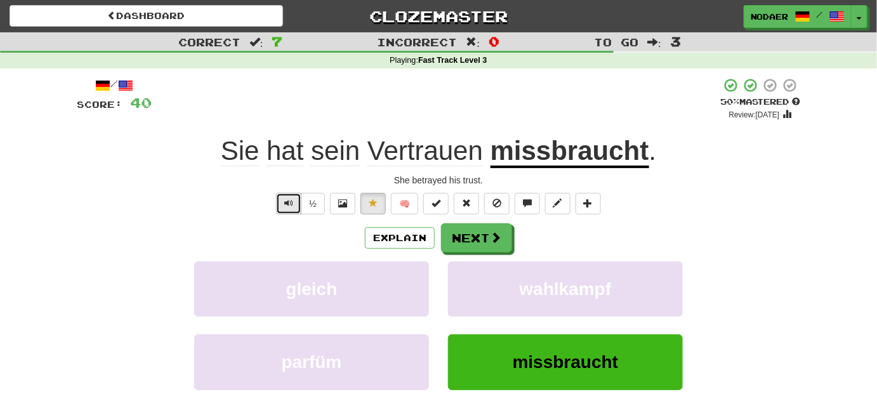
click at [293, 204] on span "Text-to-speech controls" at bounding box center [288, 203] width 9 height 9
click at [287, 206] on span "Text-to-speech controls" at bounding box center [288, 203] width 9 height 9
click at [469, 226] on button "Next" at bounding box center [477, 238] width 71 height 29
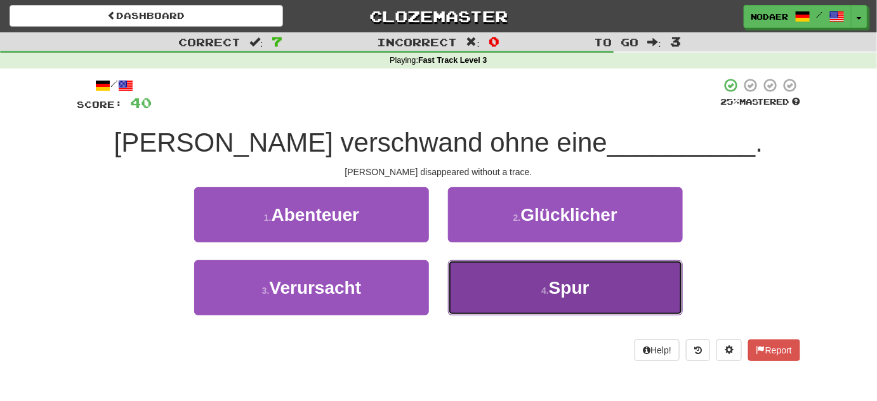
click at [518, 281] on button "4 . Spur" at bounding box center [565, 287] width 235 height 55
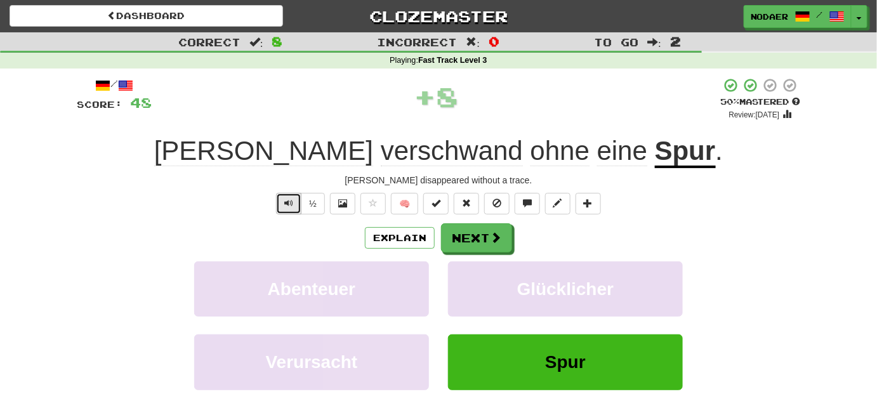
click at [289, 202] on span "Text-to-speech controls" at bounding box center [288, 203] width 9 height 9
click at [298, 204] on button "Text-to-speech controls" at bounding box center [288, 204] width 25 height 22
click at [296, 194] on button "Text-to-speech controls" at bounding box center [288, 204] width 25 height 22
click at [289, 195] on button "Text-to-speech controls" at bounding box center [288, 204] width 25 height 22
click at [296, 206] on button "Text-to-speech controls" at bounding box center [288, 204] width 25 height 22
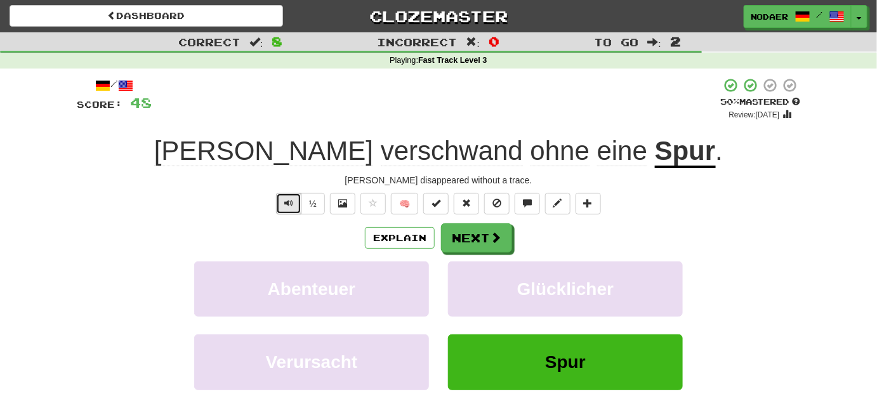
click at [296, 206] on button "Text-to-speech controls" at bounding box center [288, 204] width 25 height 22
click at [483, 242] on button "Next" at bounding box center [477, 238] width 71 height 29
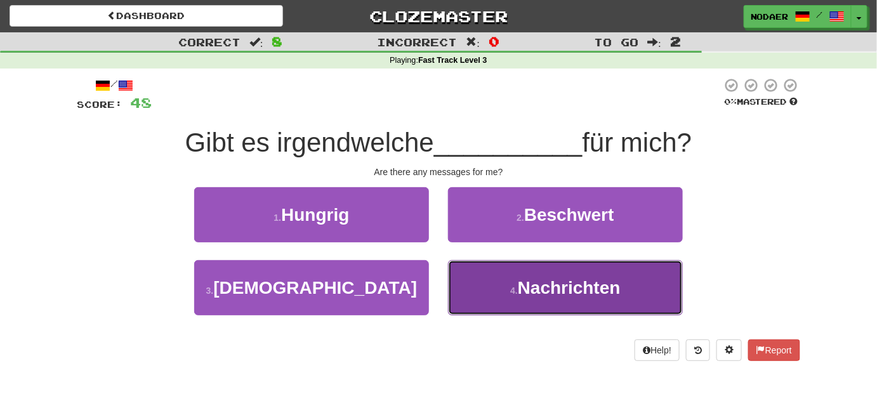
click at [506, 292] on button "4 . Nachrichten" at bounding box center [565, 287] width 235 height 55
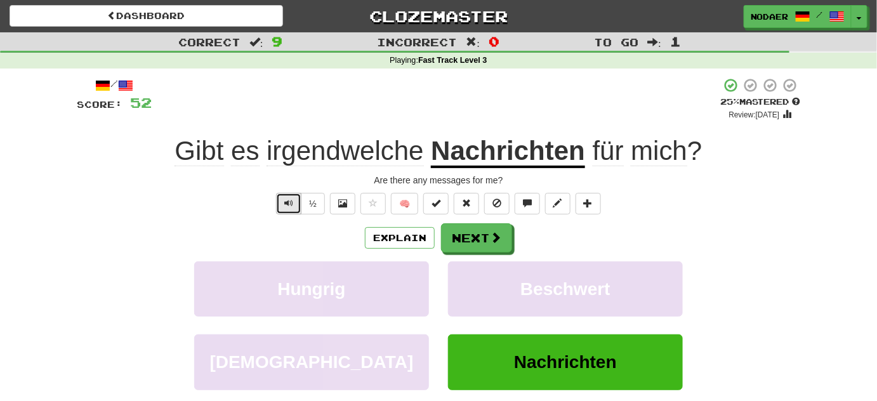
click at [290, 199] on span "Text-to-speech controls" at bounding box center [288, 203] width 9 height 9
click at [284, 206] on button "Text-to-speech controls" at bounding box center [288, 204] width 25 height 22
click at [287, 205] on span "Text-to-speech controls" at bounding box center [288, 203] width 9 height 9
click at [292, 200] on span "Text-to-speech controls" at bounding box center [288, 203] width 9 height 9
click at [296, 197] on button "Text-to-speech controls" at bounding box center [288, 204] width 25 height 22
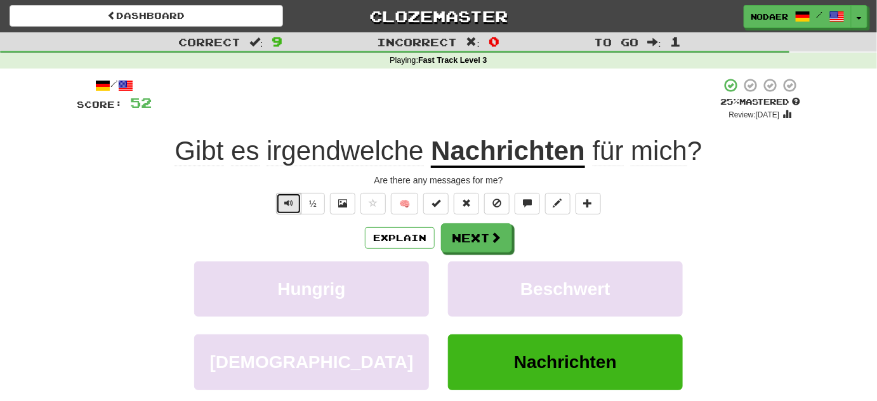
click at [293, 202] on span "Text-to-speech controls" at bounding box center [288, 203] width 9 height 9
click at [460, 243] on button "Next" at bounding box center [477, 238] width 71 height 29
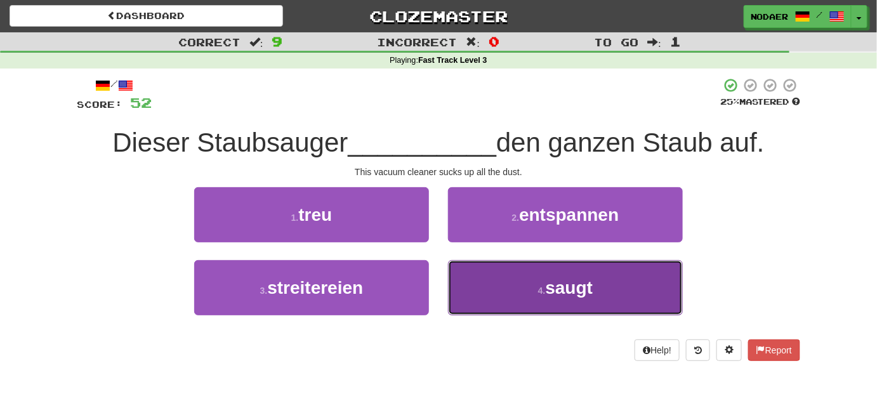
click at [526, 280] on button "4 . saugt" at bounding box center [565, 287] width 235 height 55
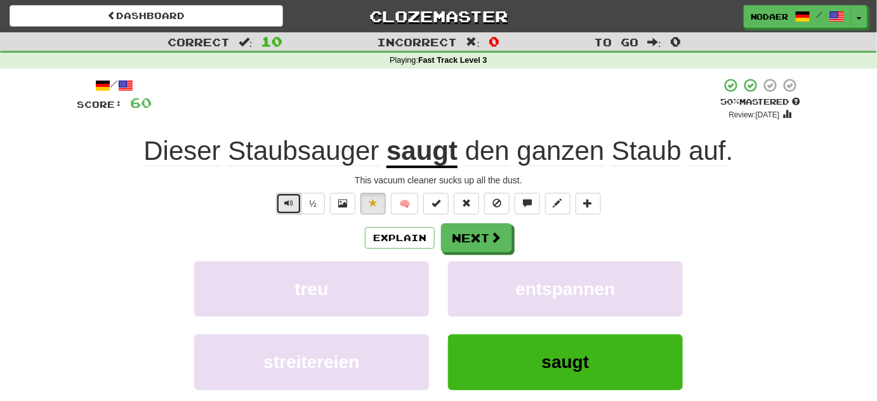
click at [285, 199] on span "Text-to-speech controls" at bounding box center [288, 203] width 9 height 9
click at [280, 202] on button "Text-to-speech controls" at bounding box center [288, 204] width 25 height 22
click at [290, 200] on span "Text-to-speech controls" at bounding box center [288, 203] width 9 height 9
click at [283, 194] on button "Text-to-speech controls" at bounding box center [288, 204] width 25 height 22
click at [287, 201] on span "Text-to-speech controls" at bounding box center [288, 203] width 9 height 9
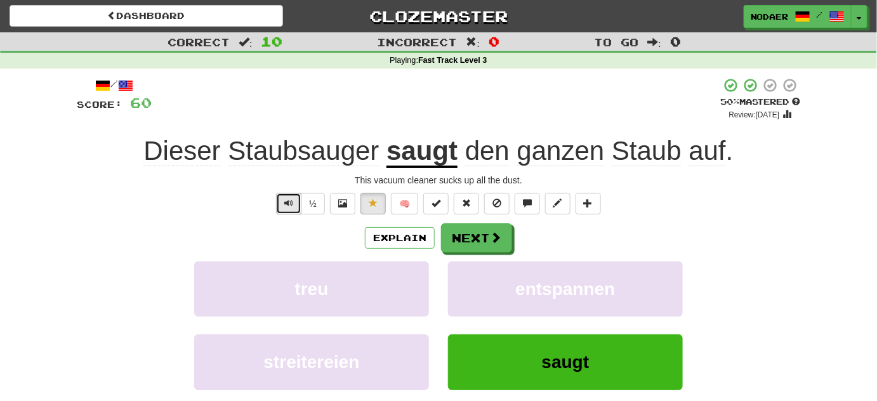
click at [288, 204] on span "Text-to-speech controls" at bounding box center [288, 203] width 9 height 9
click at [284, 209] on button "Text-to-speech controls" at bounding box center [288, 204] width 25 height 22
click at [282, 210] on button "Text-to-speech controls" at bounding box center [288, 204] width 25 height 22
click at [475, 232] on button "Next" at bounding box center [477, 238] width 71 height 29
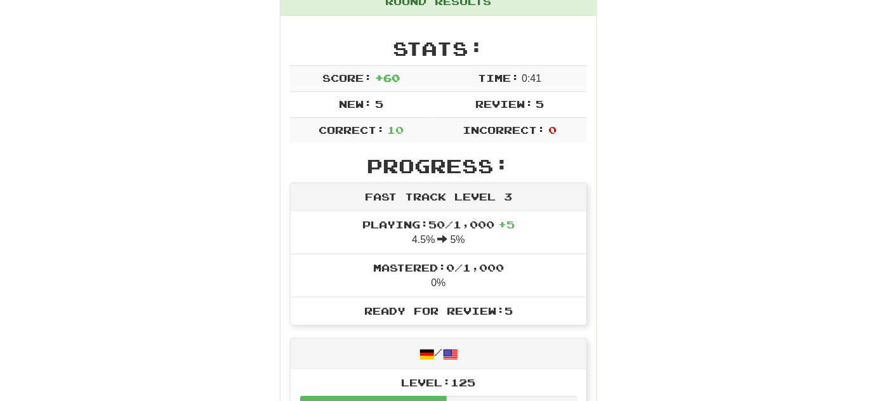
scroll to position [0, 0]
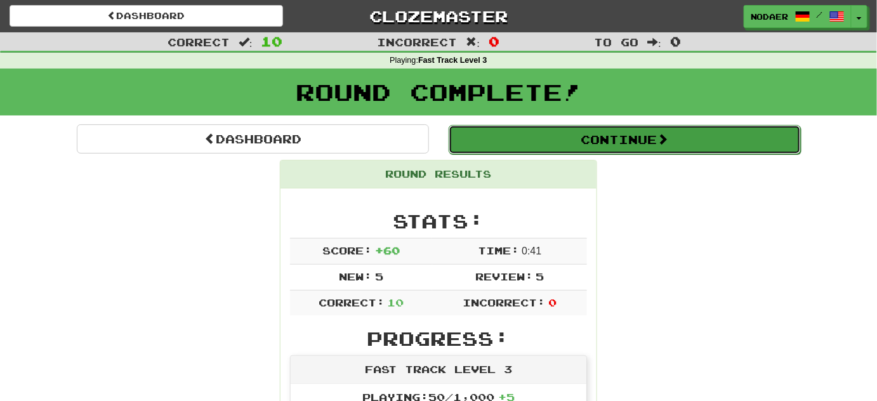
click at [739, 133] on button "Continue" at bounding box center [625, 139] width 352 height 29
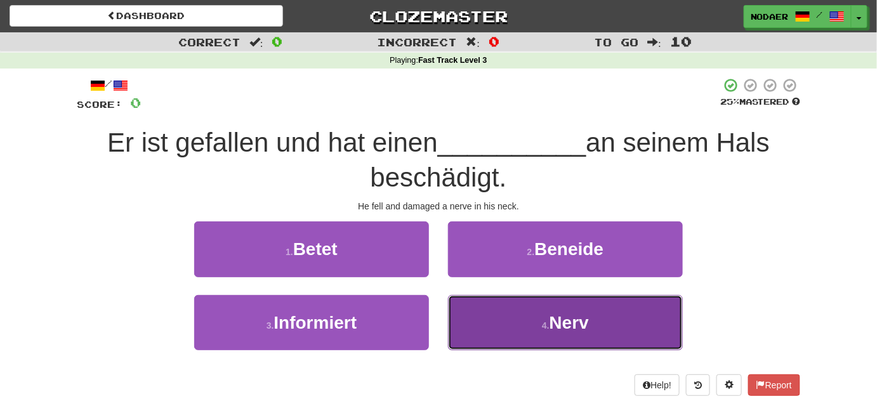
click at [578, 329] on span "Nerv" at bounding box center [568, 323] width 39 height 20
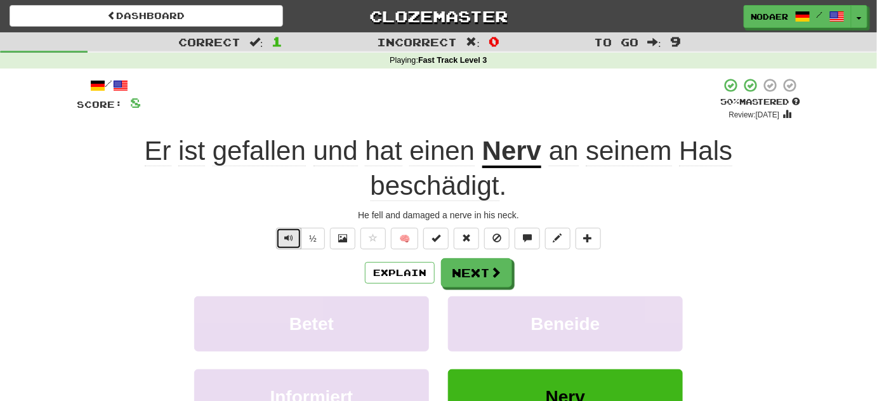
click at [280, 240] on button "Text-to-speech controls" at bounding box center [288, 239] width 25 height 22
click at [285, 247] on button "Text-to-speech controls" at bounding box center [288, 239] width 25 height 22
click at [285, 233] on span "Text-to-speech controls" at bounding box center [288, 237] width 9 height 9
click at [280, 243] on button "Text-to-speech controls" at bounding box center [288, 239] width 25 height 22
click at [371, 238] on span at bounding box center [373, 237] width 9 height 9
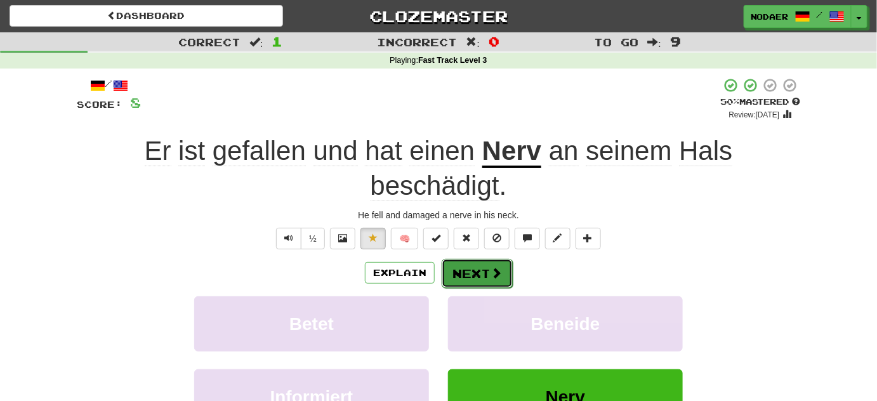
click at [458, 272] on button "Next" at bounding box center [477, 273] width 71 height 29
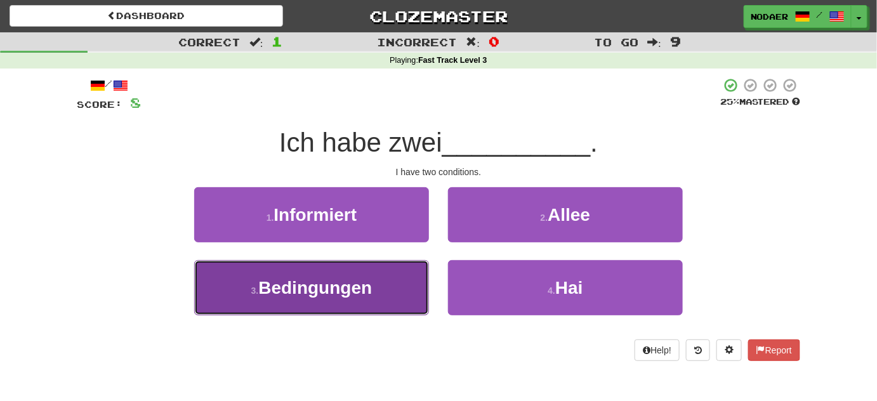
click at [318, 302] on button "3 . Bedingungen" at bounding box center [311, 287] width 235 height 55
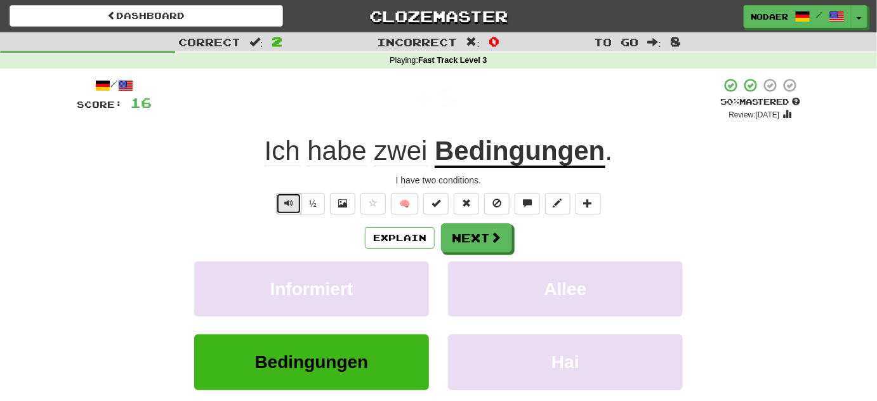
click at [277, 207] on button "Text-to-speech controls" at bounding box center [288, 204] width 25 height 22
click at [280, 211] on button "Text-to-speech controls" at bounding box center [288, 204] width 25 height 22
click at [480, 232] on button "Next" at bounding box center [477, 238] width 71 height 29
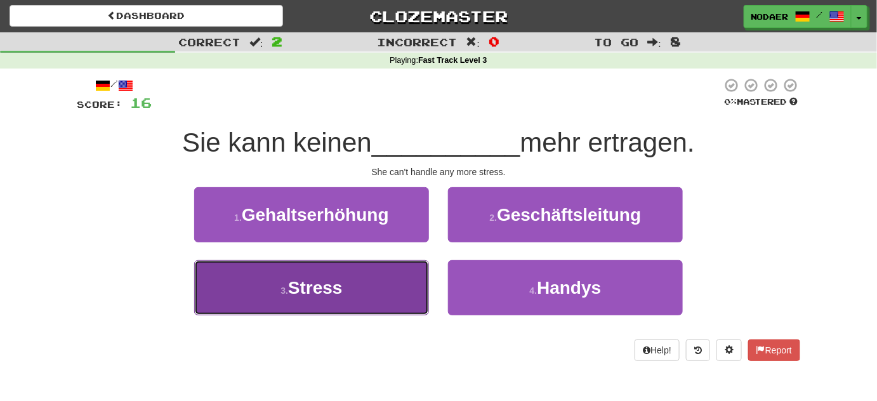
click at [328, 306] on button "3 . Stress" at bounding box center [311, 287] width 235 height 55
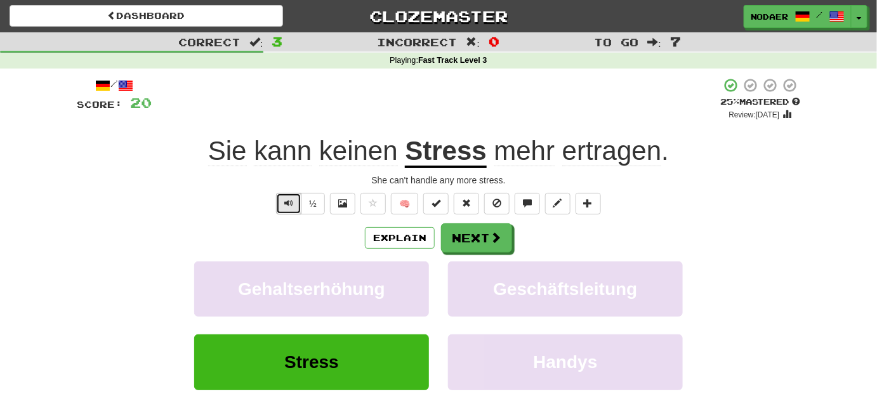
click at [294, 195] on button "Text-to-speech controls" at bounding box center [288, 204] width 25 height 22
click at [289, 202] on span "Text-to-speech controls" at bounding box center [288, 203] width 9 height 9
click at [284, 207] on button "Text-to-speech controls" at bounding box center [288, 204] width 25 height 22
click at [284, 208] on button "Text-to-speech controls" at bounding box center [288, 204] width 25 height 22
click at [291, 199] on span "Text-to-speech controls" at bounding box center [288, 203] width 9 height 9
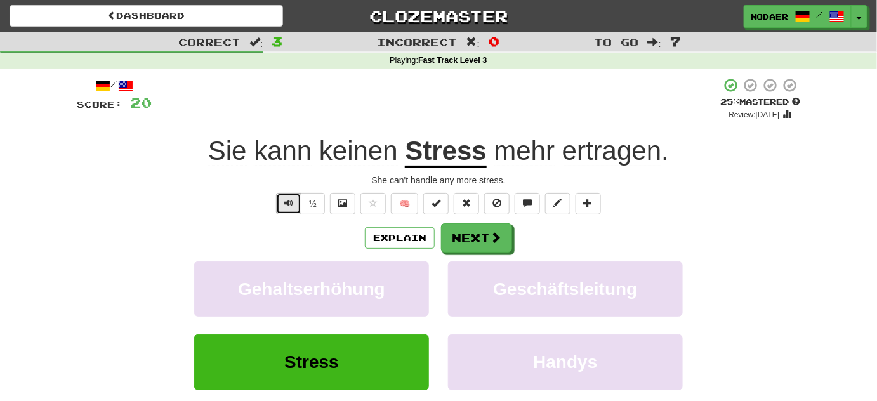
click at [294, 204] on button "Text-to-speech controls" at bounding box center [288, 204] width 25 height 22
click at [293, 201] on span "Text-to-speech controls" at bounding box center [288, 203] width 9 height 9
click at [292, 203] on span "Text-to-speech controls" at bounding box center [288, 203] width 9 height 9
click at [287, 200] on span "Text-to-speech controls" at bounding box center [288, 203] width 9 height 9
click at [592, 144] on span "ertragen" at bounding box center [611, 151] width 99 height 30
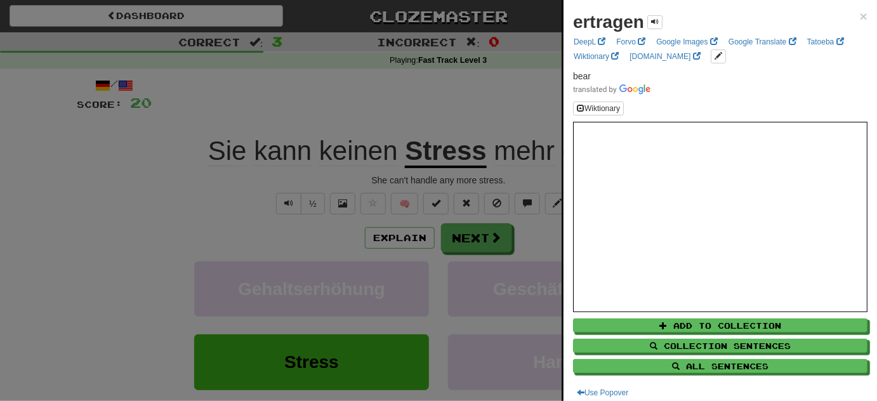
click at [429, 116] on div at bounding box center [438, 200] width 877 height 401
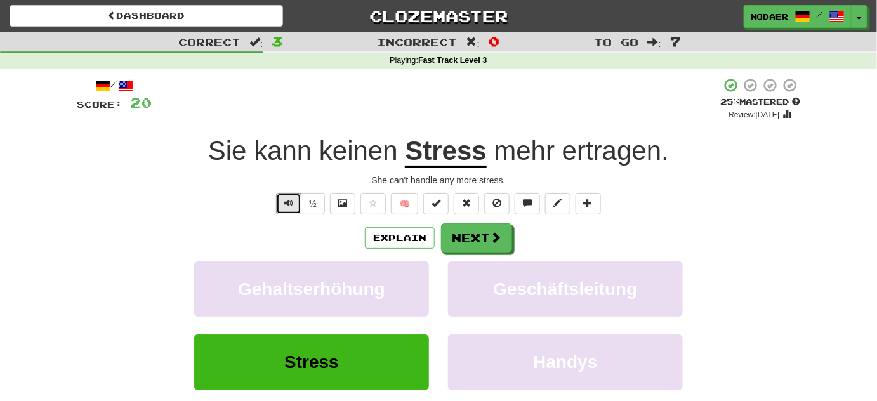
click at [284, 209] on button "Text-to-speech controls" at bounding box center [288, 204] width 25 height 22
click at [285, 204] on span "Text-to-speech controls" at bounding box center [288, 203] width 9 height 9
click at [364, 206] on button at bounding box center [372, 204] width 25 height 22
click at [491, 237] on span at bounding box center [495, 237] width 11 height 11
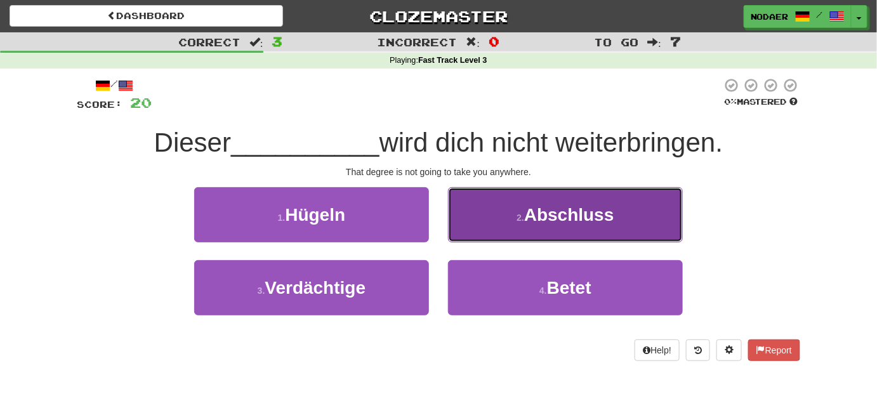
click at [589, 215] on span "Abschluss" at bounding box center [569, 215] width 90 height 20
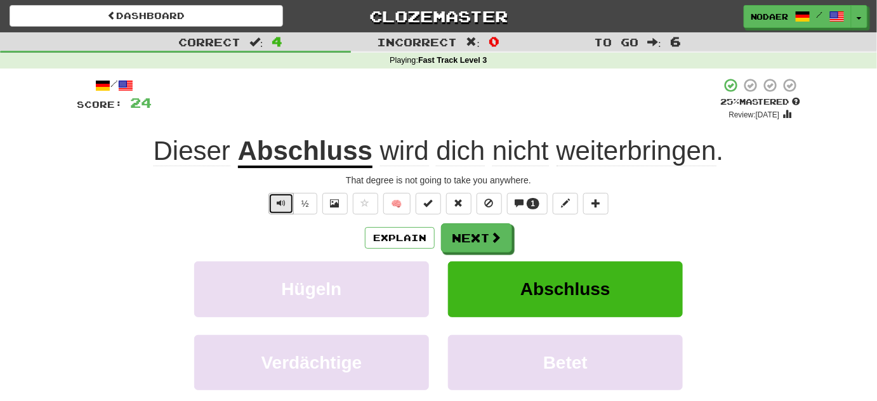
click at [275, 204] on button "Text-to-speech controls" at bounding box center [280, 204] width 25 height 22
click at [275, 202] on button "Text-to-speech controls" at bounding box center [280, 204] width 25 height 22
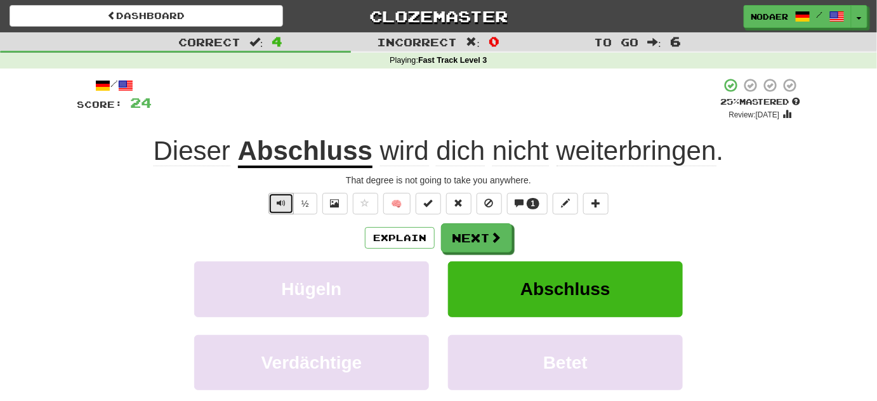
click at [283, 208] on button "Text-to-speech controls" at bounding box center [280, 204] width 25 height 22
click at [276, 204] on button "Text-to-speech controls" at bounding box center [280, 204] width 25 height 22
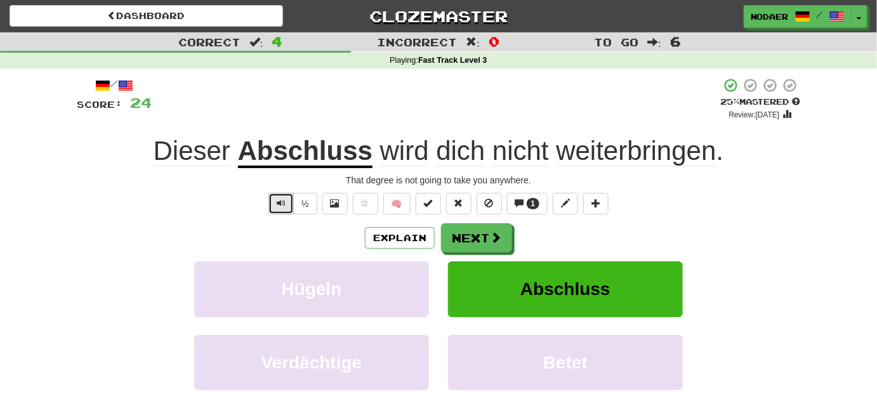
click at [275, 204] on button "Text-to-speech controls" at bounding box center [280, 204] width 25 height 22
click at [279, 208] on button "Text-to-speech controls" at bounding box center [280, 204] width 25 height 22
click at [282, 206] on span "Text-to-speech controls" at bounding box center [281, 203] width 9 height 9
click at [285, 206] on span "Text-to-speech controls" at bounding box center [281, 203] width 9 height 9
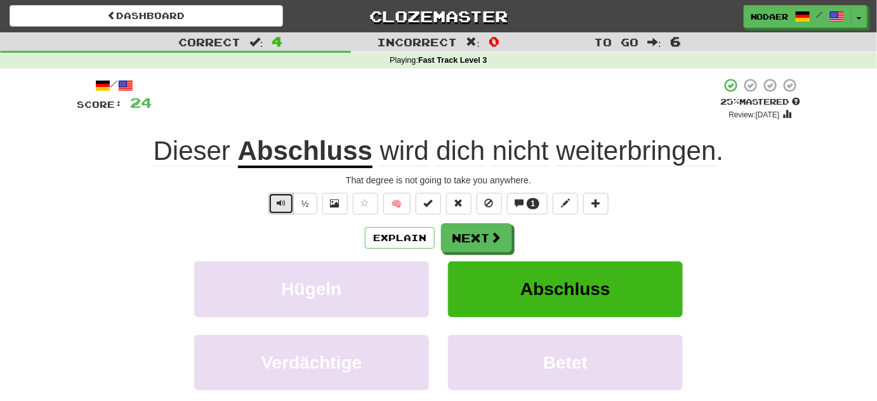
click at [275, 200] on button "Text-to-speech controls" at bounding box center [280, 204] width 25 height 22
click at [280, 206] on span "Text-to-speech controls" at bounding box center [281, 203] width 9 height 9
click at [360, 206] on button at bounding box center [365, 204] width 25 height 22
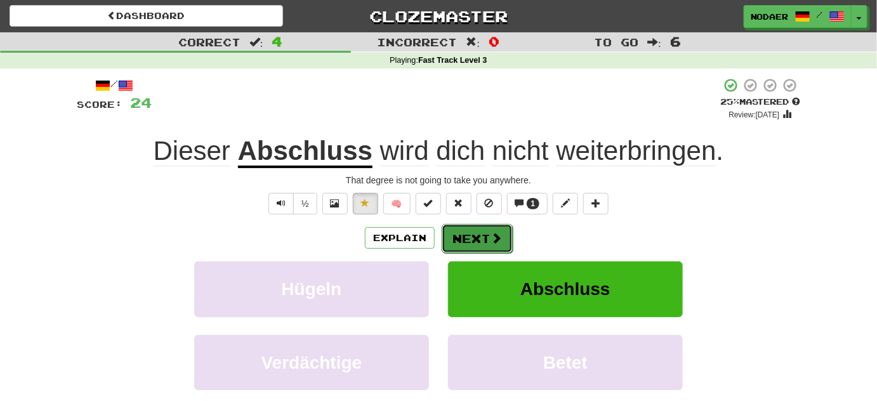
click at [484, 230] on button "Next" at bounding box center [477, 238] width 71 height 29
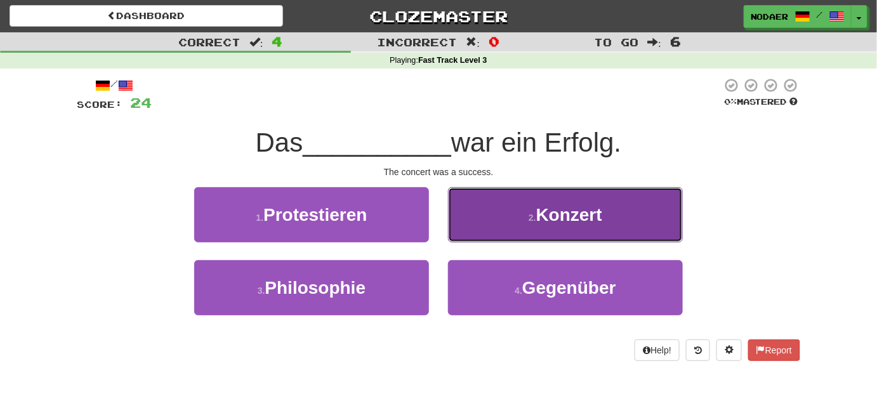
click at [522, 202] on button "2 . Konzert" at bounding box center [565, 214] width 235 height 55
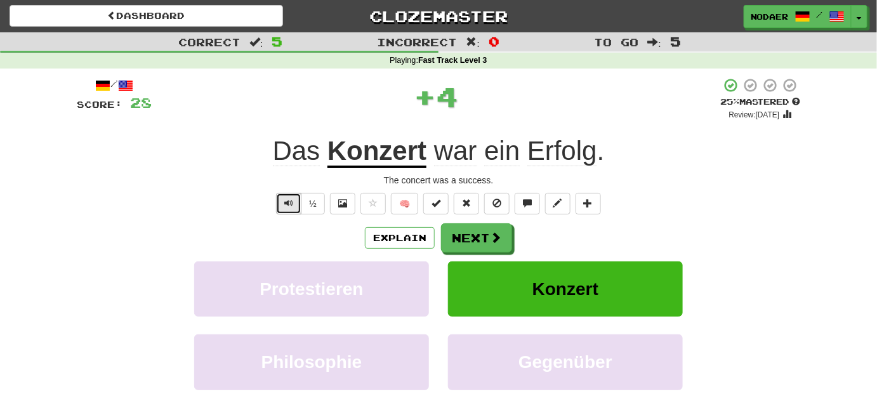
click at [279, 206] on button "Text-to-speech controls" at bounding box center [288, 204] width 25 height 22
click at [279, 208] on button "Text-to-speech controls" at bounding box center [288, 204] width 25 height 22
click at [299, 191] on div "/ Score: 28 + 4 25 % Mastered Review: 2025-09-22 Das Konzert war ein Erfolg . T…" at bounding box center [438, 265] width 723 height 377
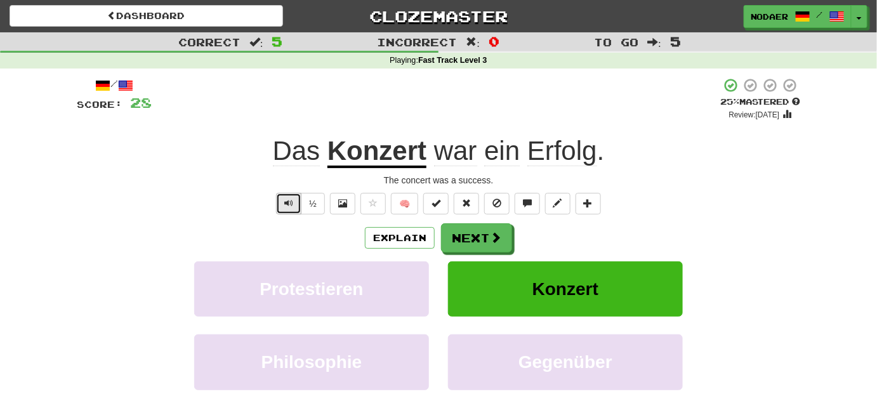
click at [297, 209] on button "Text-to-speech controls" at bounding box center [288, 204] width 25 height 22
click at [296, 210] on button "Text-to-speech controls" at bounding box center [288, 204] width 25 height 22
click at [287, 200] on span "Text-to-speech controls" at bounding box center [288, 203] width 9 height 9
click at [287, 201] on span "Text-to-speech controls" at bounding box center [288, 203] width 9 height 9
click at [283, 207] on button "Text-to-speech controls" at bounding box center [288, 204] width 25 height 22
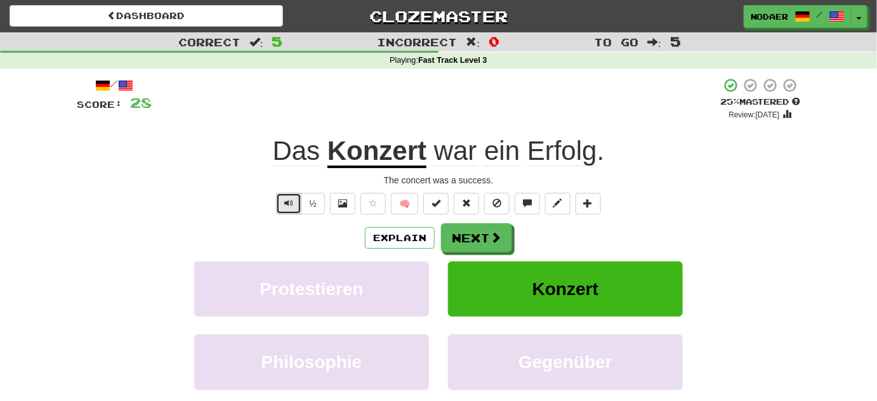
click at [284, 206] on button "Text-to-speech controls" at bounding box center [288, 204] width 25 height 22
click at [285, 210] on button "Text-to-speech controls" at bounding box center [288, 204] width 25 height 22
click at [285, 214] on div "/ Score: 28 + 4 25 % Mastered Review: 2025-09-22 Das Konzert war ein Erfolg . T…" at bounding box center [438, 265] width 723 height 377
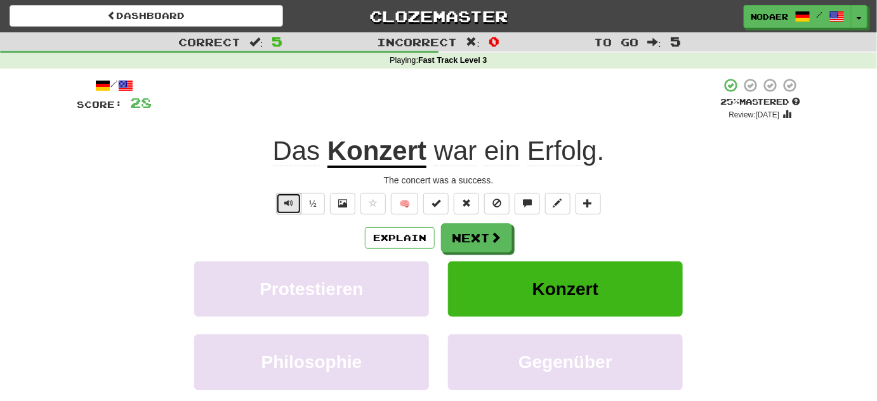
click at [289, 206] on span "Text-to-speech controls" at bounding box center [288, 203] width 9 height 9
click at [287, 204] on span "Text-to-speech controls" at bounding box center [288, 203] width 9 height 9
click at [287, 206] on span "Text-to-speech controls" at bounding box center [288, 203] width 9 height 9
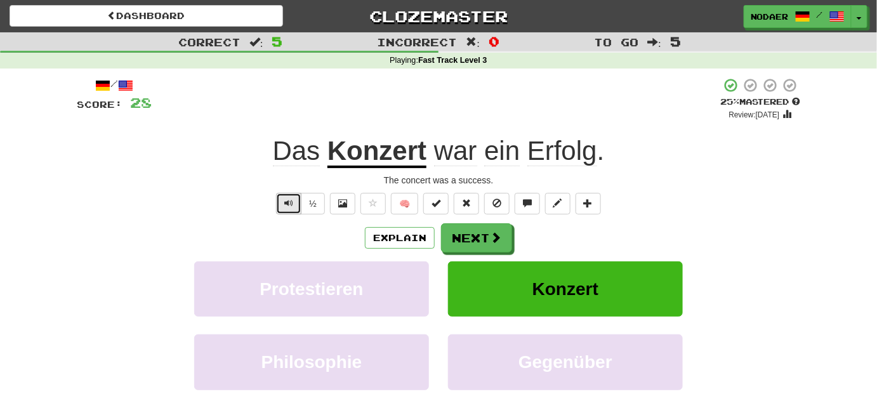
click at [287, 206] on span "Text-to-speech controls" at bounding box center [288, 203] width 9 height 9
click at [290, 206] on span "Text-to-speech controls" at bounding box center [288, 203] width 9 height 9
click at [287, 200] on span "Text-to-speech controls" at bounding box center [288, 203] width 9 height 9
click at [284, 204] on button "Text-to-speech controls" at bounding box center [288, 204] width 25 height 22
click at [289, 204] on span "Text-to-speech controls" at bounding box center [288, 203] width 9 height 9
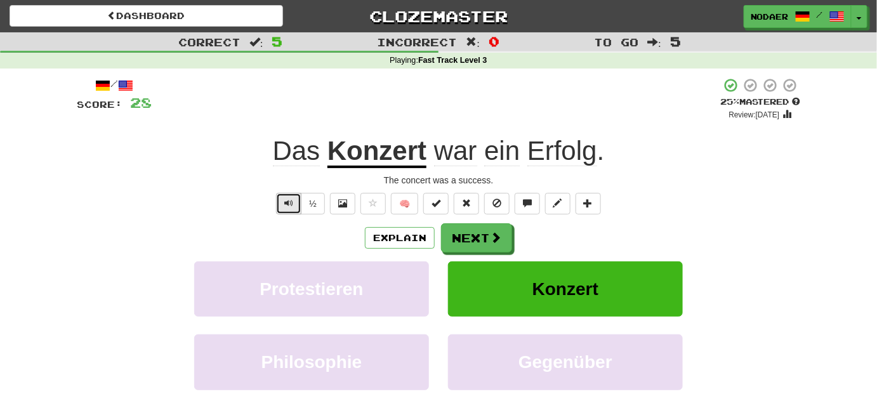
click at [289, 204] on span "Text-to-speech controls" at bounding box center [288, 203] width 9 height 9
click at [498, 234] on span at bounding box center [495, 237] width 11 height 11
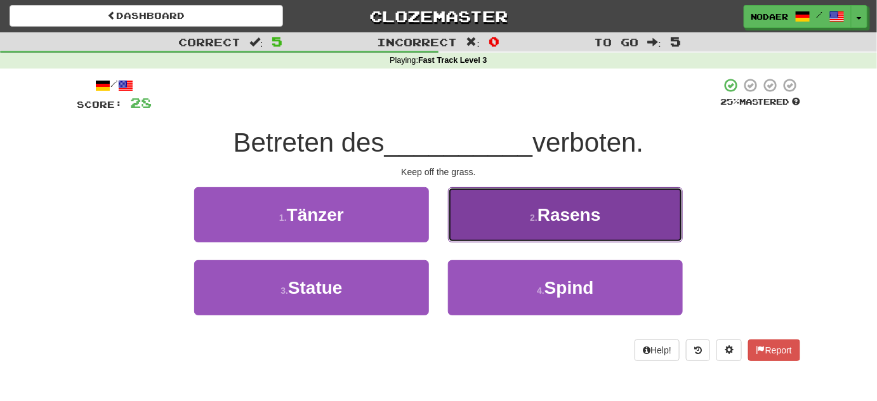
click at [529, 207] on button "2 . Rasens" at bounding box center [565, 214] width 235 height 55
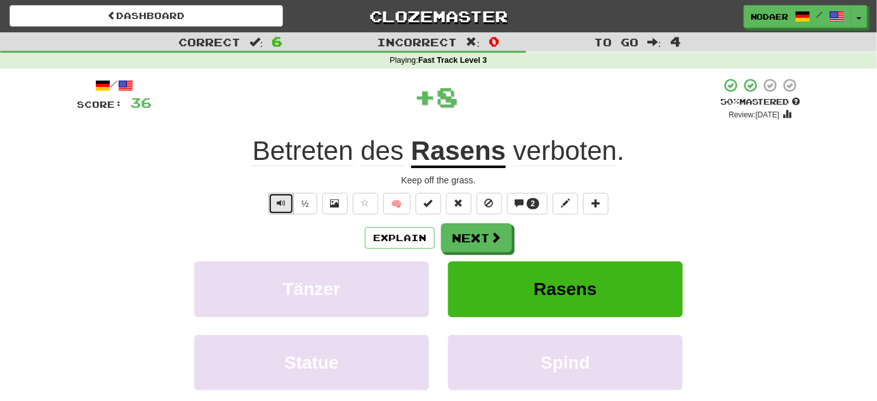
click at [284, 204] on span "Text-to-speech controls" at bounding box center [281, 203] width 9 height 9
click at [480, 147] on u "Rasens" at bounding box center [458, 152] width 95 height 32
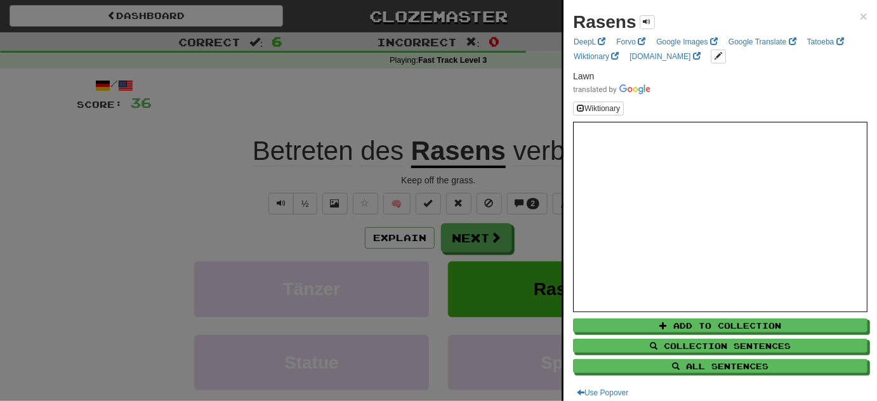
click at [217, 204] on div at bounding box center [438, 200] width 877 height 401
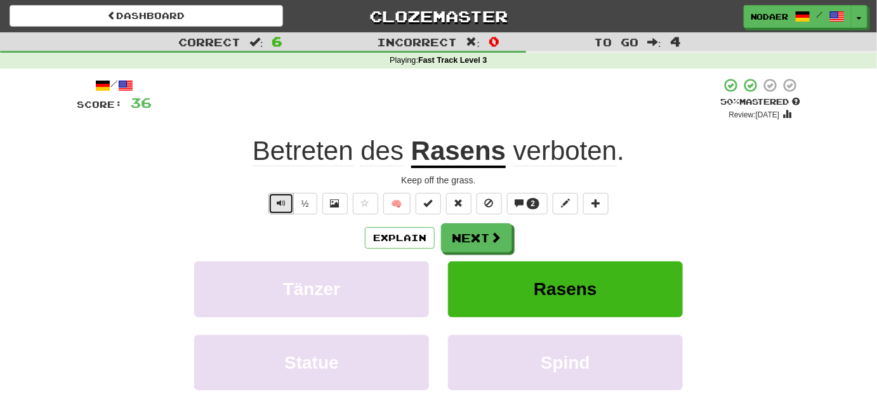
click at [280, 202] on span "Text-to-speech controls" at bounding box center [281, 203] width 9 height 9
click at [274, 208] on button "Text-to-speech controls" at bounding box center [280, 204] width 25 height 22
click at [495, 238] on span at bounding box center [495, 237] width 11 height 11
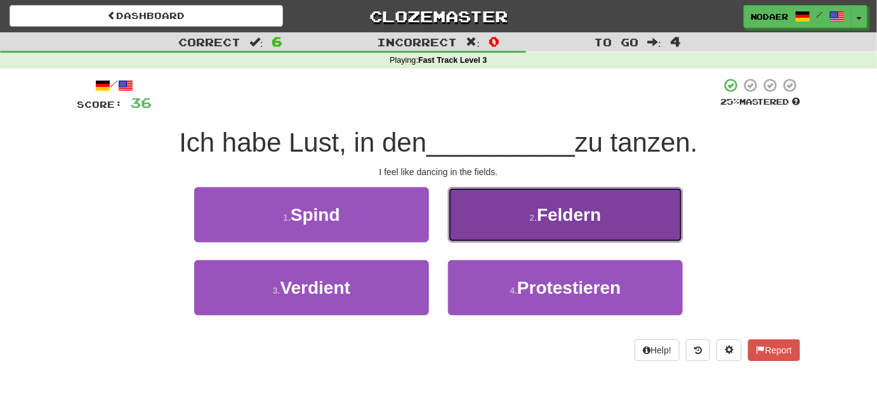
click at [575, 211] on span "Feldern" at bounding box center [569, 215] width 64 height 20
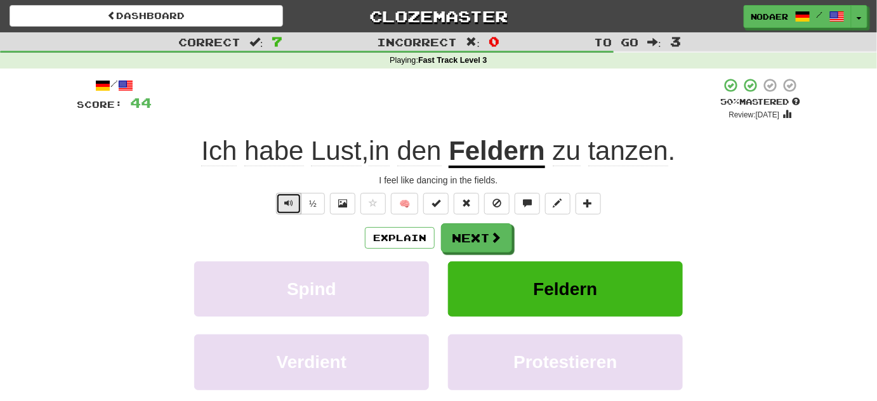
click at [288, 195] on button "Text-to-speech controls" at bounding box center [288, 204] width 25 height 22
click at [277, 194] on div "½" at bounding box center [298, 204] width 51 height 22
click at [285, 209] on button "Text-to-speech controls" at bounding box center [288, 204] width 25 height 22
click at [296, 195] on button "Text-to-speech controls" at bounding box center [288, 204] width 25 height 22
click at [292, 211] on button "Text-to-speech controls" at bounding box center [288, 204] width 25 height 22
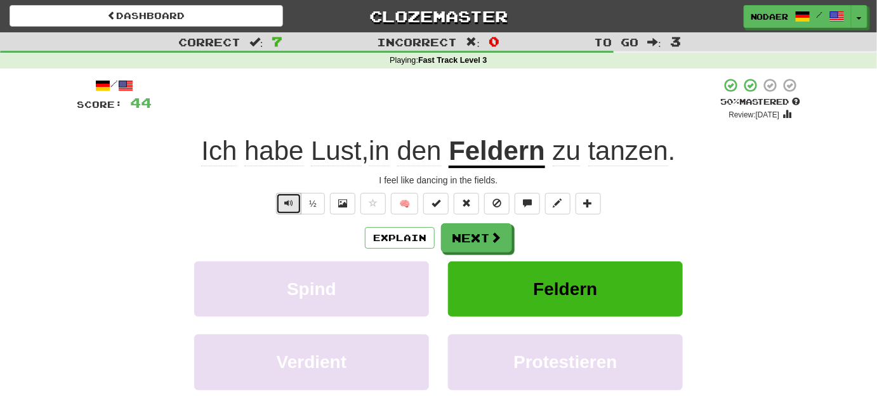
click at [282, 195] on button "Text-to-speech controls" at bounding box center [288, 204] width 25 height 22
click at [289, 204] on span "Text-to-speech controls" at bounding box center [288, 203] width 9 height 9
click at [294, 209] on button "Text-to-speech controls" at bounding box center [288, 204] width 25 height 22
click at [296, 195] on button "Text-to-speech controls" at bounding box center [288, 204] width 25 height 22
click at [296, 211] on button "Text-to-speech controls" at bounding box center [288, 204] width 25 height 22
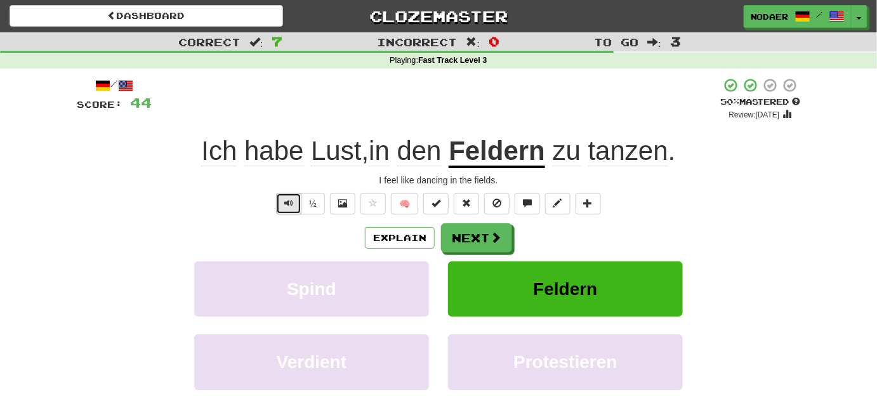
click at [290, 200] on span "Text-to-speech controls" at bounding box center [288, 203] width 9 height 9
click at [286, 194] on button "Text-to-speech controls" at bounding box center [288, 204] width 25 height 22
click at [288, 207] on button "Text-to-speech controls" at bounding box center [288, 204] width 25 height 22
click at [285, 208] on button "Text-to-speech controls" at bounding box center [288, 204] width 25 height 22
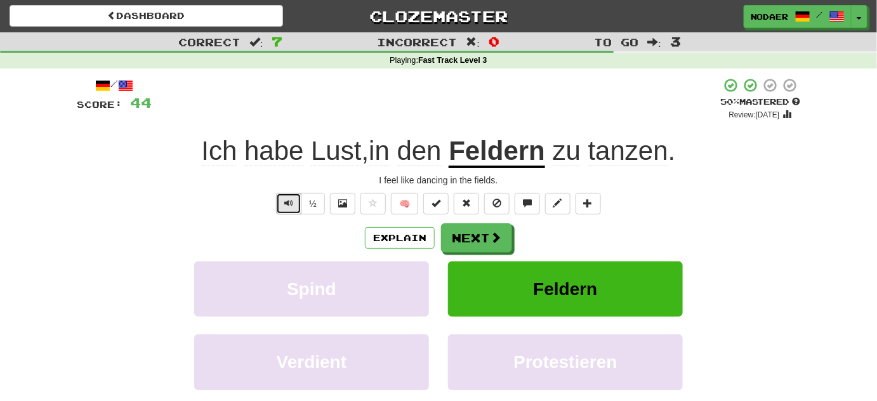
click at [285, 208] on button "Text-to-speech controls" at bounding box center [288, 204] width 25 height 22
click at [287, 199] on span "Text-to-speech controls" at bounding box center [288, 203] width 9 height 9
click at [292, 202] on span "Text-to-speech controls" at bounding box center [288, 203] width 9 height 9
click at [291, 207] on span "Text-to-speech controls" at bounding box center [288, 203] width 9 height 9
click at [288, 195] on button "Text-to-speech controls" at bounding box center [288, 204] width 25 height 22
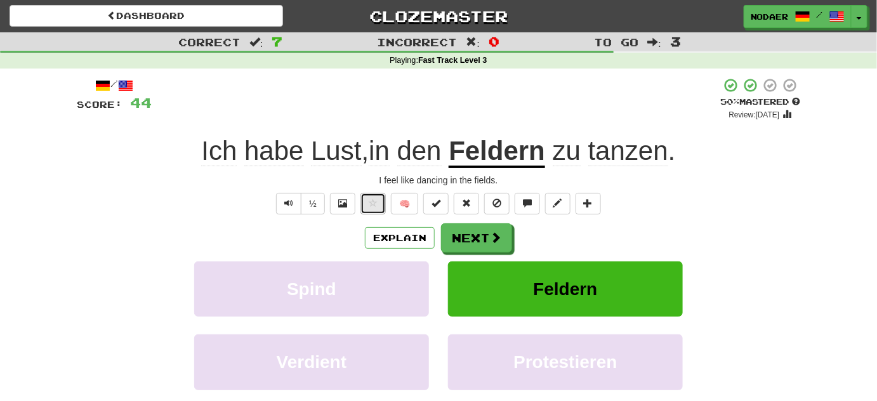
click at [364, 206] on button at bounding box center [372, 204] width 25 height 22
click at [473, 245] on button "Next" at bounding box center [477, 238] width 71 height 29
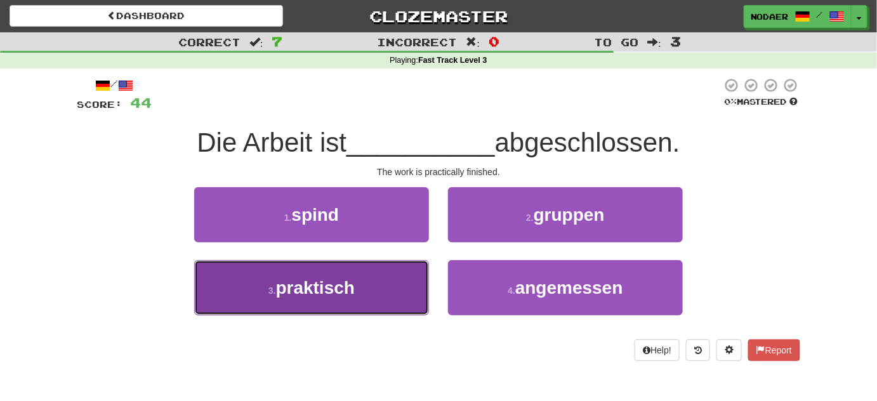
click at [355, 306] on button "3 . praktisch" at bounding box center [311, 287] width 235 height 55
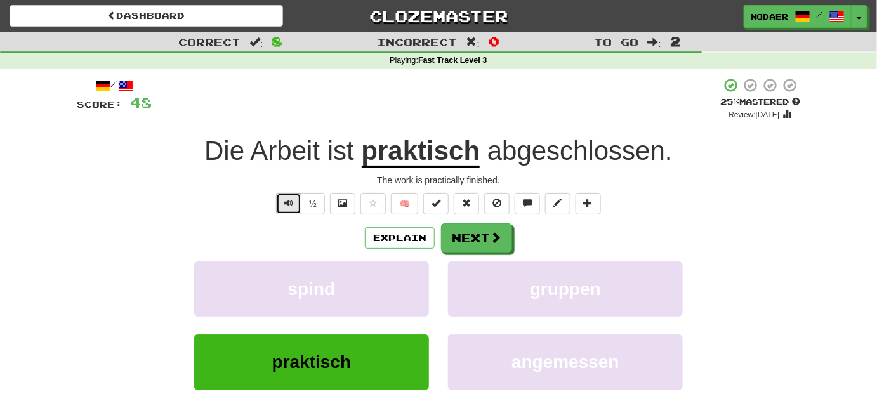
click at [282, 204] on button "Text-to-speech controls" at bounding box center [288, 204] width 25 height 22
click at [280, 209] on button "Text-to-speech controls" at bounding box center [288, 204] width 25 height 22
click at [288, 211] on button "Text-to-speech controls" at bounding box center [288, 204] width 25 height 22
click at [285, 202] on span "Text-to-speech controls" at bounding box center [288, 203] width 9 height 9
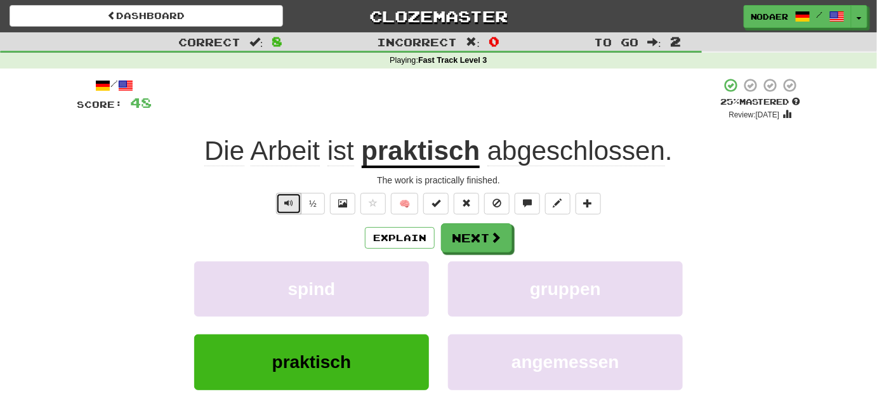
click at [287, 199] on span "Text-to-speech controls" at bounding box center [288, 203] width 9 height 9
click at [285, 211] on button "Text-to-speech controls" at bounding box center [288, 204] width 25 height 22
click at [499, 243] on span at bounding box center [495, 237] width 11 height 11
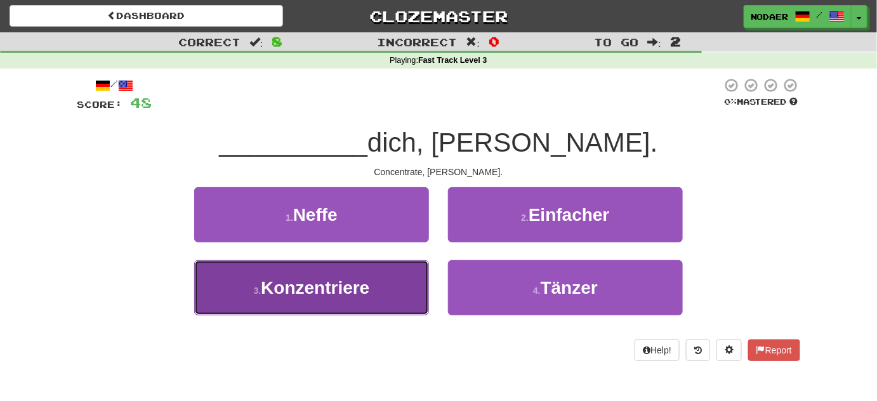
click at [311, 300] on button "3 . Konzentriere" at bounding box center [311, 287] width 235 height 55
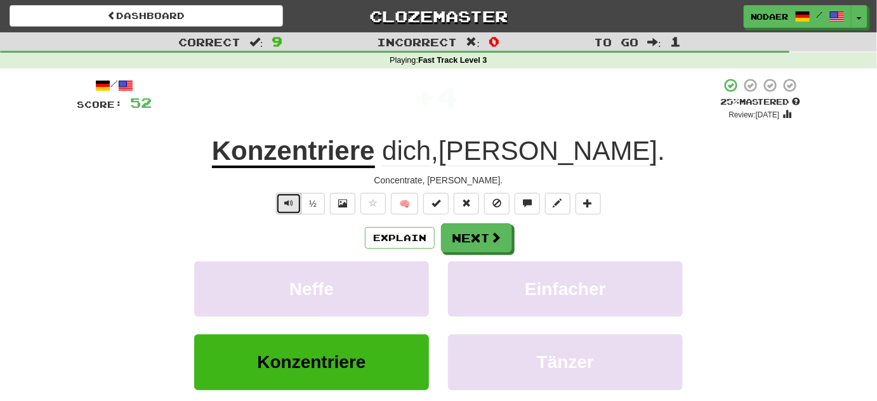
click at [284, 199] on button "Text-to-speech controls" at bounding box center [288, 204] width 25 height 22
click at [288, 200] on span "Text-to-speech controls" at bounding box center [288, 203] width 9 height 9
click at [287, 205] on span "Text-to-speech controls" at bounding box center [288, 203] width 9 height 9
click at [285, 208] on button "Text-to-speech controls" at bounding box center [288, 204] width 25 height 22
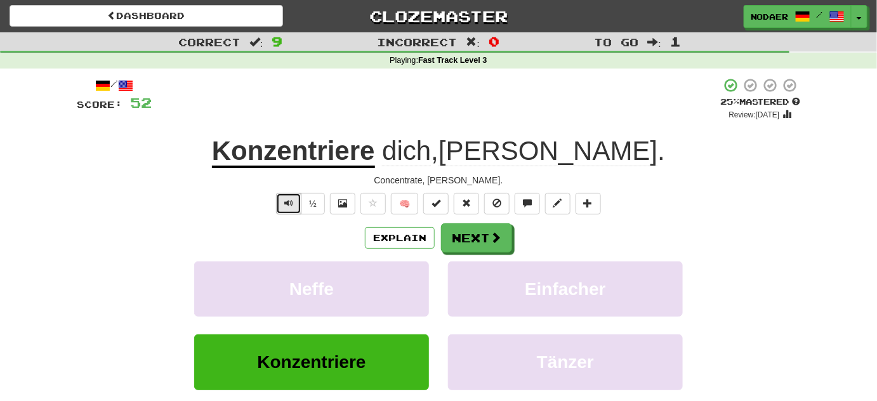
click at [287, 202] on span "Text-to-speech controls" at bounding box center [288, 203] width 9 height 9
click at [473, 226] on button "Next" at bounding box center [477, 238] width 71 height 29
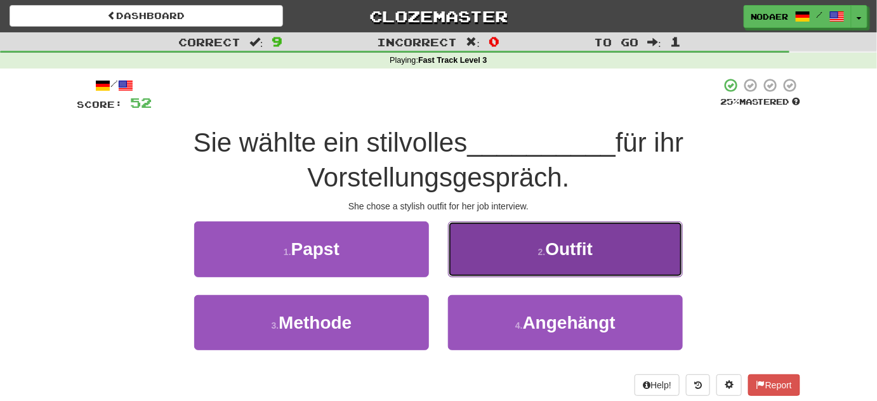
click at [600, 254] on button "2 . Outfit" at bounding box center [565, 248] width 235 height 55
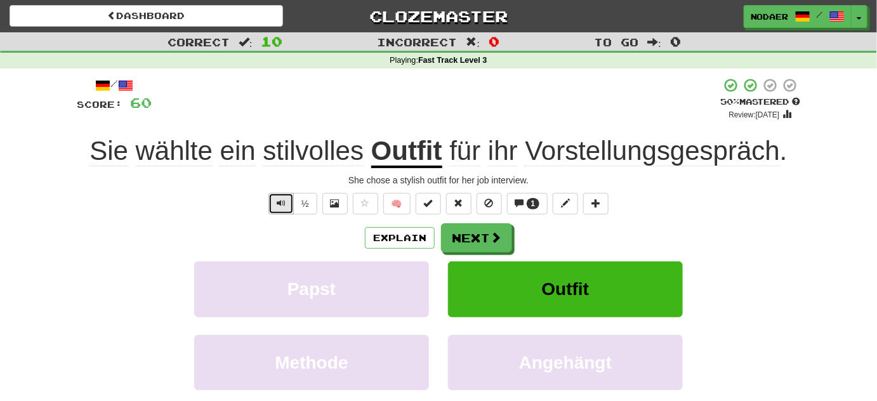
click at [277, 204] on button "Text-to-speech controls" at bounding box center [280, 204] width 25 height 22
click at [273, 213] on button "Text-to-speech controls" at bounding box center [280, 204] width 25 height 22
click at [280, 200] on span "Text-to-speech controls" at bounding box center [281, 203] width 9 height 9
click at [285, 193] on button "Text-to-speech controls" at bounding box center [280, 204] width 25 height 22
click at [284, 195] on button "Text-to-speech controls" at bounding box center [280, 204] width 25 height 22
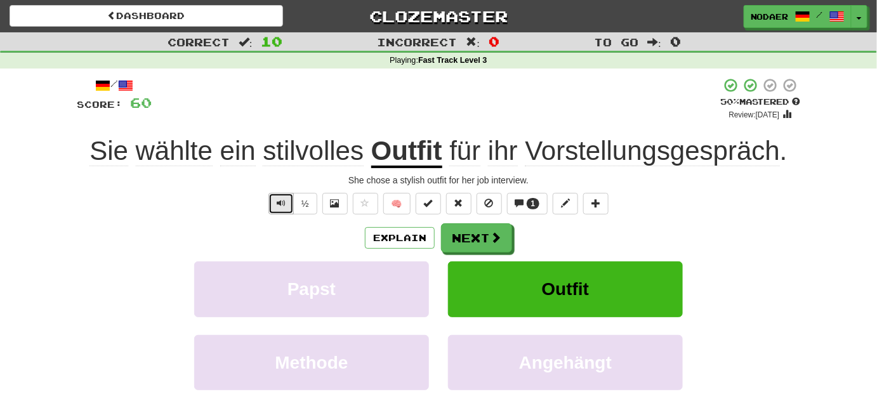
click at [282, 201] on span "Text-to-speech controls" at bounding box center [281, 203] width 9 height 9
click at [280, 206] on span "Text-to-speech controls" at bounding box center [281, 203] width 9 height 9
click at [279, 208] on button "Text-to-speech controls" at bounding box center [280, 204] width 25 height 22
click at [287, 206] on button "Text-to-speech controls" at bounding box center [280, 204] width 25 height 22
click at [280, 202] on span "Text-to-speech controls" at bounding box center [281, 203] width 9 height 9
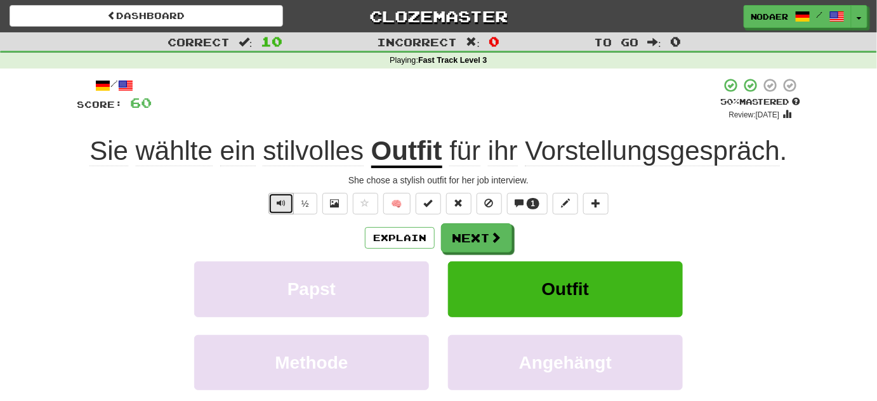
click at [284, 211] on button "Text-to-speech controls" at bounding box center [280, 204] width 25 height 22
click at [284, 209] on button "Text-to-speech controls" at bounding box center [280, 204] width 25 height 22
click at [273, 207] on button "Text-to-speech controls" at bounding box center [280, 204] width 25 height 22
click at [278, 205] on span "Text-to-speech controls" at bounding box center [281, 203] width 9 height 9
click at [279, 200] on span "Text-to-speech controls" at bounding box center [281, 203] width 9 height 9
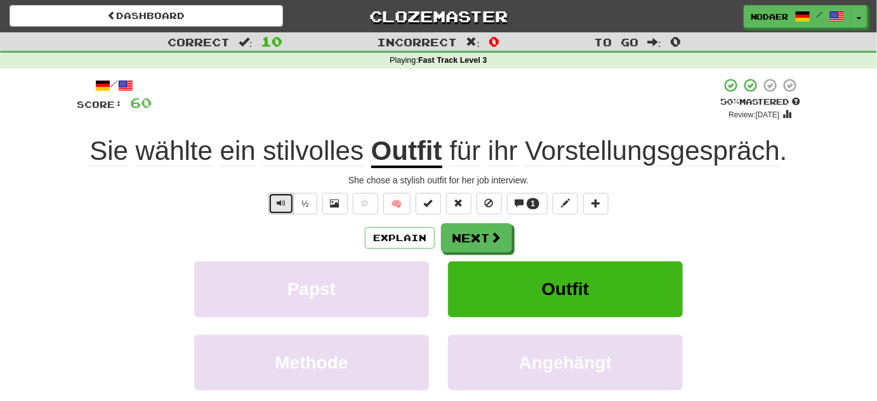
click at [282, 201] on span "Text-to-speech controls" at bounding box center [281, 203] width 9 height 9
click at [280, 207] on span "Text-to-speech controls" at bounding box center [281, 203] width 9 height 9
click at [455, 237] on button "Next" at bounding box center [477, 238] width 71 height 29
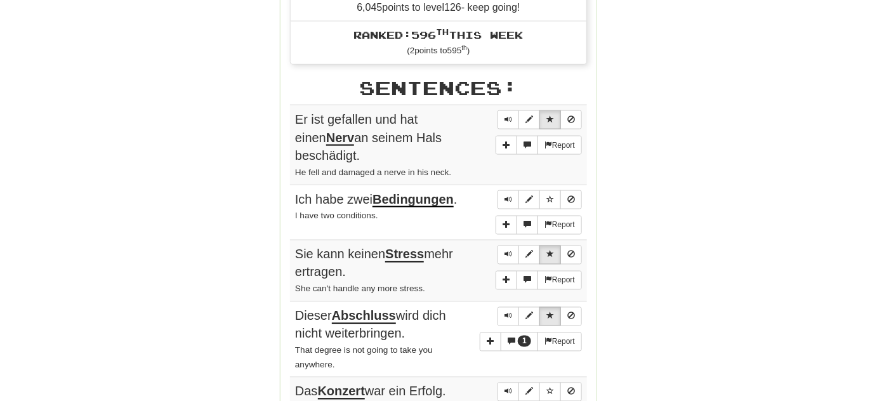
scroll to position [922, 0]
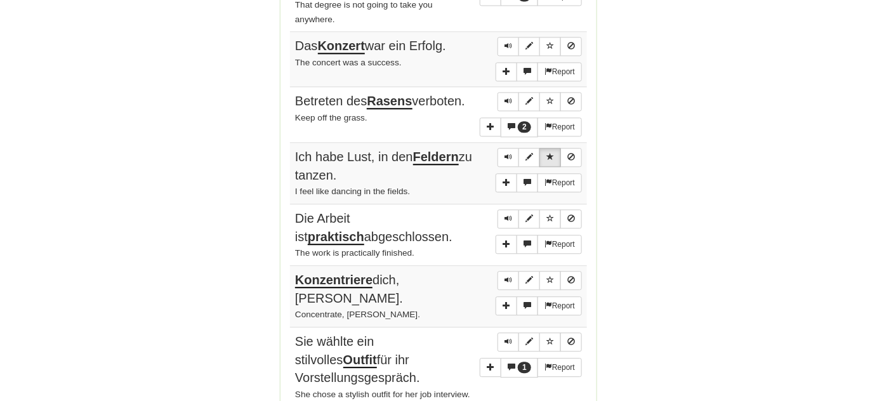
drag, startPoint x: 18, startPoint y: 45, endPoint x: 0, endPoint y: 52, distance: 19.7
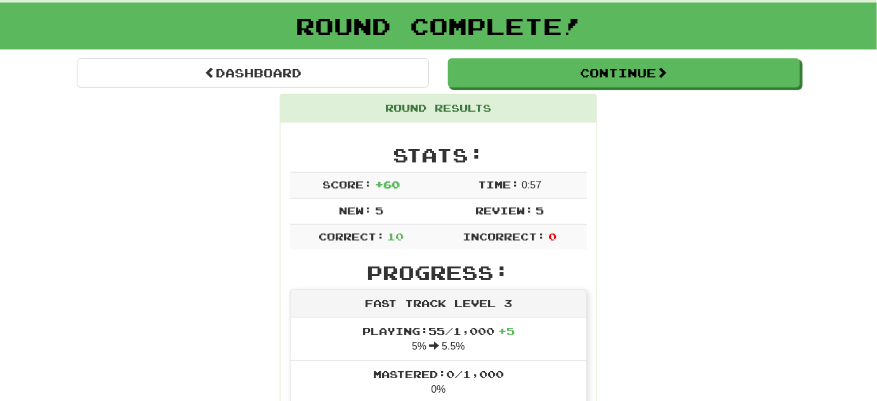
scroll to position [57, 0]
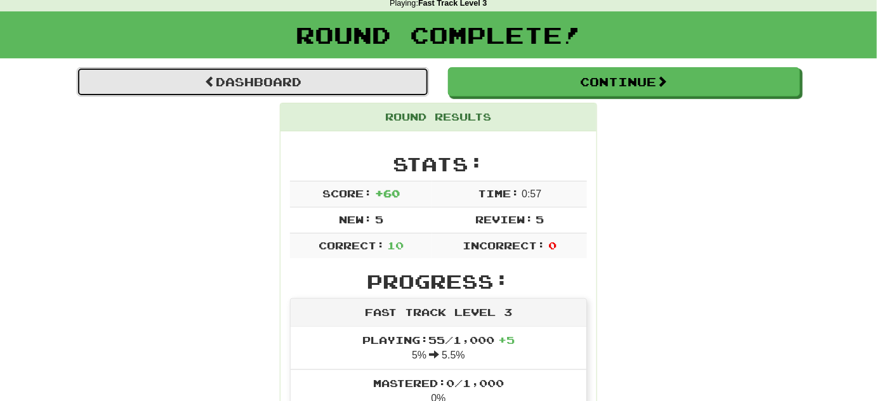
click at [313, 91] on link "Dashboard" at bounding box center [253, 81] width 352 height 29
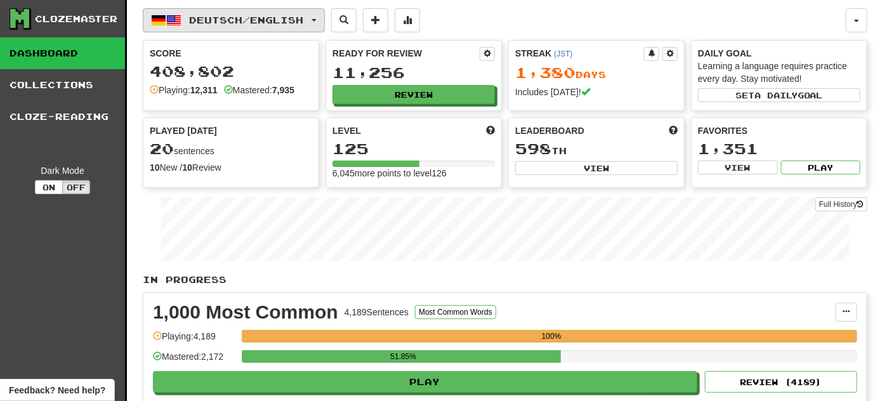
click at [317, 20] on span "button" at bounding box center [313, 20] width 5 height 3
click at [321, 18] on button "Deutsch / English" at bounding box center [234, 20] width 182 height 24
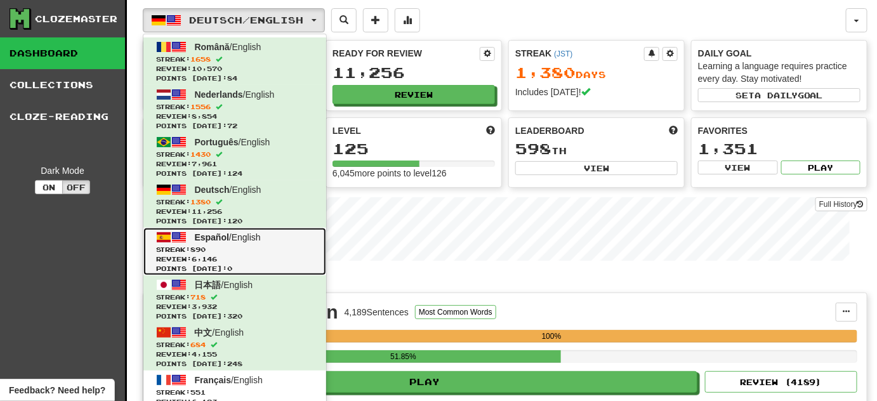
click at [296, 254] on span "Review: 6,146" at bounding box center [234, 259] width 157 height 10
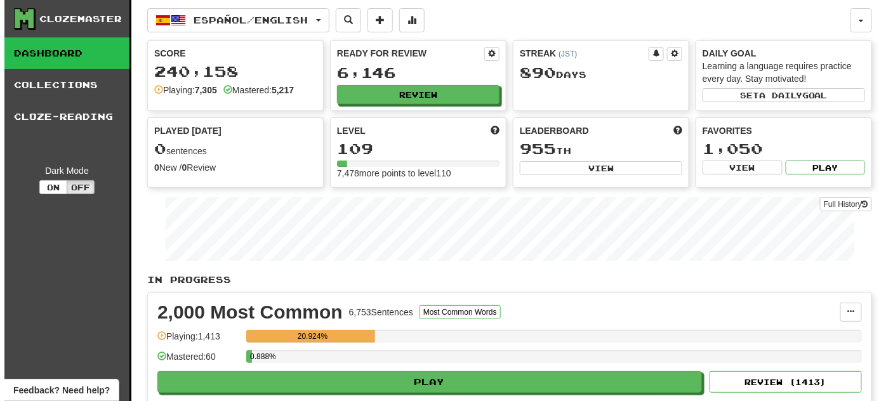
scroll to position [230, 0]
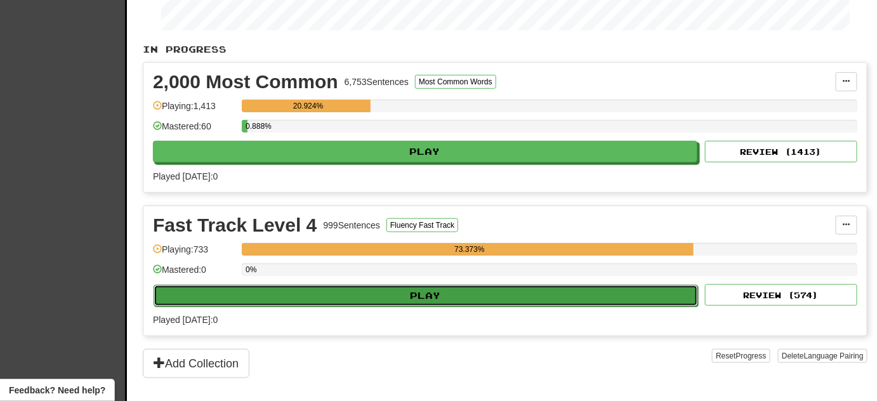
click at [384, 295] on button "Play" at bounding box center [426, 296] width 544 height 22
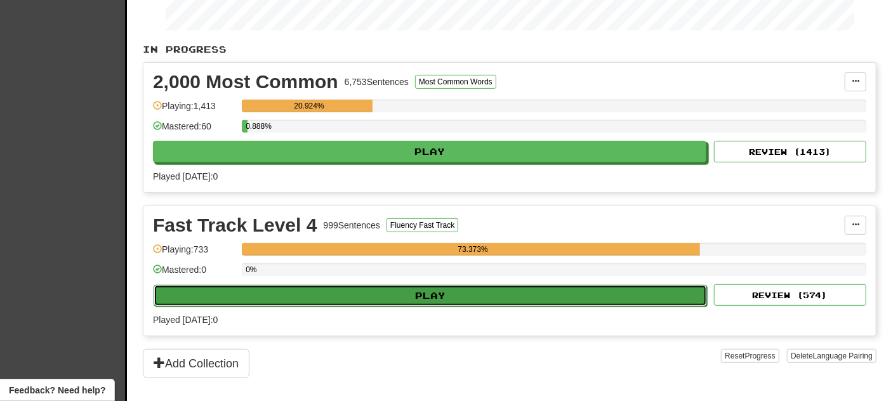
select select "**"
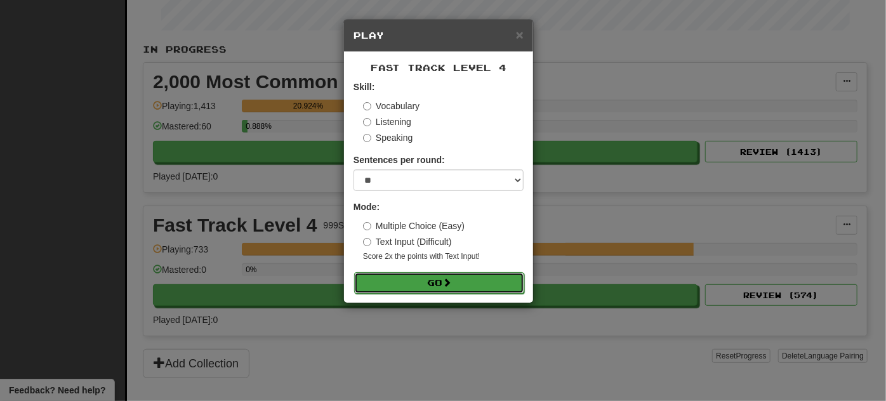
click at [409, 277] on button "Go" at bounding box center [439, 283] width 170 height 22
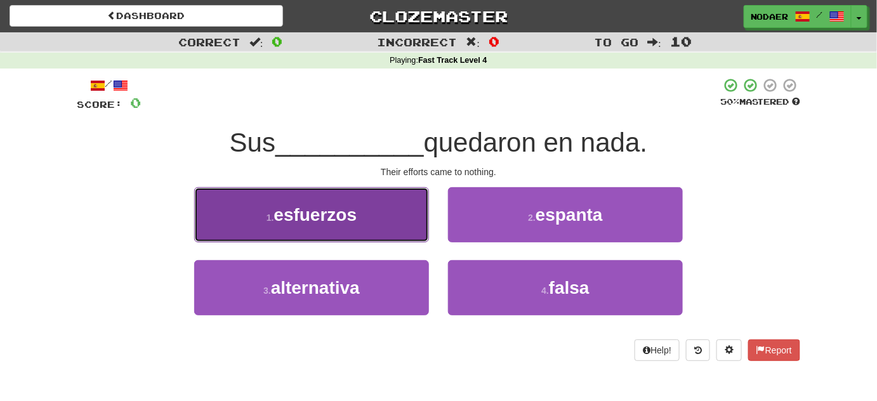
click at [397, 230] on button "1 . esfuerzos" at bounding box center [311, 214] width 235 height 55
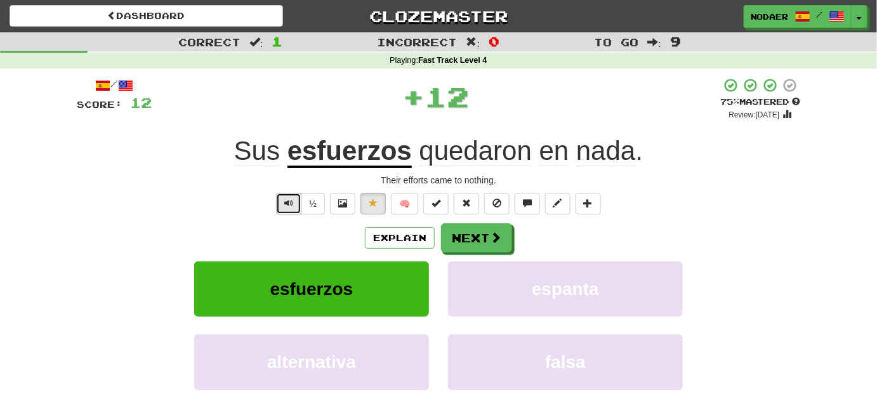
click at [282, 197] on button "Text-to-speech controls" at bounding box center [288, 204] width 25 height 22
click at [275, 204] on div "½" at bounding box center [298, 204] width 51 height 22
click at [282, 202] on button "Text-to-speech controls" at bounding box center [288, 204] width 25 height 22
click at [280, 203] on button "Text-to-speech controls" at bounding box center [288, 204] width 25 height 22
click at [296, 210] on button "Text-to-speech controls" at bounding box center [288, 204] width 25 height 22
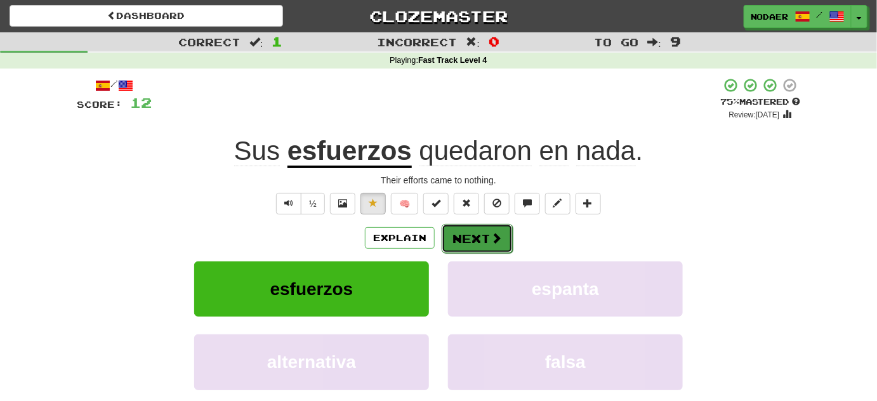
click at [482, 243] on button "Next" at bounding box center [477, 238] width 71 height 29
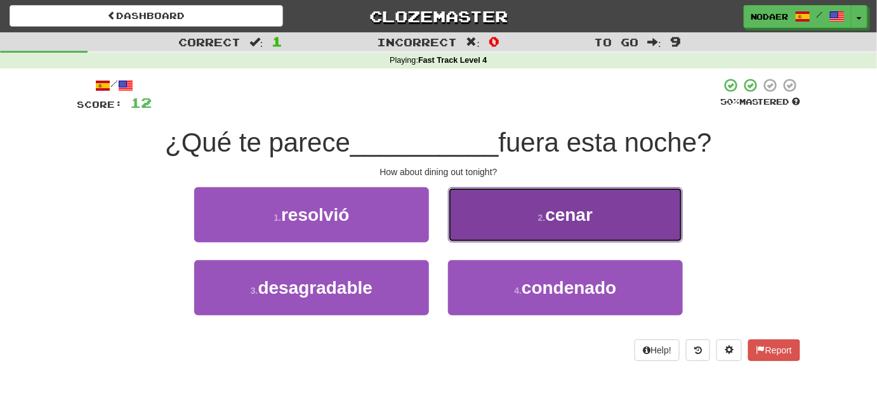
click at [568, 227] on button "2 . cenar" at bounding box center [565, 214] width 235 height 55
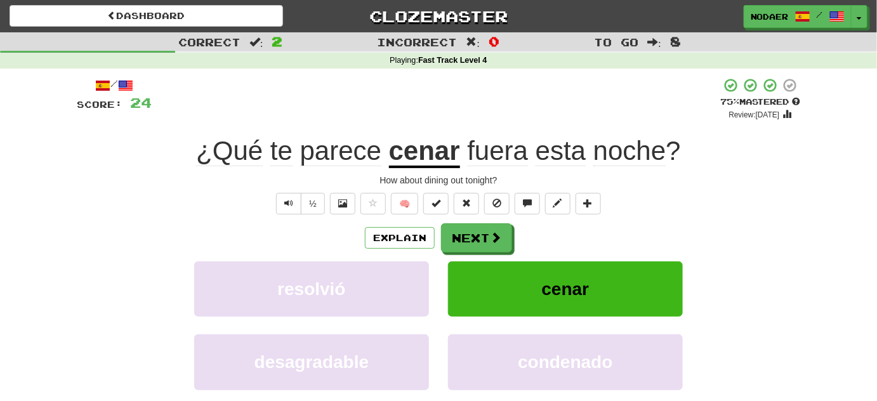
drag, startPoint x: 164, startPoint y: 178, endPoint x: 183, endPoint y: 176, distance: 19.1
click at [165, 178] on div "How about dining out tonight?" at bounding box center [438, 180] width 723 height 13
click at [292, 199] on span "Text-to-speech controls" at bounding box center [288, 203] width 9 height 9
click at [287, 207] on button "Text-to-speech controls" at bounding box center [288, 204] width 25 height 22
click at [287, 199] on span "Text-to-speech controls" at bounding box center [288, 203] width 9 height 9
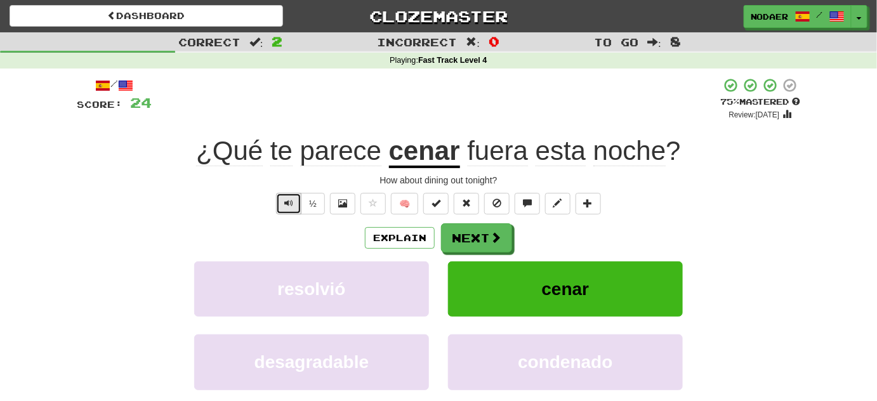
click at [292, 207] on button "Text-to-speech controls" at bounding box center [288, 204] width 25 height 22
click at [284, 207] on button "Text-to-speech controls" at bounding box center [288, 204] width 25 height 22
click at [282, 208] on button "Text-to-speech controls" at bounding box center [288, 204] width 25 height 22
click at [299, 192] on div "/ Score: 24 + 12 75 % Mastered Review: [DATE] ¿Qué te parece cenar fuera esta n…" at bounding box center [438, 265] width 723 height 377
click at [290, 208] on button "Text-to-speech controls" at bounding box center [288, 204] width 25 height 22
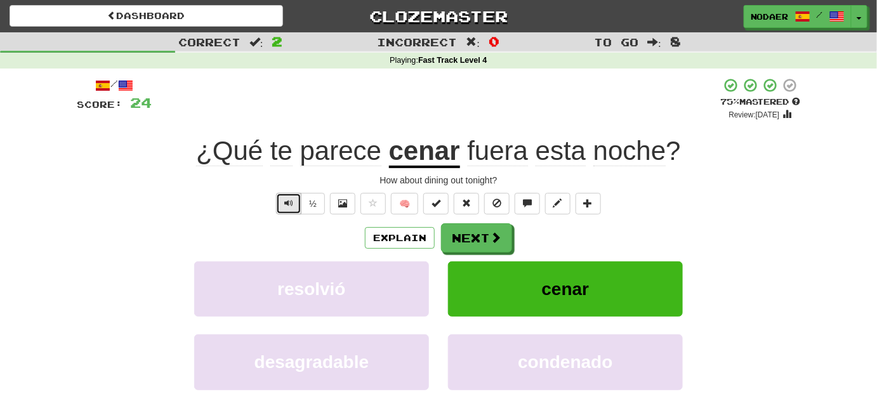
click at [289, 211] on button "Text-to-speech controls" at bounding box center [288, 204] width 25 height 22
click at [284, 204] on button "Text-to-speech controls" at bounding box center [288, 204] width 25 height 22
click at [285, 206] on span "Text-to-speech controls" at bounding box center [288, 203] width 9 height 9
click at [289, 199] on span "Text-to-speech controls" at bounding box center [288, 203] width 9 height 9
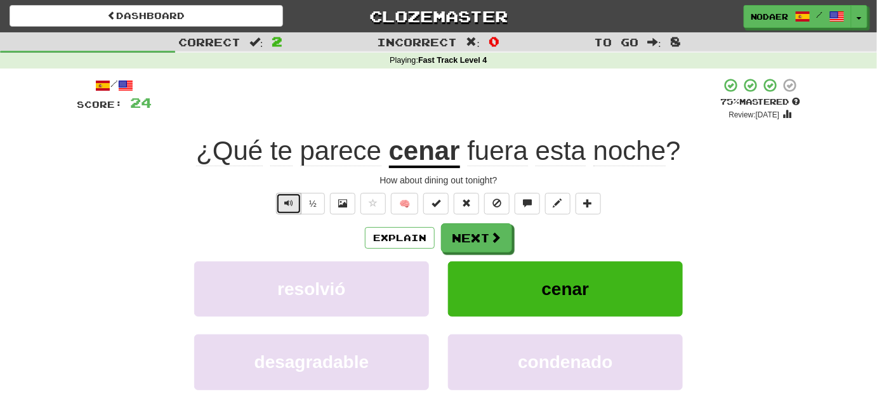
click at [289, 199] on span "Text-to-speech controls" at bounding box center [288, 203] width 9 height 9
click at [293, 199] on span "Text-to-speech controls" at bounding box center [288, 203] width 9 height 9
click at [292, 197] on button "Text-to-speech controls" at bounding box center [288, 204] width 25 height 22
click at [292, 196] on button "Text-to-speech controls" at bounding box center [288, 204] width 25 height 22
click at [501, 242] on span at bounding box center [495, 237] width 11 height 11
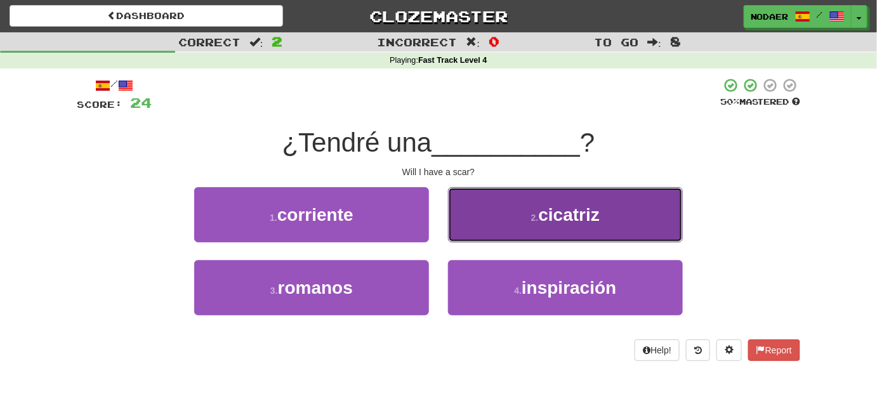
click at [488, 194] on button "2 . [GEOGRAPHIC_DATA]" at bounding box center [565, 214] width 235 height 55
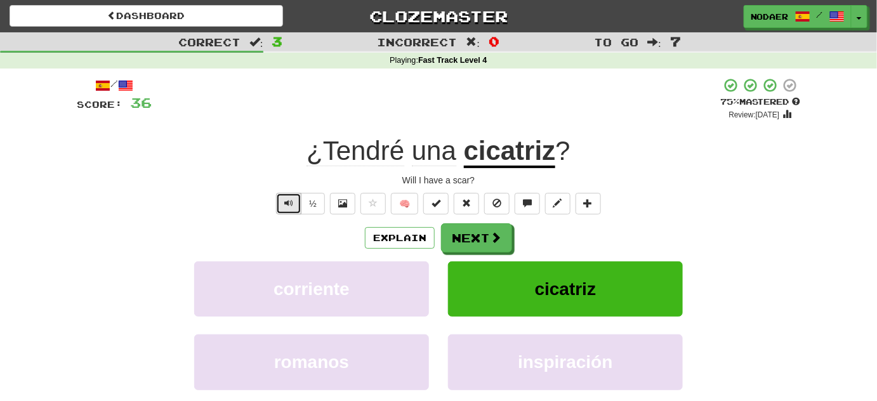
click at [279, 207] on button "Text-to-speech controls" at bounding box center [288, 204] width 25 height 22
click at [282, 213] on button "Text-to-speech controls" at bounding box center [288, 204] width 25 height 22
click at [285, 208] on button "Text-to-speech controls" at bounding box center [288, 204] width 25 height 22
click at [285, 200] on span "Text-to-speech controls" at bounding box center [288, 203] width 9 height 9
click at [287, 205] on span "Text-to-speech controls" at bounding box center [288, 203] width 9 height 9
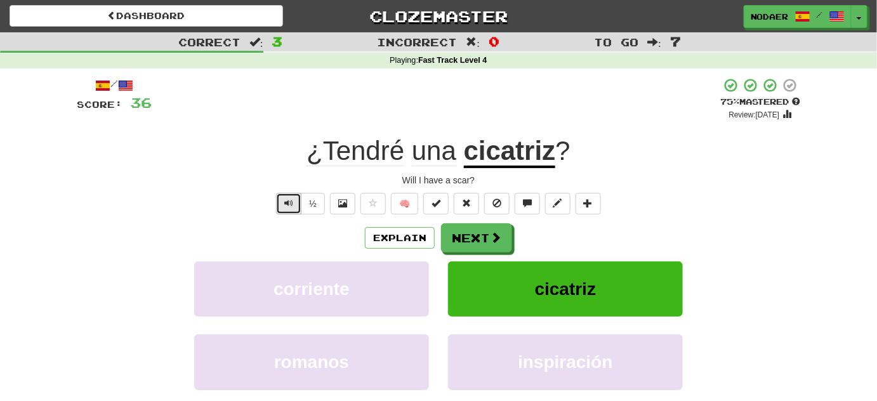
click at [299, 199] on button "Text-to-speech controls" at bounding box center [288, 204] width 25 height 22
click at [299, 200] on button "Text-to-speech controls" at bounding box center [288, 204] width 25 height 22
click at [282, 203] on button "Text-to-speech controls" at bounding box center [288, 204] width 25 height 22
click at [287, 211] on button "Text-to-speech controls" at bounding box center [288, 204] width 25 height 22
click at [279, 204] on button "Text-to-speech controls" at bounding box center [288, 204] width 25 height 22
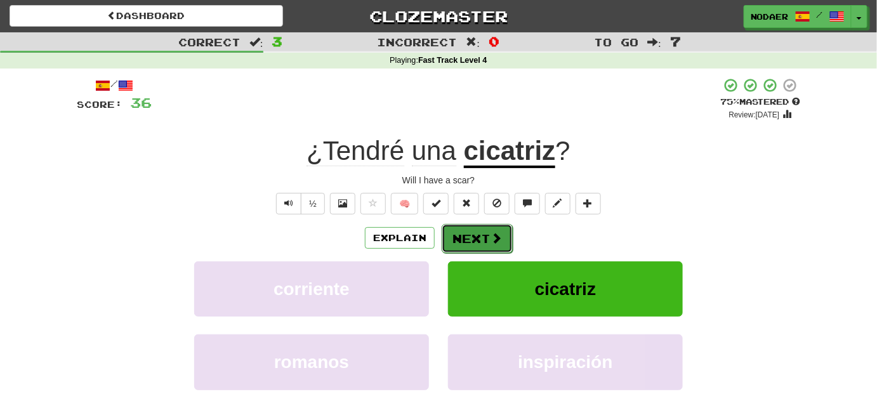
click at [463, 235] on button "Next" at bounding box center [477, 238] width 71 height 29
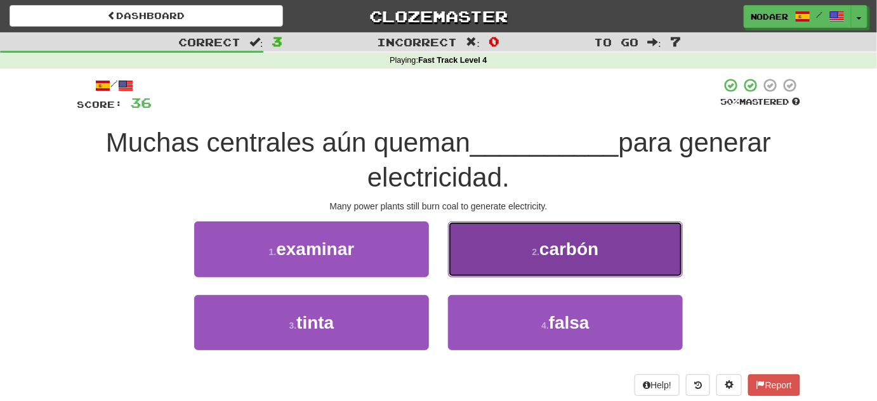
click at [523, 261] on button "2 . carbón" at bounding box center [565, 248] width 235 height 55
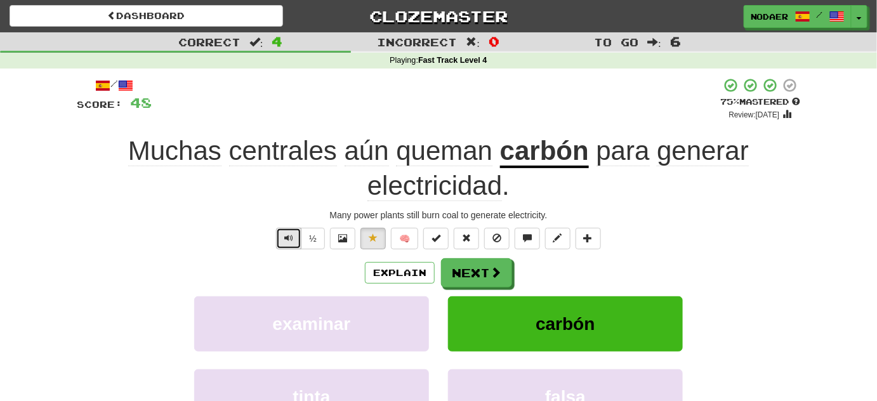
click at [281, 246] on button "Text-to-speech controls" at bounding box center [288, 239] width 25 height 22
click at [285, 243] on button "Text-to-speech controls" at bounding box center [288, 239] width 25 height 22
click at [480, 265] on button "Next" at bounding box center [477, 273] width 71 height 29
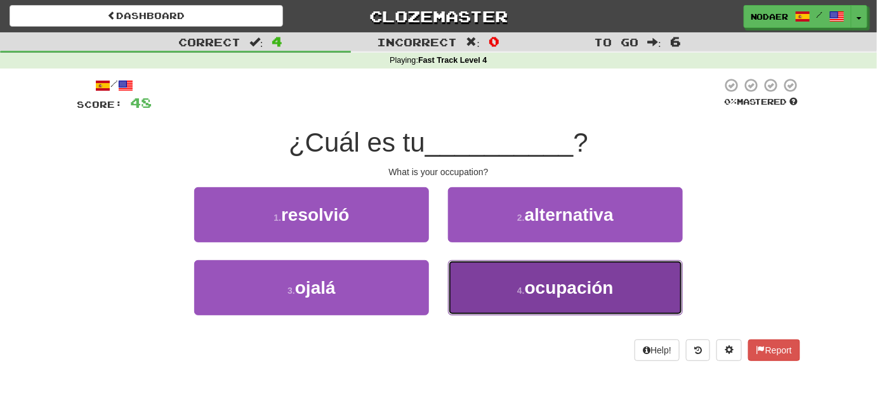
click at [499, 297] on button "4 . ocupación" at bounding box center [565, 287] width 235 height 55
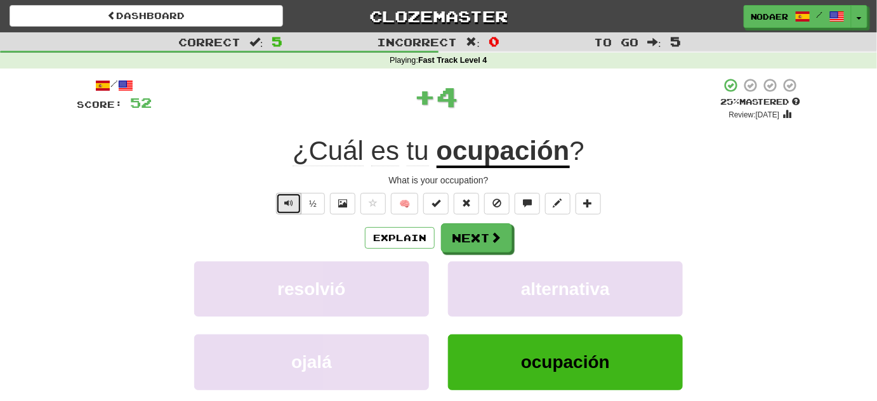
click at [296, 197] on button "Text-to-speech controls" at bounding box center [288, 204] width 25 height 22
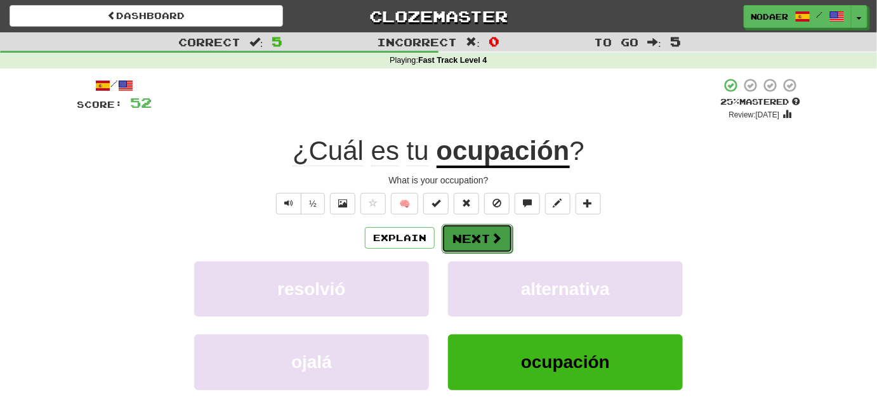
click at [478, 241] on button "Next" at bounding box center [477, 238] width 71 height 29
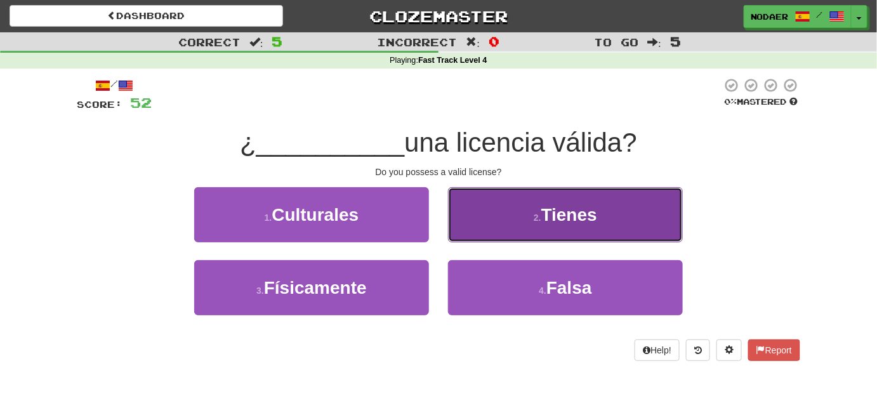
click at [588, 228] on button "2 . Tienes" at bounding box center [565, 214] width 235 height 55
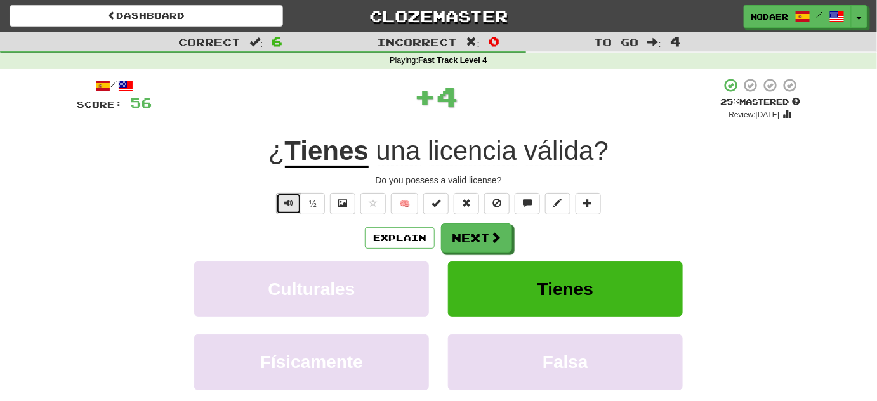
click at [280, 200] on button "Text-to-speech controls" at bounding box center [288, 204] width 25 height 22
click at [285, 203] on span "Text-to-speech controls" at bounding box center [288, 203] width 9 height 9
click at [284, 202] on button "Text-to-speech controls" at bounding box center [288, 204] width 25 height 22
click at [289, 199] on span "Text-to-speech controls" at bounding box center [288, 203] width 9 height 9
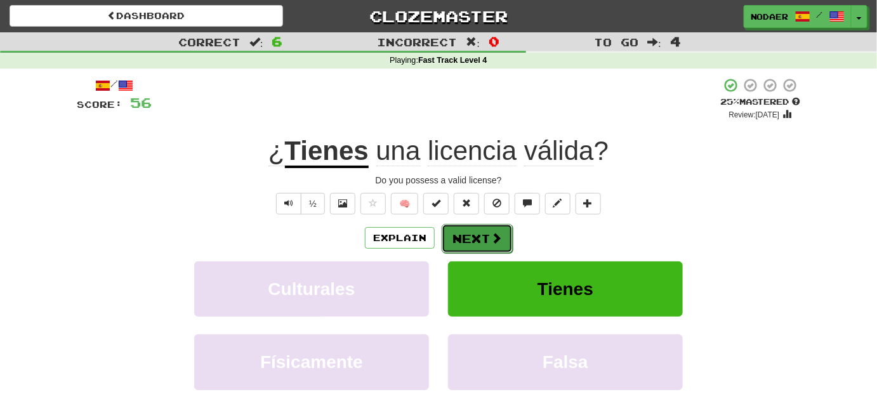
click at [468, 239] on button "Next" at bounding box center [477, 238] width 71 height 29
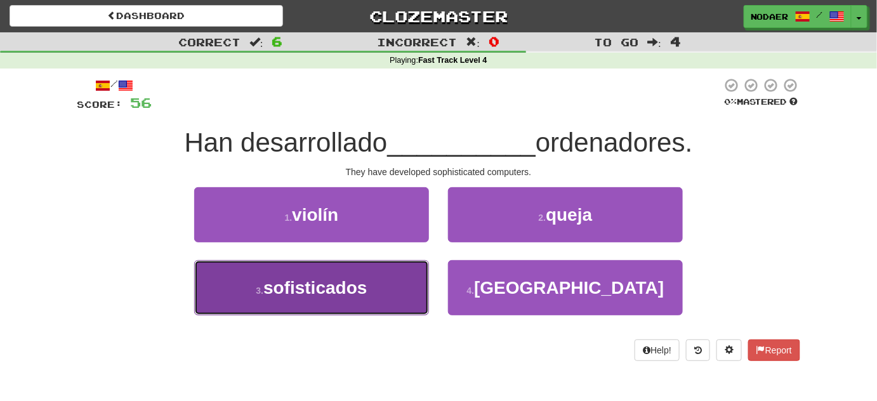
click at [364, 311] on button "3 . sofisticados" at bounding box center [311, 287] width 235 height 55
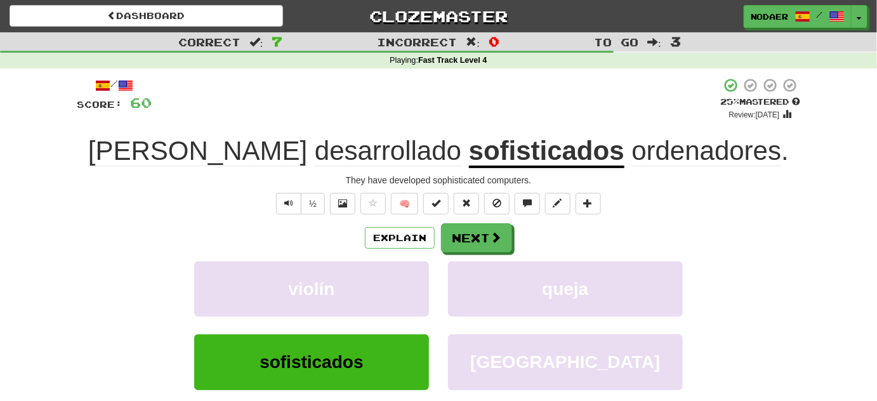
click at [277, 207] on div "½" at bounding box center [298, 204] width 51 height 22
click at [287, 203] on span "Text-to-speech controls" at bounding box center [288, 203] width 9 height 9
click at [285, 209] on button "Text-to-speech controls" at bounding box center [288, 204] width 25 height 22
click at [291, 206] on span "Text-to-speech controls" at bounding box center [288, 203] width 9 height 9
click at [289, 207] on span "Text-to-speech controls" at bounding box center [288, 203] width 9 height 9
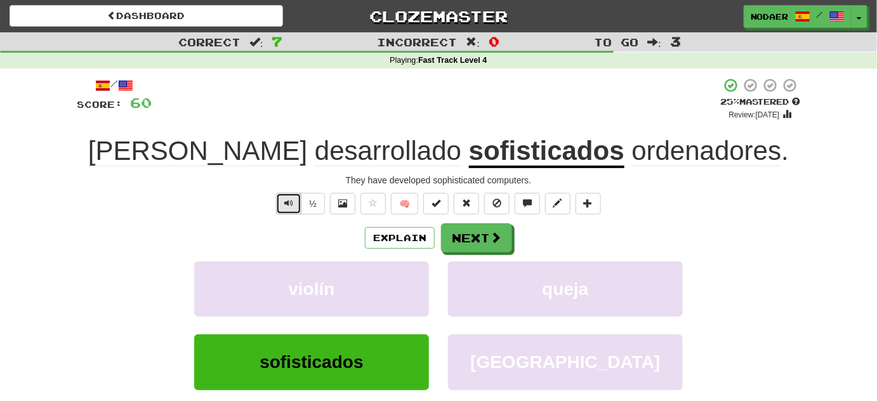
click at [288, 204] on span "Text-to-speech controls" at bounding box center [288, 203] width 9 height 9
click at [445, 225] on button "Next" at bounding box center [477, 238] width 71 height 29
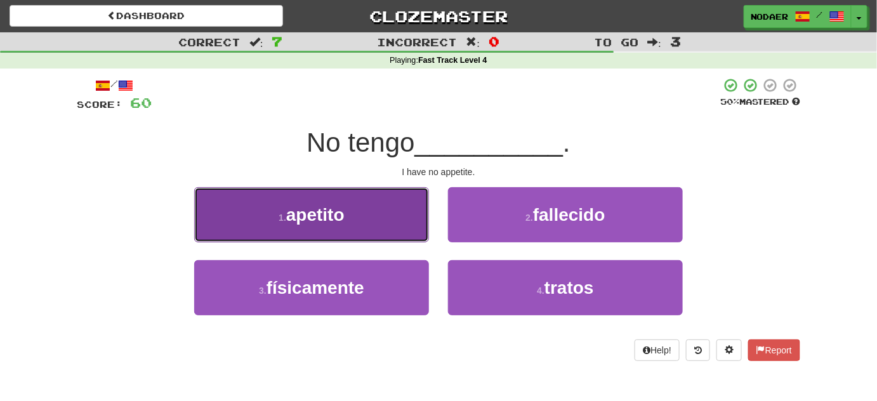
click at [375, 214] on button "1 . apetito" at bounding box center [311, 214] width 235 height 55
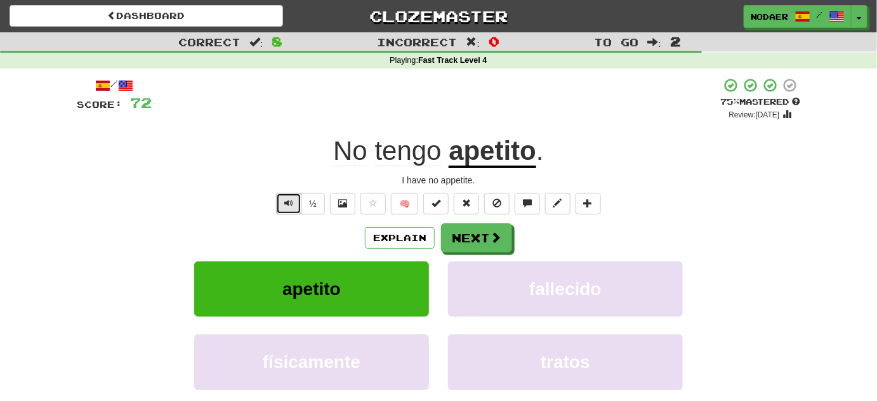
click at [289, 206] on span "Text-to-speech controls" at bounding box center [288, 203] width 9 height 9
click at [468, 229] on button "Next" at bounding box center [477, 238] width 71 height 29
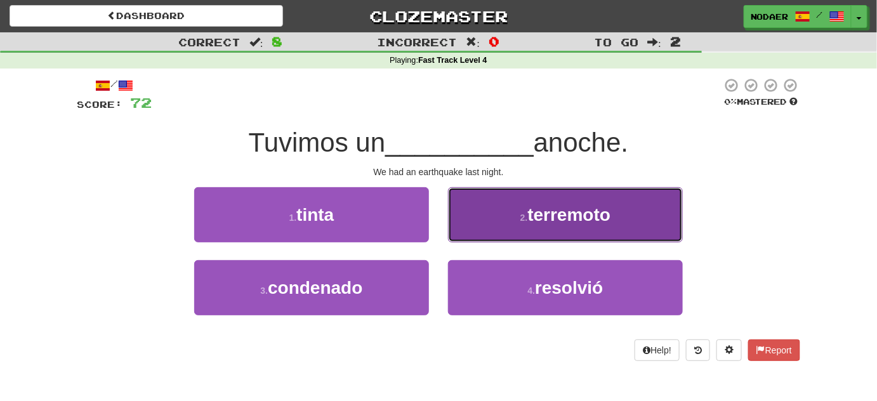
click at [617, 206] on button "2 . terremoto" at bounding box center [565, 214] width 235 height 55
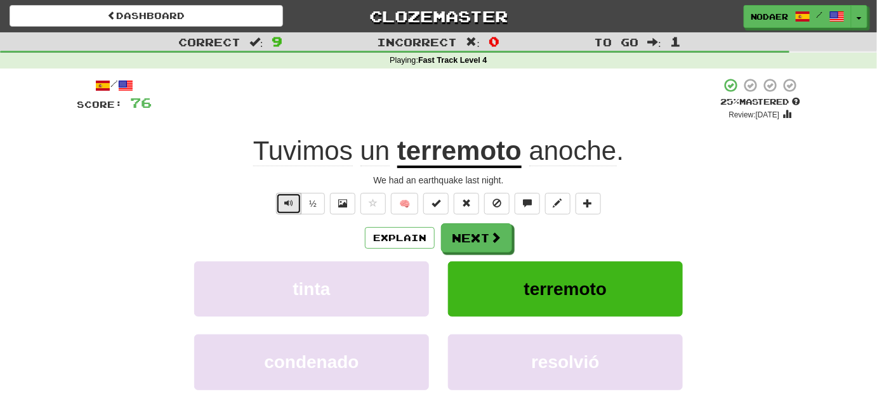
click at [290, 197] on button "Text-to-speech controls" at bounding box center [288, 204] width 25 height 22
click at [287, 206] on span "Text-to-speech controls" at bounding box center [288, 203] width 9 height 9
click at [289, 206] on span "Text-to-speech controls" at bounding box center [288, 203] width 9 height 9
click at [287, 213] on button "Text-to-speech controls" at bounding box center [288, 204] width 25 height 22
click at [282, 206] on button "Text-to-speech controls" at bounding box center [288, 204] width 25 height 22
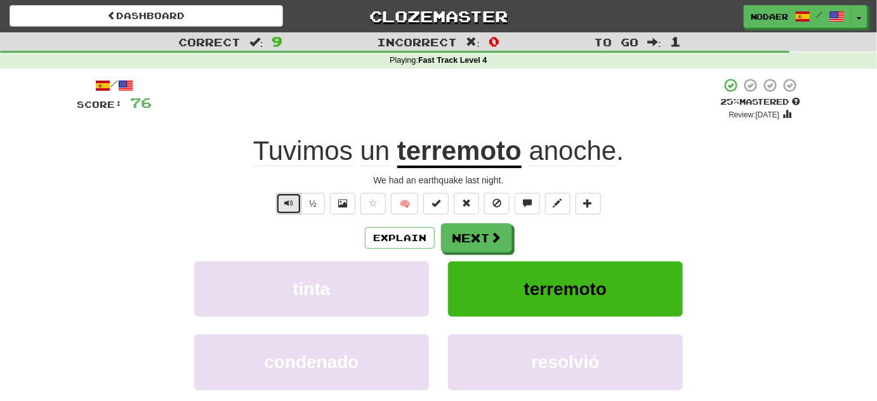
click at [282, 206] on button "Text-to-speech controls" at bounding box center [288, 204] width 25 height 22
click at [282, 213] on button "Text-to-speech controls" at bounding box center [288, 204] width 25 height 22
click at [481, 241] on button "Next" at bounding box center [477, 238] width 71 height 29
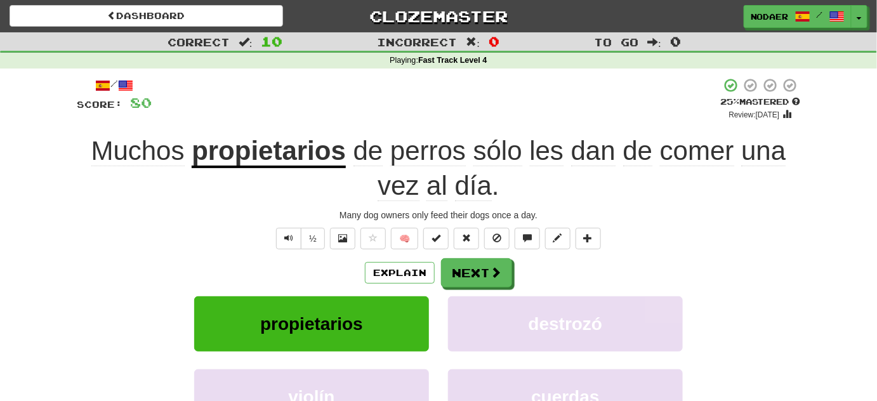
click at [276, 240] on div "½" at bounding box center [298, 239] width 51 height 22
click at [284, 240] on button "Text-to-speech controls" at bounding box center [288, 239] width 25 height 22
click at [291, 240] on span "Text-to-speech controls" at bounding box center [288, 237] width 9 height 9
click at [294, 244] on button "Text-to-speech controls" at bounding box center [288, 239] width 25 height 22
click at [370, 242] on span at bounding box center [373, 237] width 9 height 9
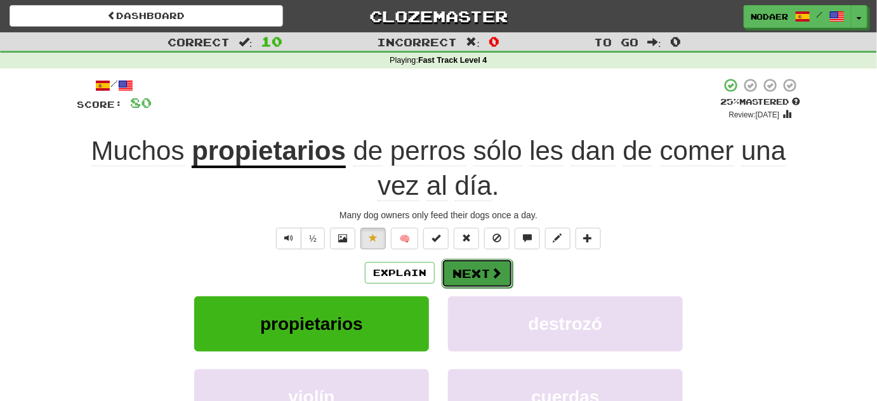
click at [502, 277] on button "Next" at bounding box center [477, 273] width 71 height 29
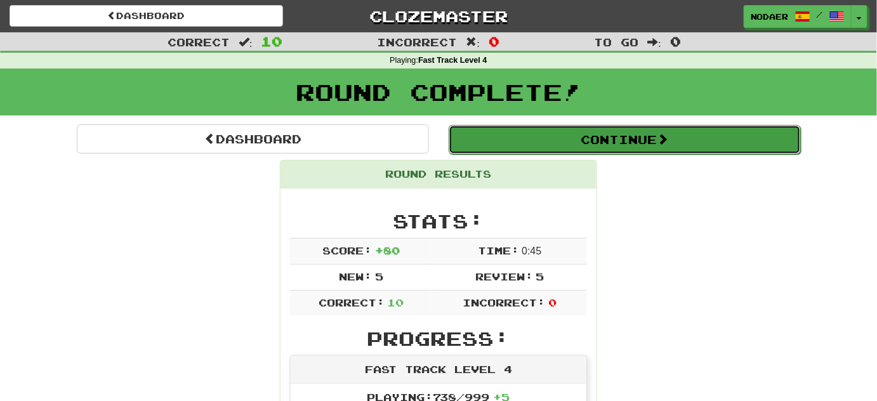
click at [725, 148] on button "Continue" at bounding box center [625, 139] width 352 height 29
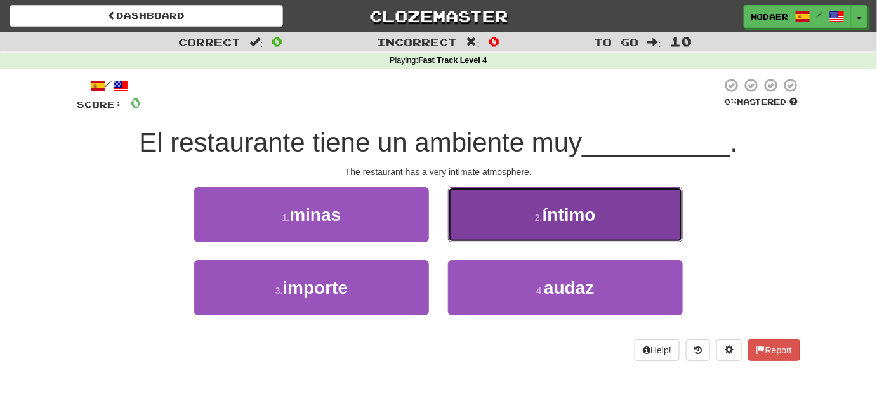
click at [584, 228] on button "2 . íntimo" at bounding box center [565, 214] width 235 height 55
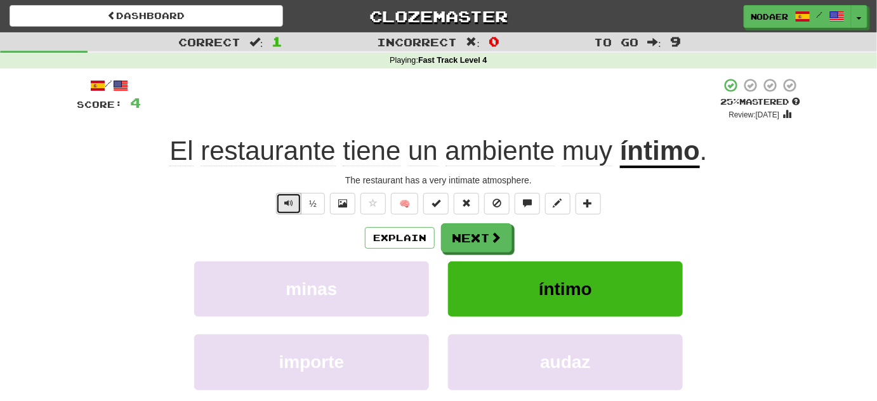
click at [289, 202] on span "Text-to-speech controls" at bounding box center [288, 203] width 9 height 9
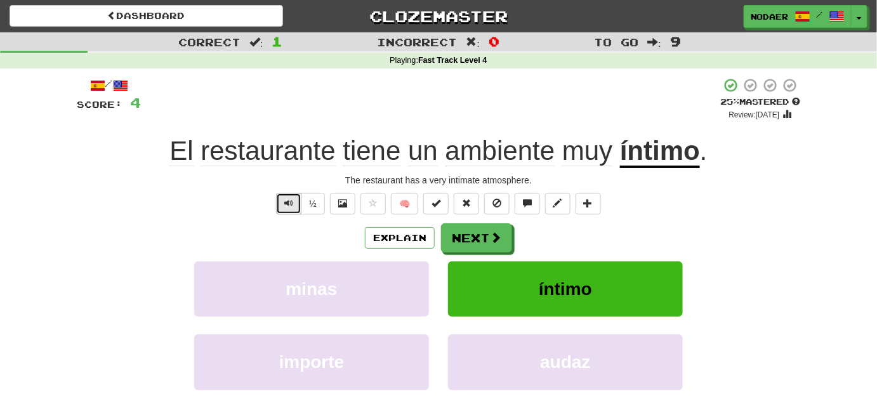
click at [289, 202] on span "Text-to-speech controls" at bounding box center [288, 203] width 9 height 9
click at [277, 204] on button "Text-to-speech controls" at bounding box center [288, 204] width 25 height 22
click at [298, 204] on button "Text-to-speech controls" at bounding box center [288, 204] width 25 height 22
click at [296, 206] on button "Text-to-speech controls" at bounding box center [288, 204] width 25 height 22
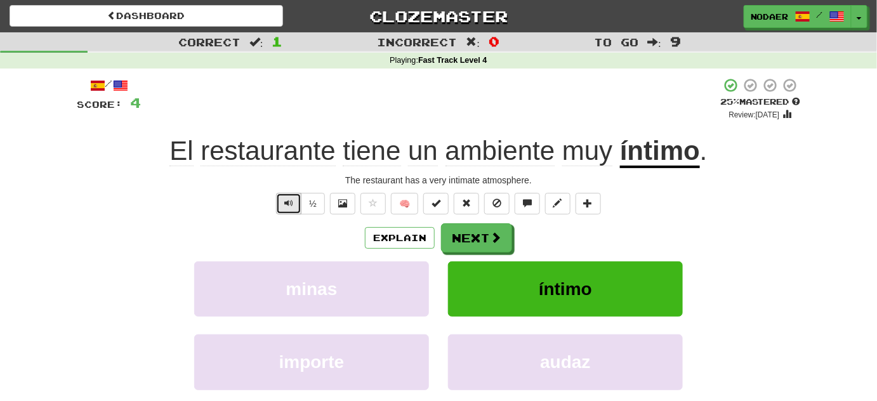
click at [296, 206] on button "Text-to-speech controls" at bounding box center [288, 204] width 25 height 22
click at [488, 244] on button "Next" at bounding box center [477, 238] width 71 height 29
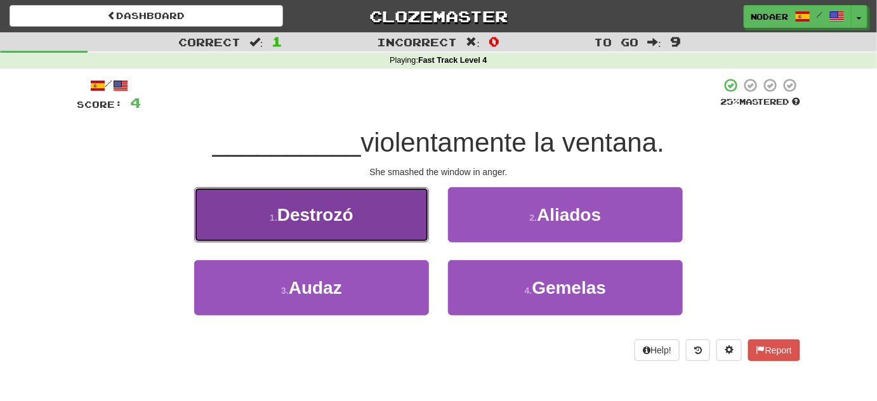
click at [355, 207] on button "1 . Destrozó" at bounding box center [311, 214] width 235 height 55
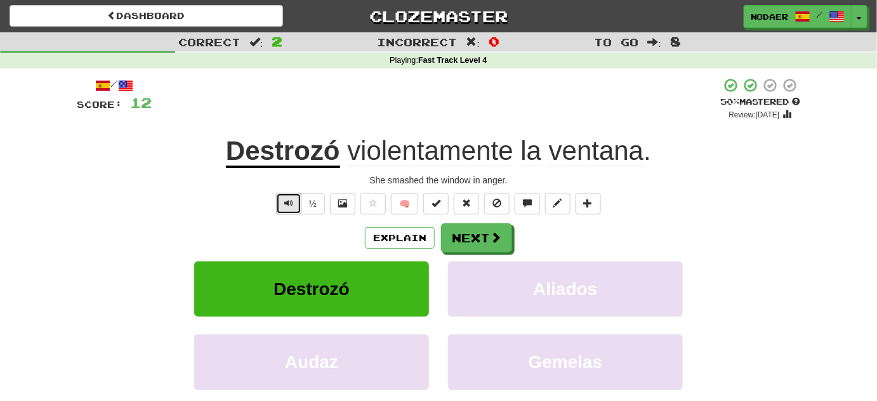
click at [287, 208] on button "Text-to-speech controls" at bounding box center [288, 204] width 25 height 22
click at [293, 209] on button "Text-to-speech controls" at bounding box center [288, 204] width 25 height 22
click at [485, 238] on button "Next" at bounding box center [477, 238] width 71 height 29
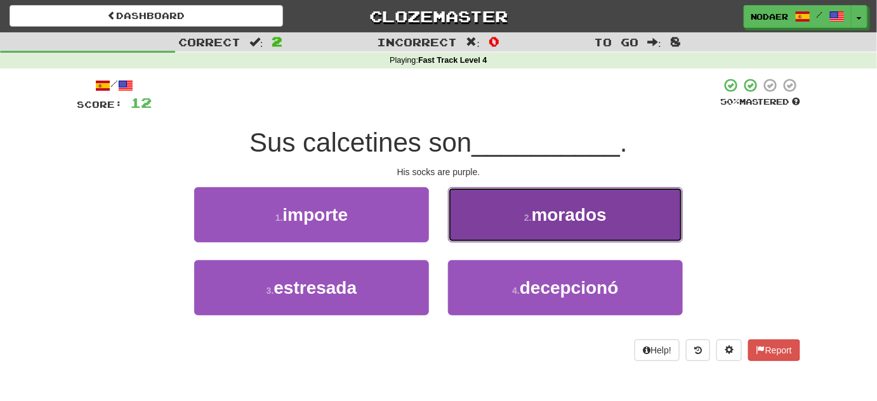
click at [545, 200] on button "2 . morados" at bounding box center [565, 214] width 235 height 55
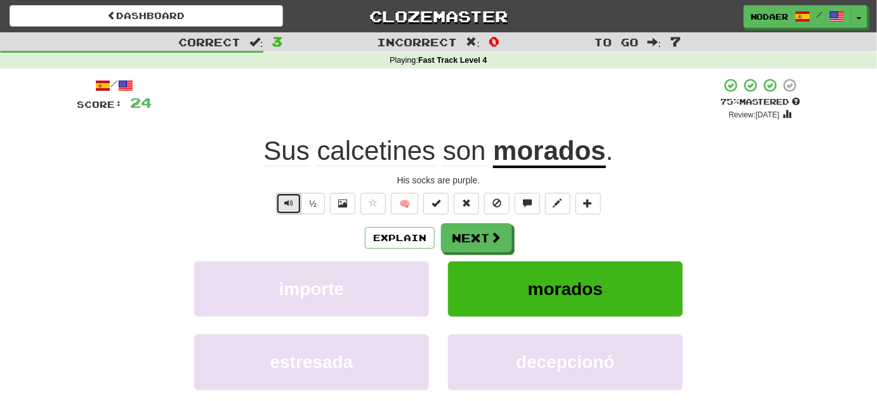
click at [285, 206] on span "Text-to-speech controls" at bounding box center [288, 203] width 9 height 9
click at [284, 207] on button "Text-to-speech controls" at bounding box center [288, 204] width 25 height 22
click at [275, 214] on div "/ Score: 24 + 12 75 % Mastered Review: 2025-10-21 Sus calcetines son morados . …" at bounding box center [438, 265] width 723 height 377
click at [285, 206] on span "Text-to-speech controls" at bounding box center [288, 203] width 9 height 9
click at [279, 196] on button "Text-to-speech controls" at bounding box center [288, 204] width 25 height 22
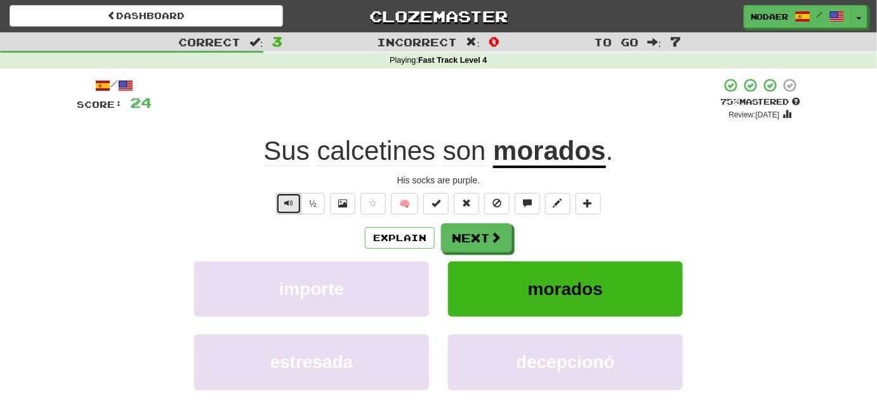
click at [283, 202] on button "Text-to-speech controls" at bounding box center [288, 204] width 25 height 22
click at [369, 140] on span "calcetines" at bounding box center [376, 151] width 119 height 30
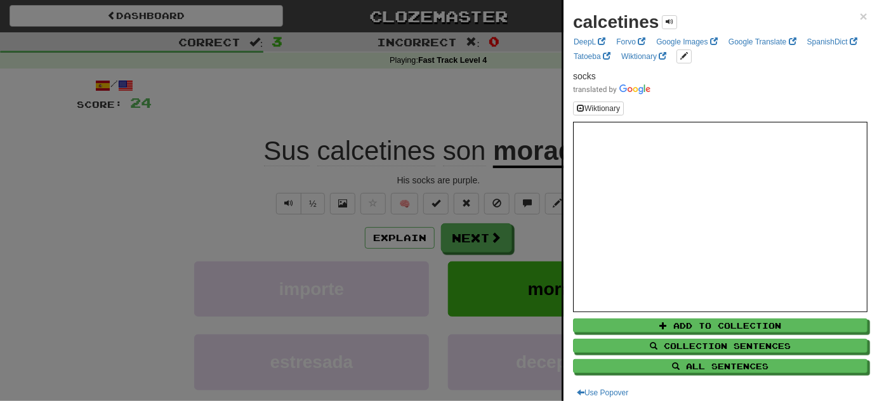
click at [325, 92] on div at bounding box center [438, 200] width 877 height 401
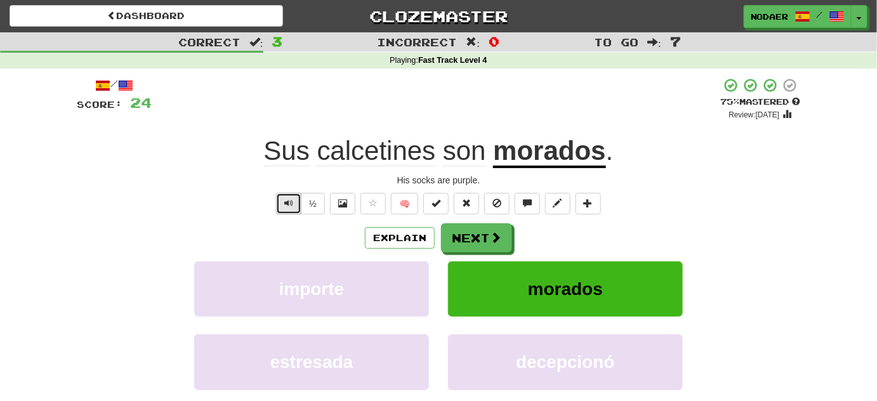
click at [292, 202] on span "Text-to-speech controls" at bounding box center [288, 203] width 9 height 9
click at [289, 209] on button "Text-to-speech controls" at bounding box center [288, 204] width 25 height 22
click at [292, 199] on span "Text-to-speech controls" at bounding box center [288, 203] width 9 height 9
click at [495, 240] on span at bounding box center [495, 237] width 11 height 11
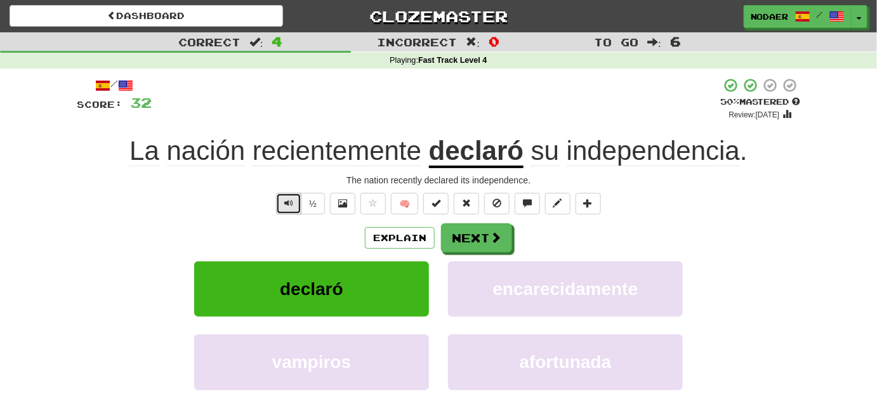
click at [294, 204] on button "Text-to-speech controls" at bounding box center [288, 204] width 25 height 22
click at [295, 204] on button "Text-to-speech controls" at bounding box center [288, 204] width 25 height 22
click at [294, 207] on button "Text-to-speech controls" at bounding box center [288, 204] width 25 height 22
click at [293, 207] on span "Text-to-speech controls" at bounding box center [288, 203] width 9 height 9
click at [287, 201] on span "Text-to-speech controls" at bounding box center [288, 203] width 9 height 9
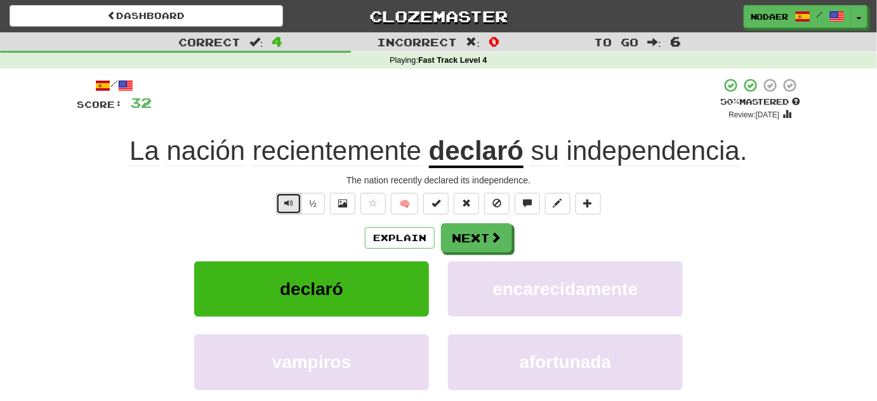
click at [290, 202] on span "Text-to-speech controls" at bounding box center [288, 203] width 9 height 9
click at [289, 202] on span "Text-to-speech controls" at bounding box center [288, 203] width 9 height 9
click at [286, 202] on span "Text-to-speech controls" at bounding box center [288, 203] width 9 height 9
click at [509, 245] on button "Next" at bounding box center [477, 238] width 71 height 29
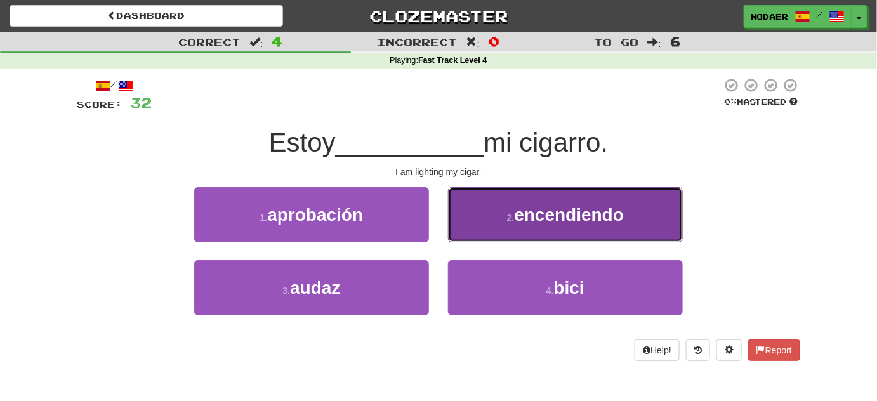
click at [553, 224] on span "encendiendo" at bounding box center [569, 215] width 110 height 20
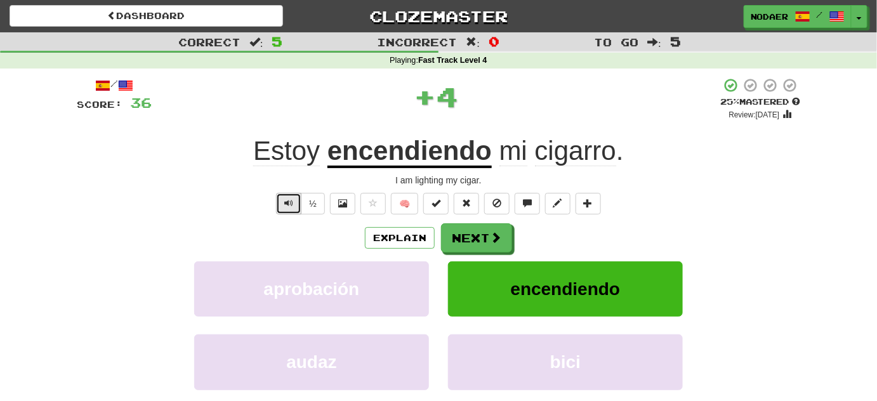
click at [296, 206] on button "Text-to-speech controls" at bounding box center [288, 204] width 25 height 22
click at [296, 211] on button "Text-to-speech controls" at bounding box center [288, 204] width 25 height 22
click at [284, 199] on button "Text-to-speech controls" at bounding box center [288, 204] width 25 height 22
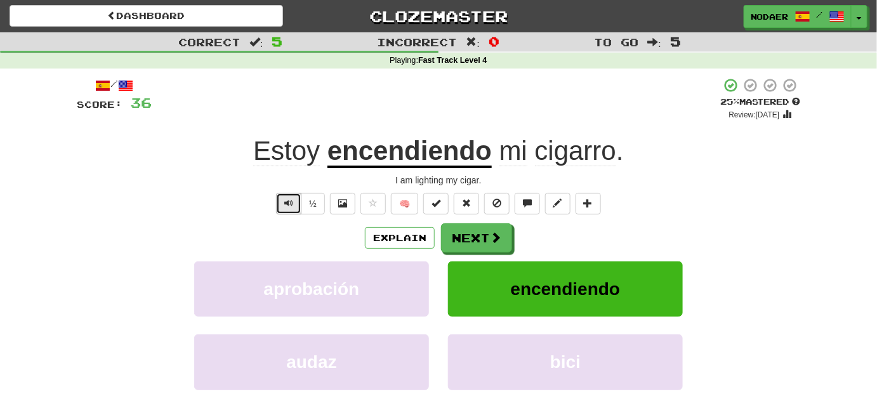
click at [285, 200] on span "Text-to-speech controls" at bounding box center [288, 203] width 9 height 9
click at [289, 205] on span "Text-to-speech controls" at bounding box center [288, 203] width 9 height 9
click at [464, 235] on button "Next" at bounding box center [477, 238] width 71 height 29
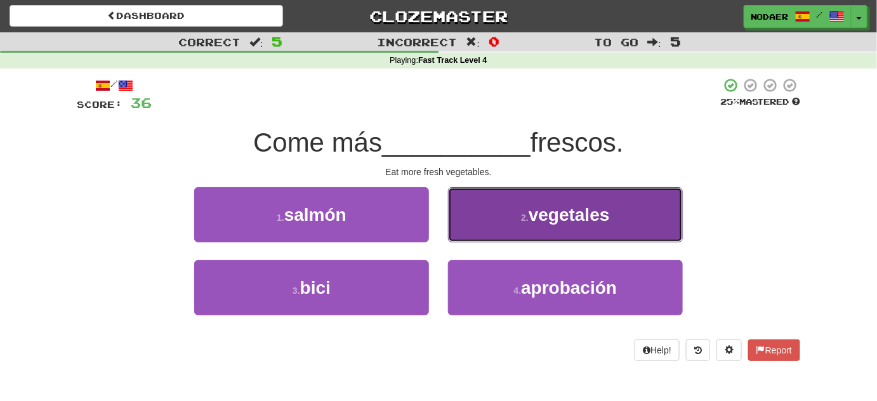
click at [537, 189] on button "2 . vegetales" at bounding box center [565, 214] width 235 height 55
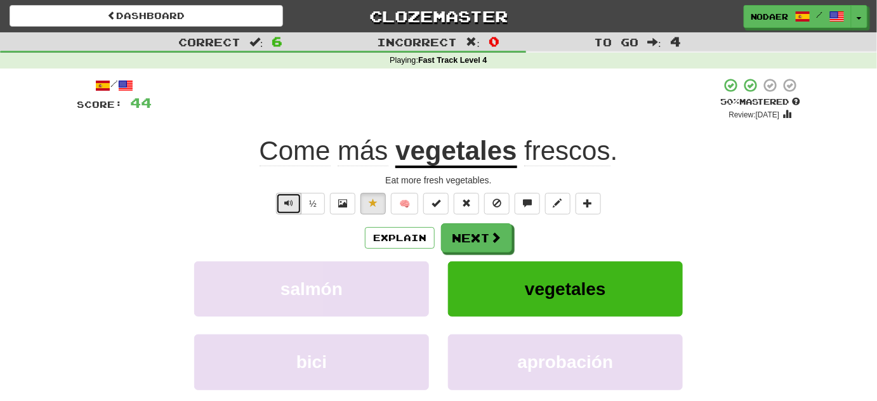
click at [282, 211] on button "Text-to-speech controls" at bounding box center [288, 204] width 25 height 22
drag, startPoint x: 282, startPoint y: 210, endPoint x: 291, endPoint y: 204, distance: 10.6
click at [282, 210] on button "Text-to-speech controls" at bounding box center [288, 204] width 25 height 22
click at [490, 240] on span at bounding box center [495, 237] width 11 height 11
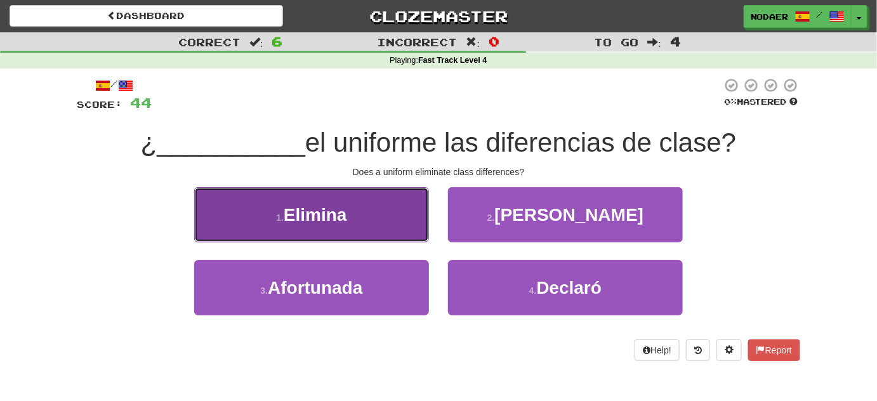
click at [321, 200] on button "1 . Elimina" at bounding box center [311, 214] width 235 height 55
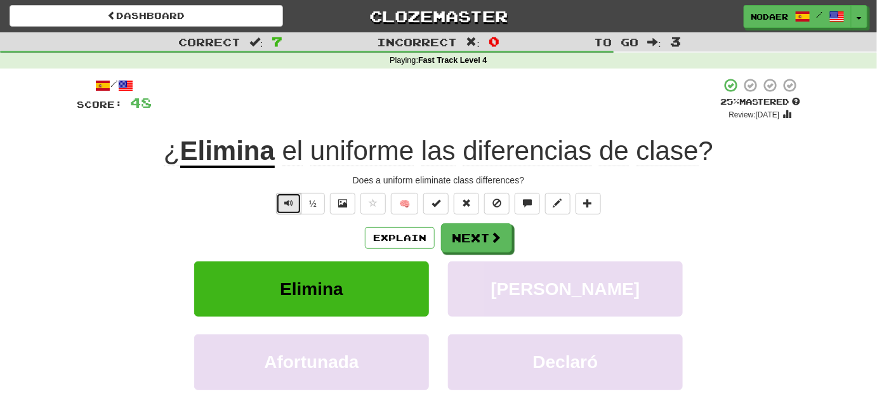
click at [280, 207] on button "Text-to-speech controls" at bounding box center [288, 204] width 25 height 22
click at [495, 247] on button "Next" at bounding box center [477, 238] width 71 height 29
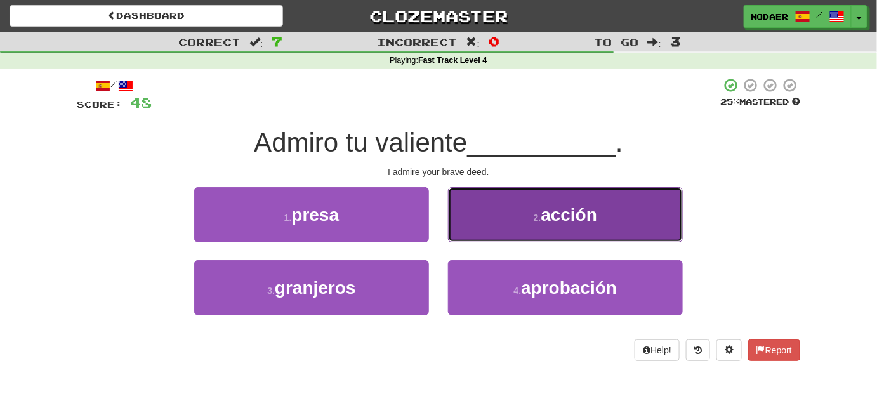
click at [518, 220] on button "2 . acción" at bounding box center [565, 214] width 235 height 55
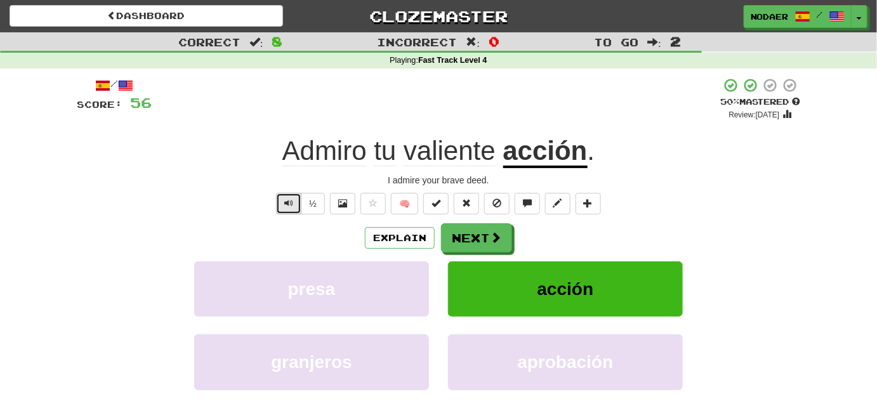
click at [290, 197] on button "Text-to-speech controls" at bounding box center [288, 204] width 25 height 22
click at [290, 193] on button "Text-to-speech controls" at bounding box center [288, 204] width 25 height 22
click at [486, 231] on button "Next" at bounding box center [477, 238] width 71 height 29
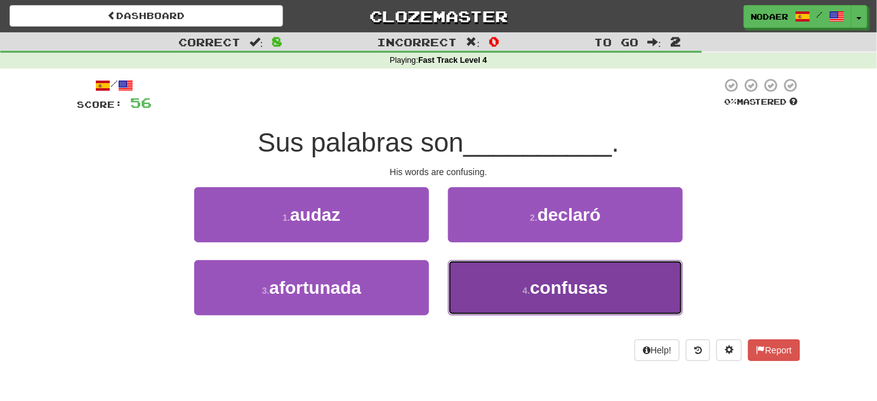
click at [560, 279] on span "confusas" at bounding box center [569, 288] width 78 height 20
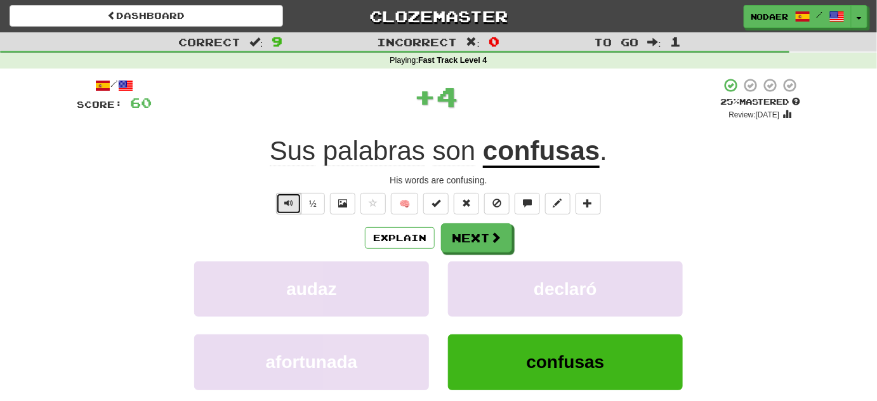
click at [291, 203] on span "Text-to-speech controls" at bounding box center [288, 203] width 9 height 9
click at [280, 199] on button "Text-to-speech controls" at bounding box center [288, 204] width 25 height 22
click at [377, 209] on button at bounding box center [372, 204] width 25 height 22
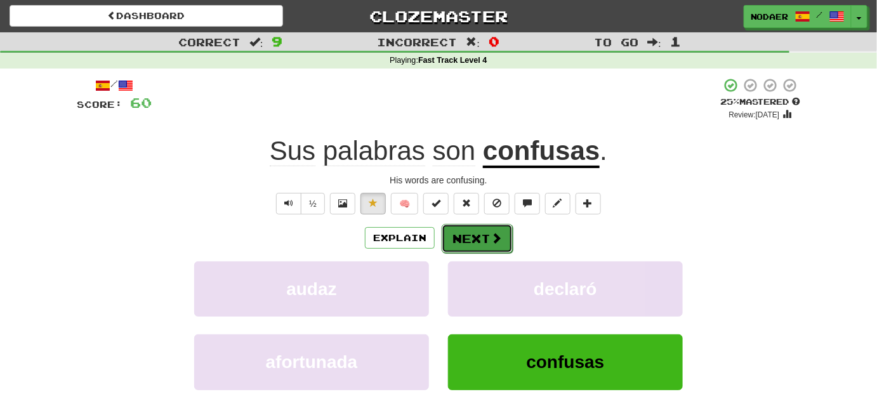
click at [480, 244] on button "Next" at bounding box center [477, 238] width 71 height 29
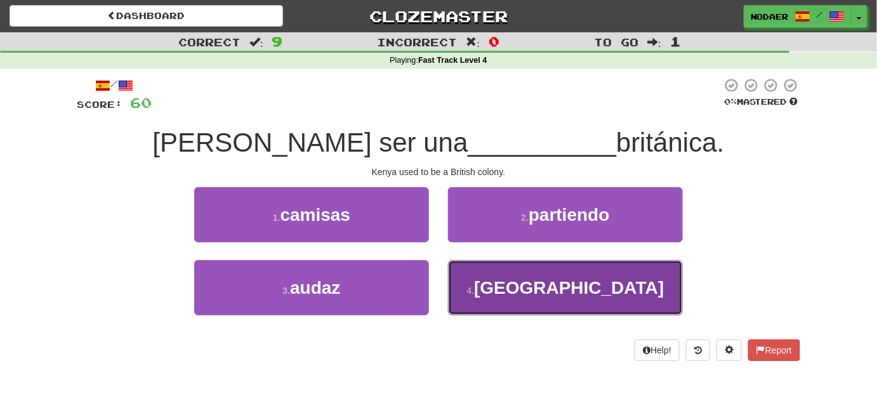
click at [594, 301] on button "4 . colonia" at bounding box center [565, 287] width 235 height 55
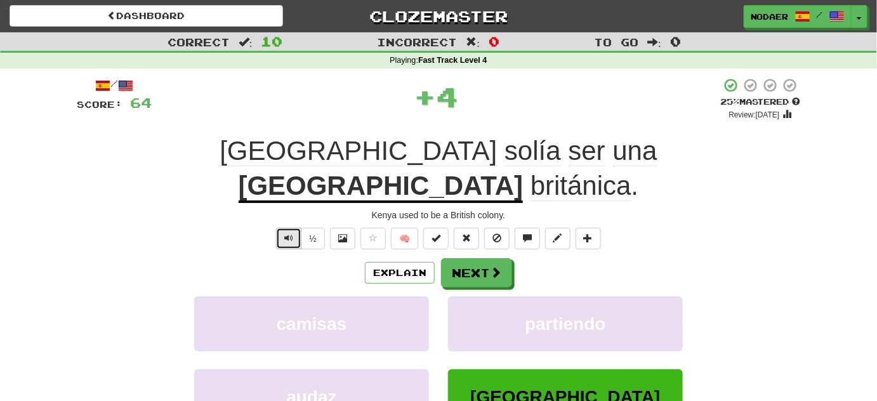
click at [287, 233] on span "Text-to-speech controls" at bounding box center [288, 237] width 9 height 9
click at [289, 228] on button "Text-to-speech controls" at bounding box center [288, 239] width 25 height 22
click at [287, 228] on button "Text-to-speech controls" at bounding box center [288, 239] width 25 height 22
click at [289, 233] on span "Text-to-speech controls" at bounding box center [288, 237] width 9 height 9
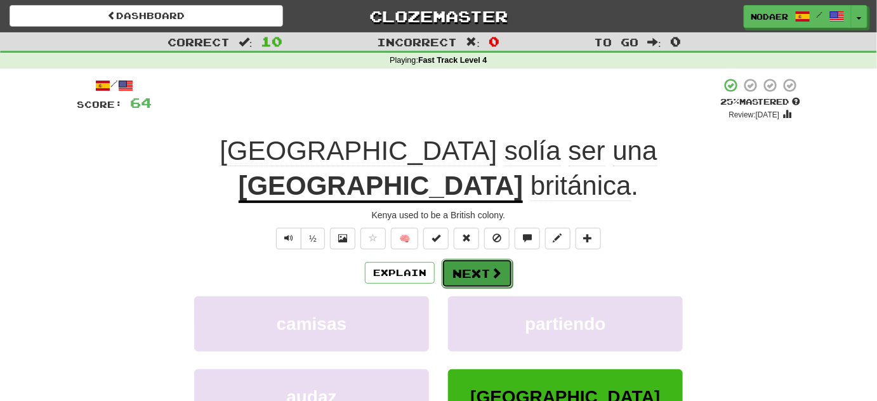
click at [483, 259] on button "Next" at bounding box center [477, 273] width 71 height 29
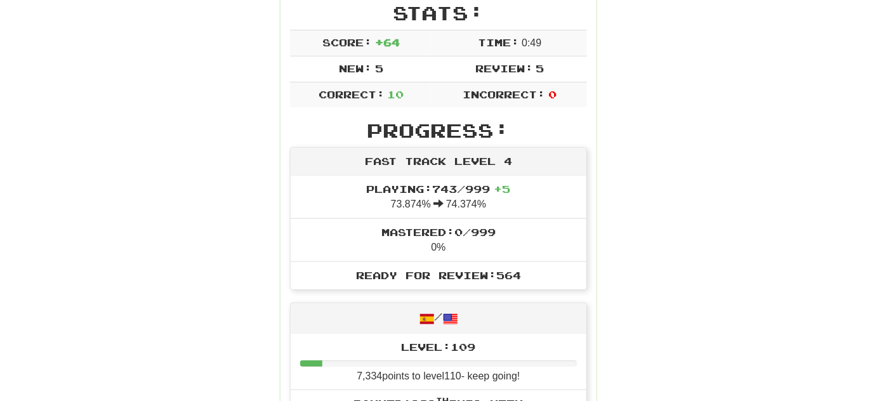
scroll to position [57, 0]
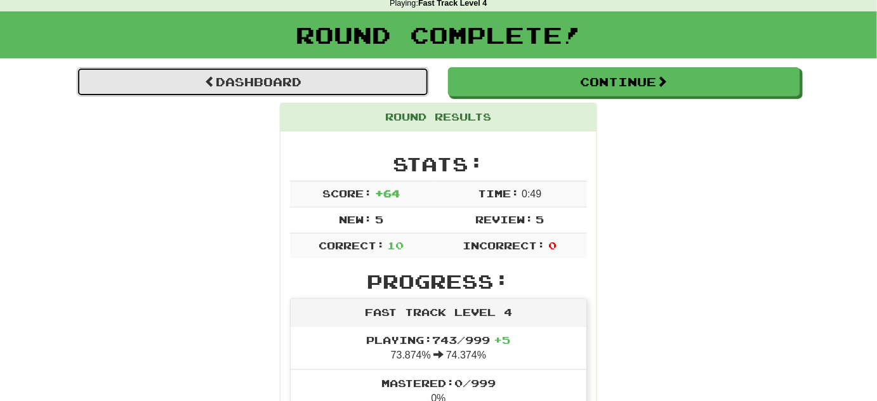
click at [348, 75] on link "Dashboard" at bounding box center [253, 81] width 352 height 29
